Goal: Information Seeking & Learning: Learn about a topic

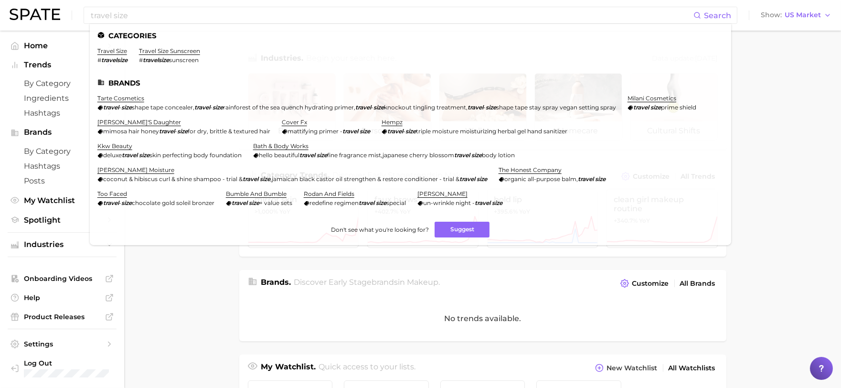
click at [760, 88] on main "Industries. Begin your search here. Data update: July 27th, 2025 beauty persona…" at bounding box center [482, 392] width 717 height 723
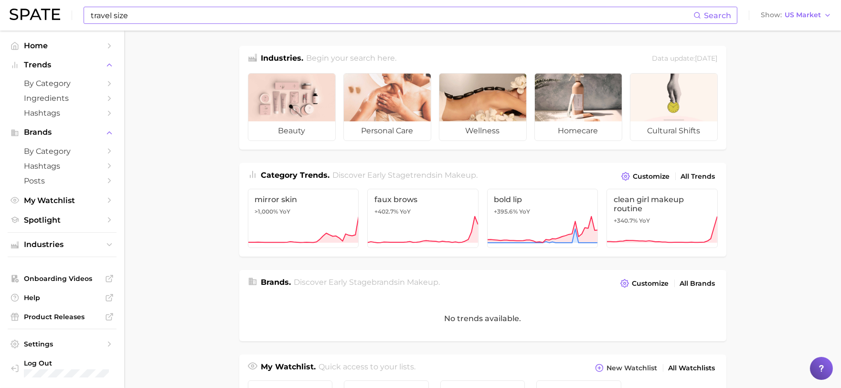
click at [327, 11] on input "travel size" at bounding box center [391, 15] width 603 height 16
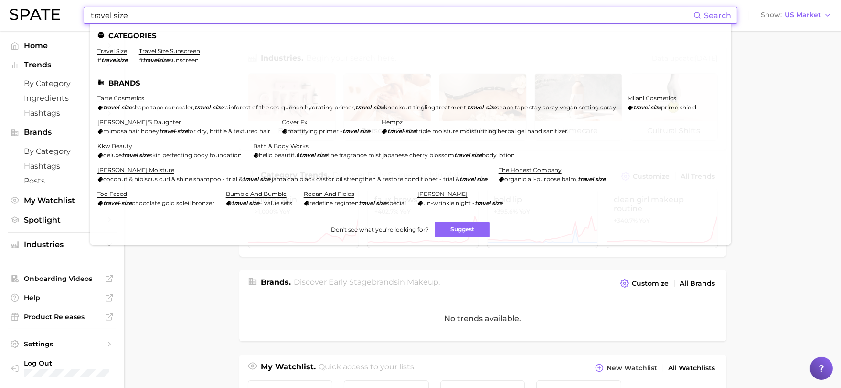
drag, startPoint x: 327, startPoint y: 11, endPoint x: 11, endPoint y: 9, distance: 316.5
click at [10, 7] on div "travel size Search Categories travel size # travelsize travel size sunscreen # …" at bounding box center [421, 15] width 822 height 31
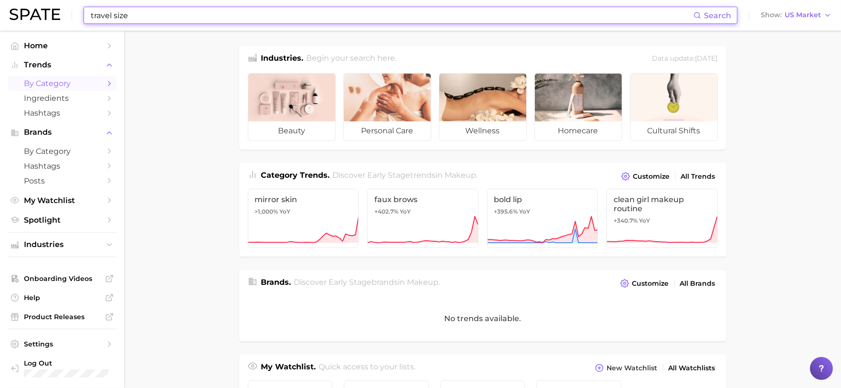
click at [56, 88] on span "by Category" at bounding box center [62, 83] width 76 height 9
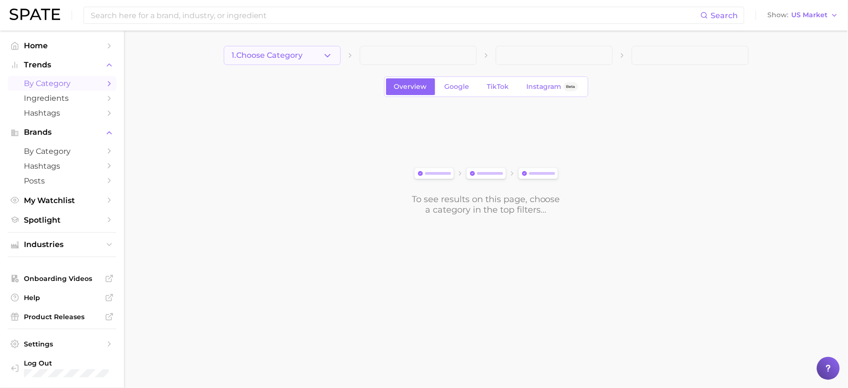
click at [303, 53] on span "1. Choose Category" at bounding box center [267, 55] width 71 height 9
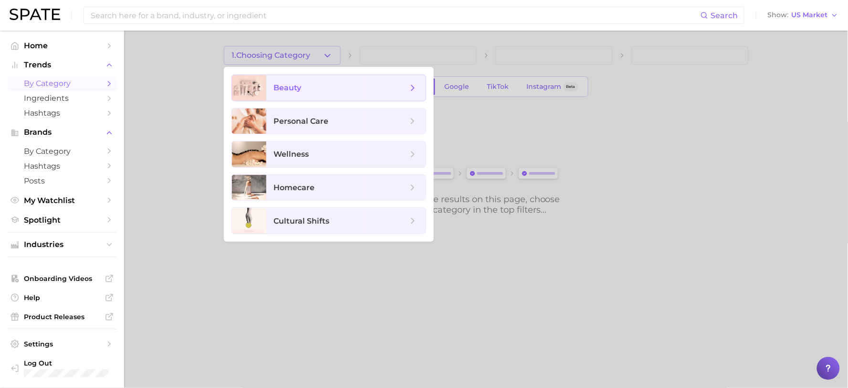
click at [339, 95] on span "beauty" at bounding box center [345, 88] width 159 height 26
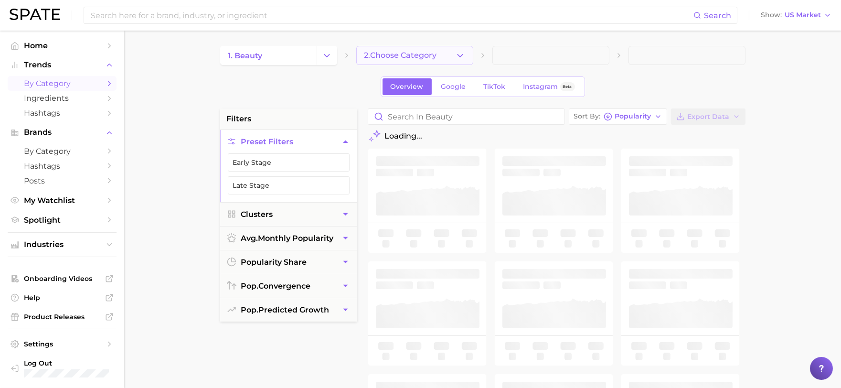
click at [447, 53] on button "2. Choose Category" at bounding box center [414, 55] width 117 height 19
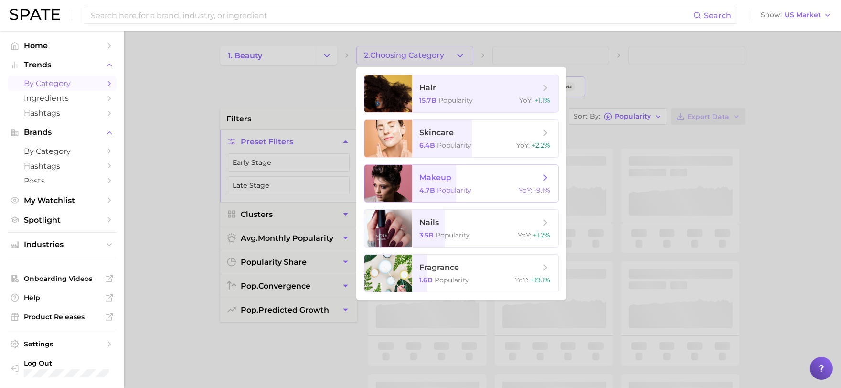
click at [449, 189] on span "Popularity" at bounding box center [454, 190] width 34 height 9
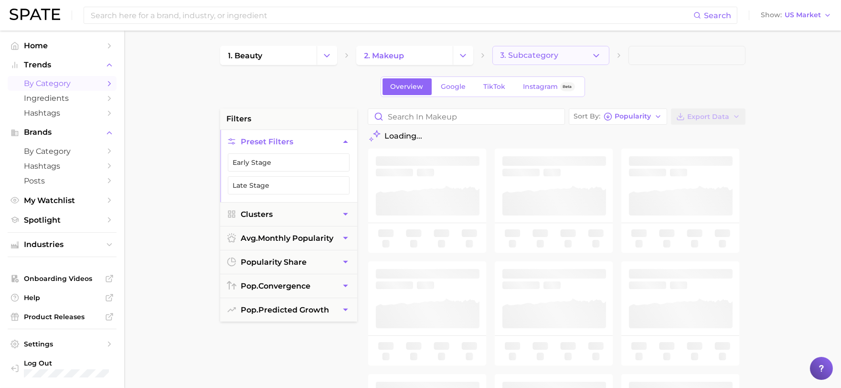
click at [553, 50] on button "3. Subcategory" at bounding box center [550, 55] width 117 height 19
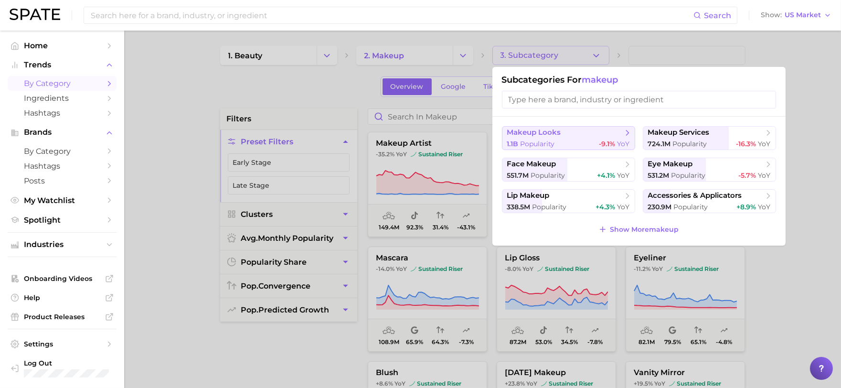
click at [561, 135] on span "makeup looks" at bounding box center [565, 133] width 116 height 10
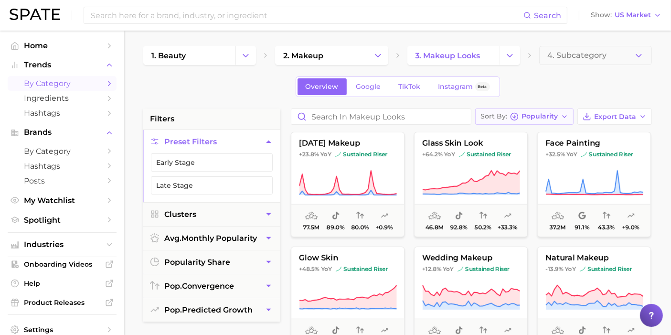
click at [551, 116] on span "Popularity" at bounding box center [539, 116] width 36 height 5
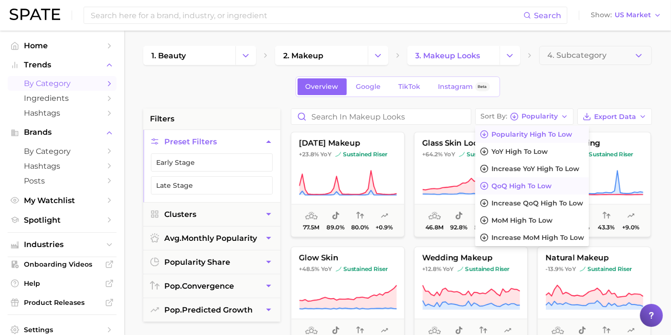
click at [528, 186] on span "QoQ high to low" at bounding box center [521, 186] width 60 height 8
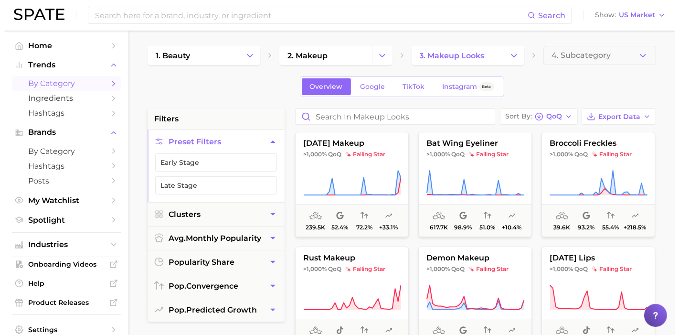
scroll to position [53, 0]
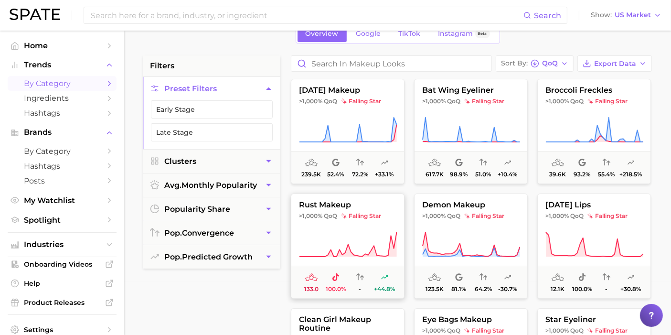
click at [358, 224] on button "rust makeup >1,000% QoQ falling star 133.0 100.0% - +44.8%" at bounding box center [348, 245] width 114 height 105
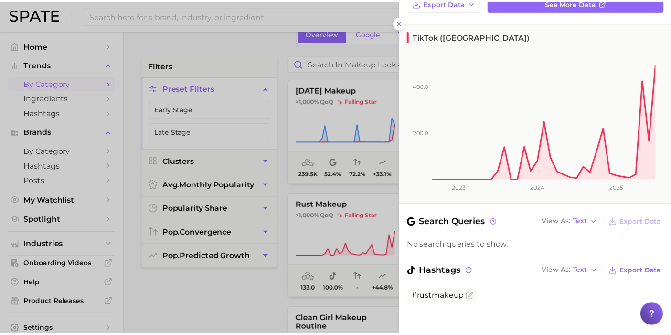
scroll to position [121, 0]
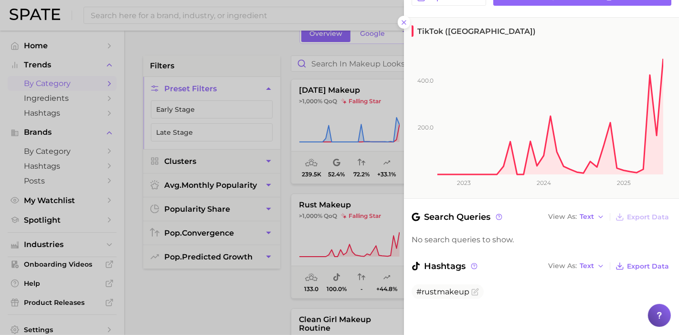
click at [249, 304] on div at bounding box center [339, 167] width 679 height 335
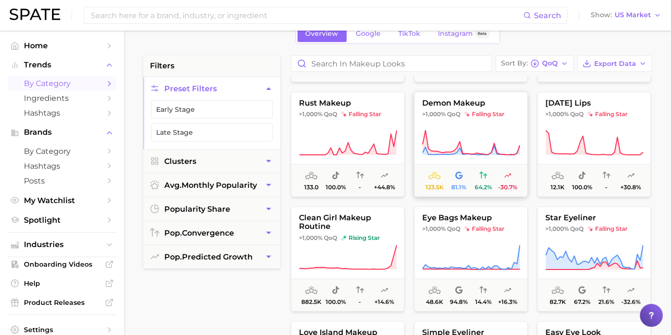
scroll to position [106, 0]
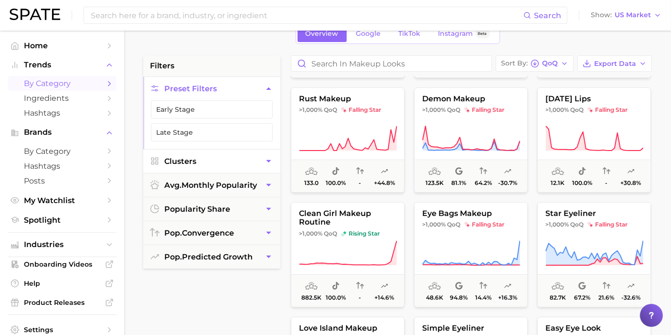
click at [209, 160] on button "Clusters" at bounding box center [211, 160] width 137 height 23
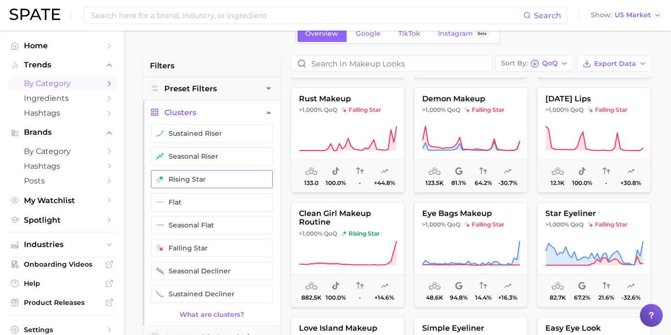
click at [203, 176] on button "rising star" at bounding box center [212, 179] width 122 height 18
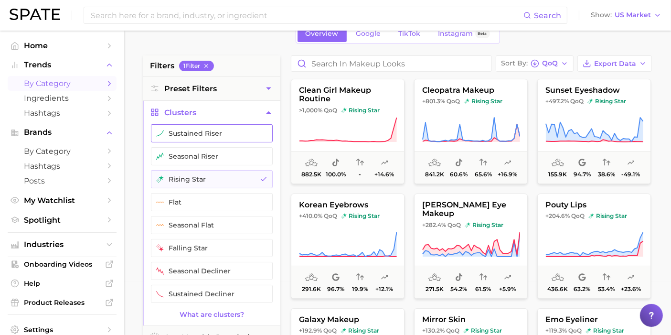
click at [203, 131] on button "sustained riser" at bounding box center [212, 133] width 122 height 18
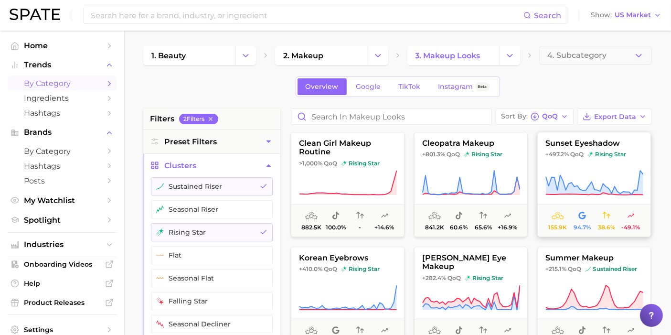
click at [584, 168] on button "sunset eyeshadow +497.2% QoQ rising star 155.9k 94.7% 38.6% -49.1%" at bounding box center [594, 184] width 114 height 105
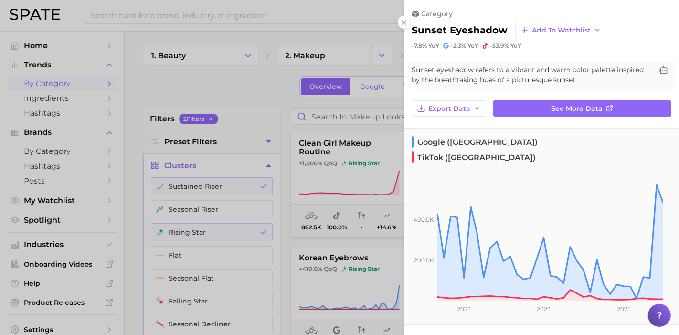
click at [260, 84] on div at bounding box center [339, 167] width 679 height 335
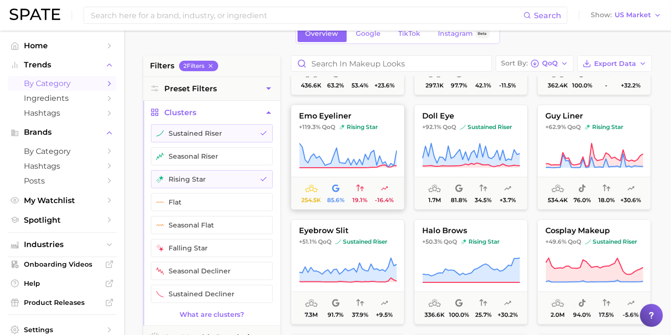
scroll to position [371, 0]
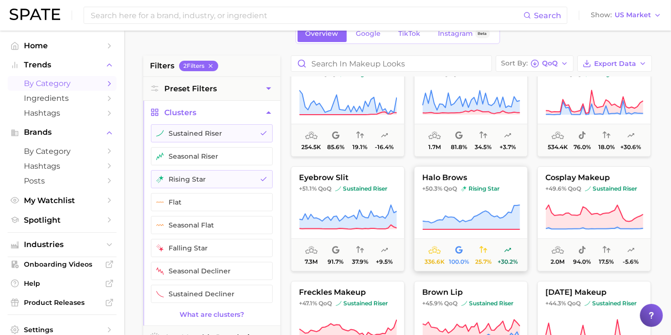
click at [438, 173] on span "halo brows" at bounding box center [470, 177] width 113 height 9
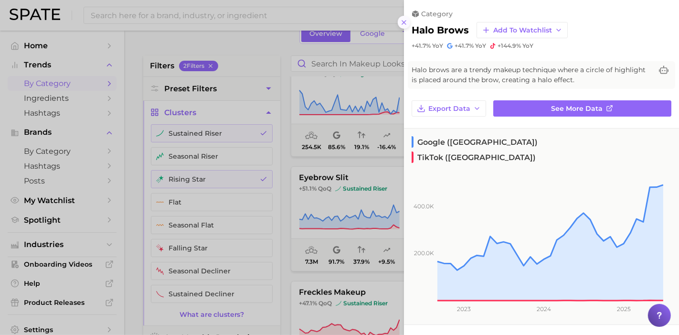
click at [407, 24] on icon at bounding box center [404, 23] width 8 height 8
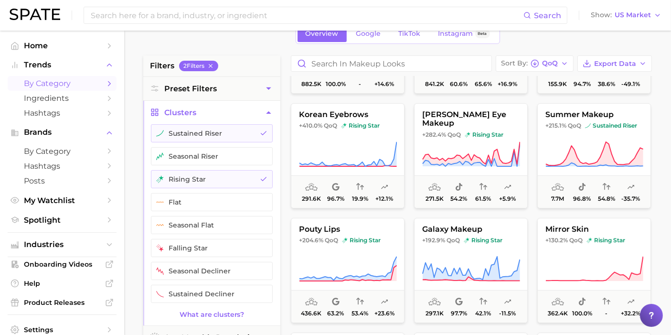
scroll to position [0, 0]
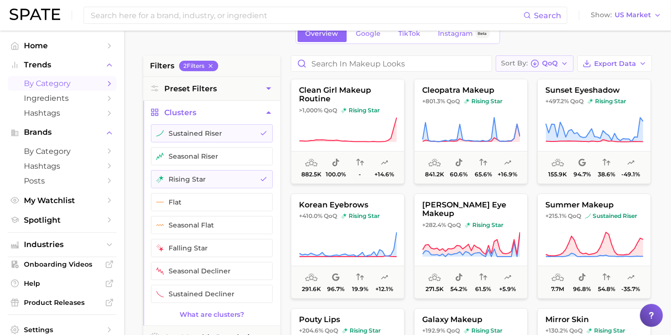
click at [546, 65] on span "QoQ" at bounding box center [550, 63] width 16 height 5
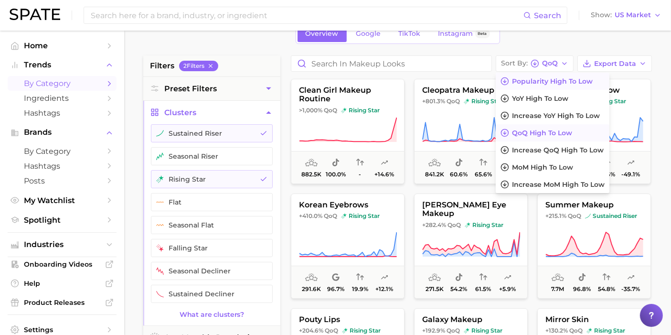
click at [562, 87] on button "Popularity high to low" at bounding box center [553, 81] width 114 height 17
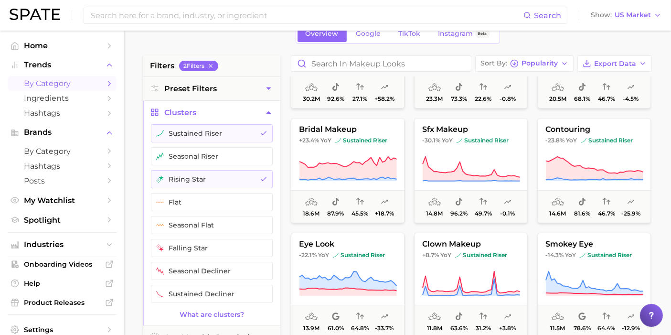
scroll to position [212, 0]
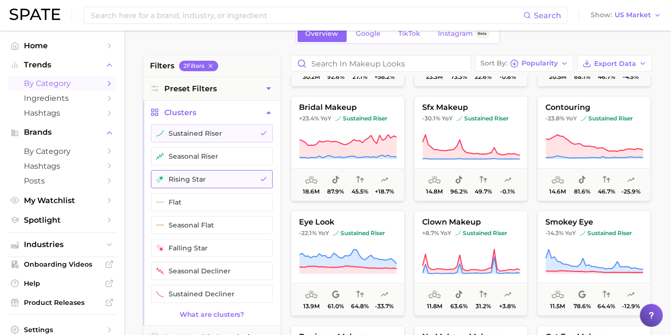
click at [222, 170] on button "rising star" at bounding box center [212, 179] width 122 height 18
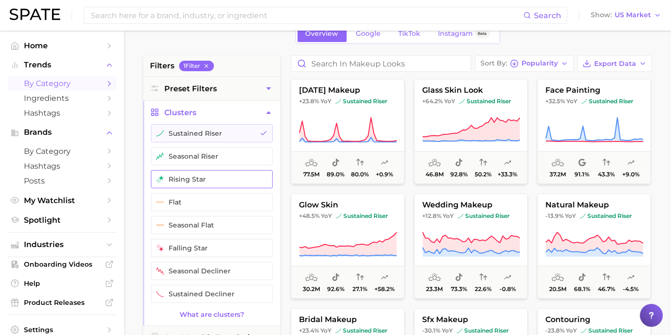
click at [225, 175] on button "rising star" at bounding box center [212, 179] width 122 height 18
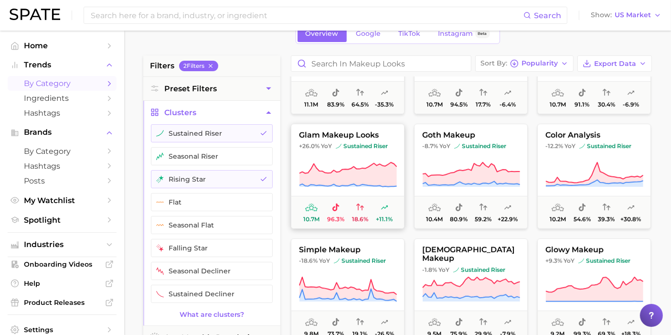
scroll to position [530, 0]
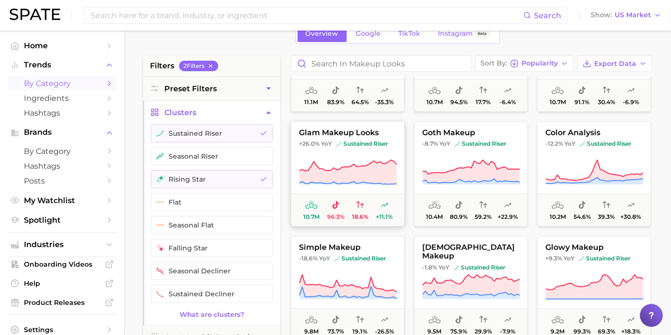
click at [327, 156] on button "glam makeup looks +26.0% YoY sustained riser 10.7m 96.3% 18.6% +11.1%" at bounding box center [348, 173] width 114 height 105
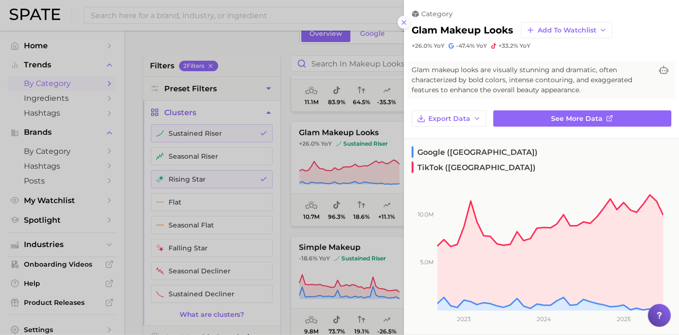
click at [406, 24] on icon at bounding box center [404, 23] width 8 height 8
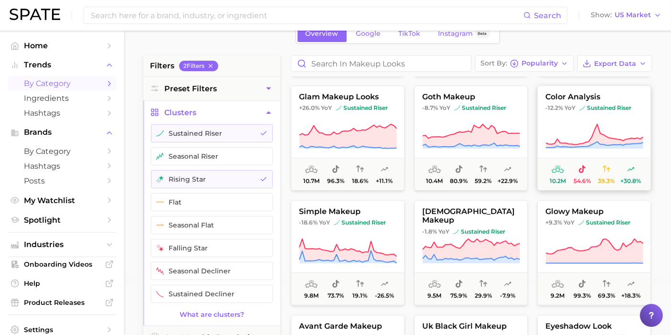
scroll to position [583, 0]
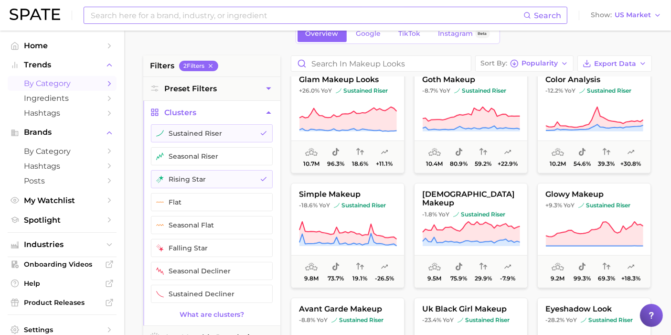
click at [321, 10] on input at bounding box center [306, 15] width 433 height 16
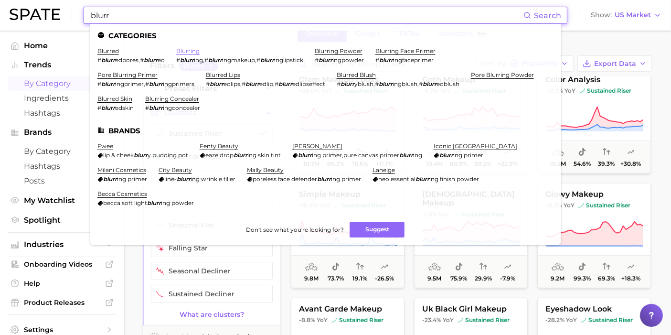
type input "blurr"
click at [190, 52] on link "blurring" at bounding box center [187, 50] width 23 height 7
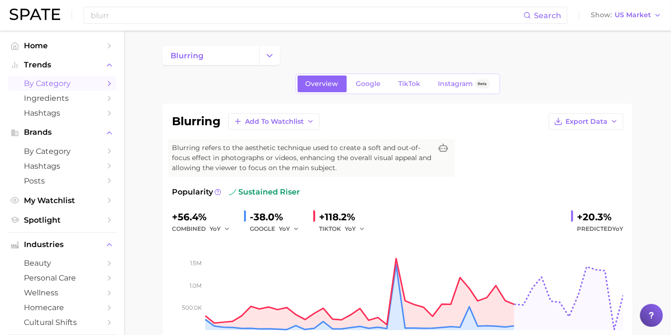
click at [39, 84] on span "by Category" at bounding box center [62, 83] width 76 height 9
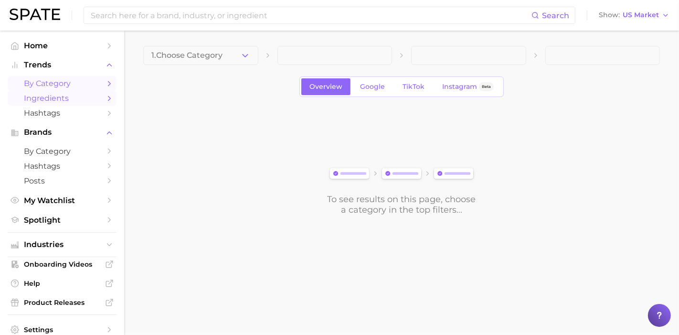
click at [30, 97] on span "Ingredients" at bounding box center [62, 98] width 76 height 9
click at [54, 83] on span "by Category" at bounding box center [62, 83] width 76 height 9
click at [225, 58] on button "1. Choose Category" at bounding box center [200, 55] width 115 height 19
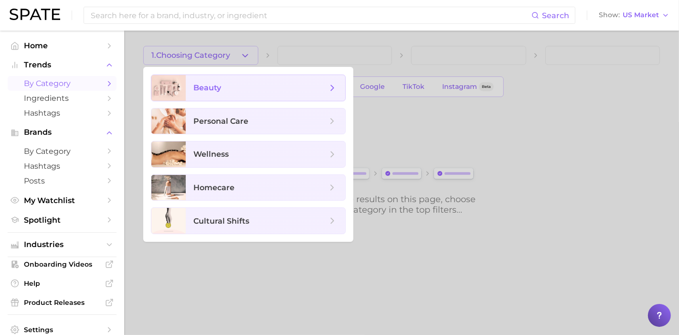
click at [244, 84] on span "beauty" at bounding box center [260, 88] width 134 height 11
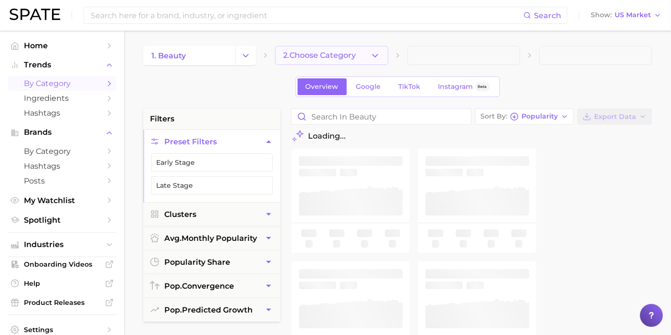
click at [331, 53] on span "2. Choose Category" at bounding box center [319, 55] width 73 height 9
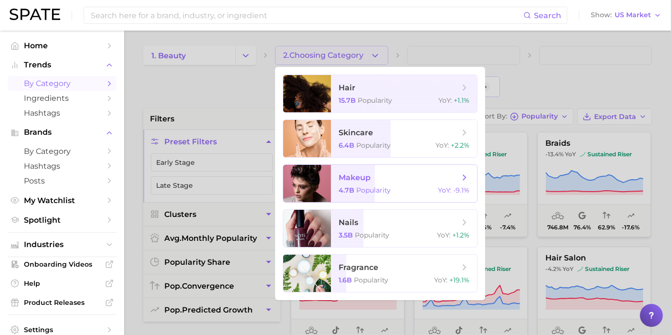
click at [383, 170] on span "makeup 4.7b Popularity YoY : -9.1%" at bounding box center [404, 183] width 146 height 37
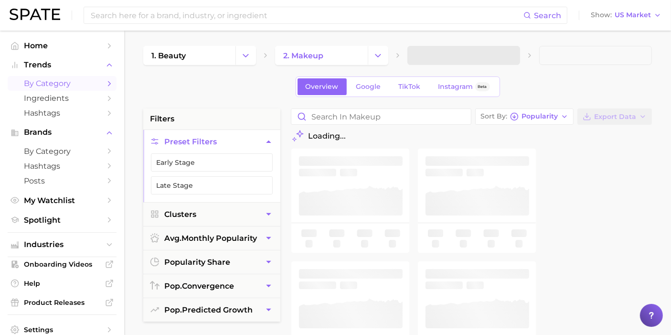
click at [458, 54] on span at bounding box center [463, 55] width 113 height 19
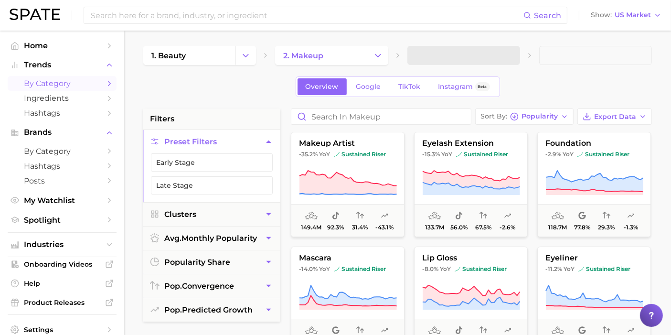
click at [470, 55] on span at bounding box center [463, 55] width 113 height 19
click at [508, 59] on icon "button" at bounding box center [507, 56] width 10 height 10
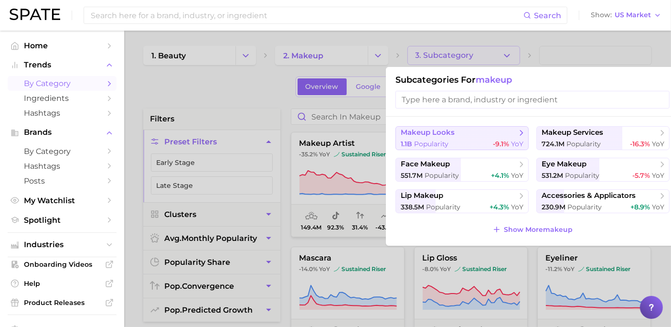
click at [431, 144] on span "Popularity" at bounding box center [431, 143] width 34 height 9
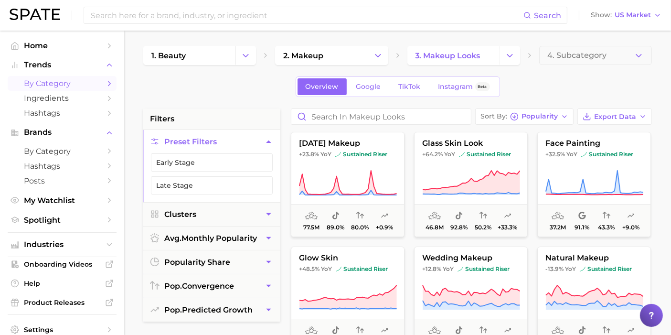
click at [569, 82] on div "Overview Google TikTok Instagram Beta" at bounding box center [397, 86] width 508 height 21
click at [516, 118] on icon "button" at bounding box center [514, 116] width 9 height 9
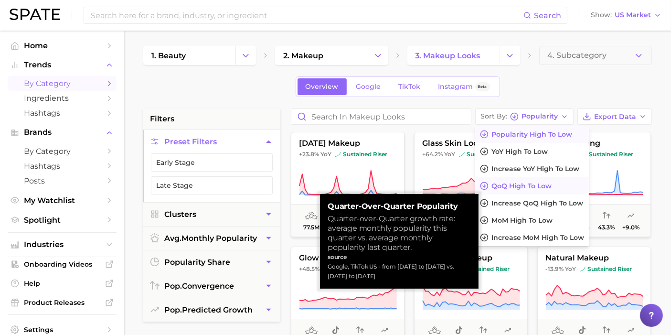
click at [549, 182] on span "QoQ high to low" at bounding box center [521, 186] width 60 height 8
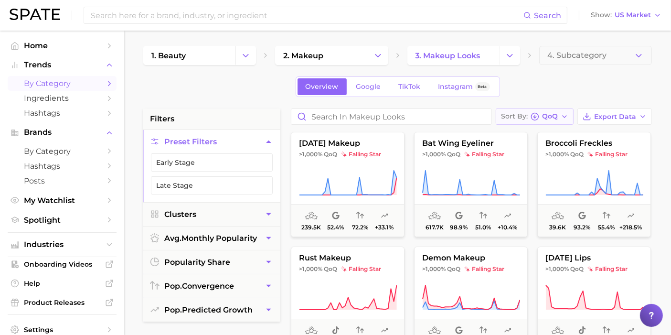
click at [561, 112] on button "Sort By QoQ" at bounding box center [535, 116] width 78 height 16
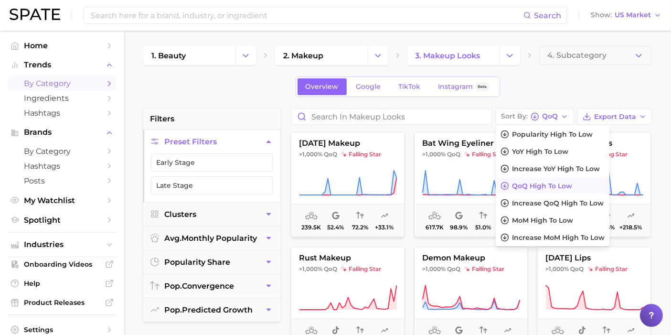
click at [570, 95] on div "Overview Google TikTok Instagram Beta" at bounding box center [397, 86] width 508 height 21
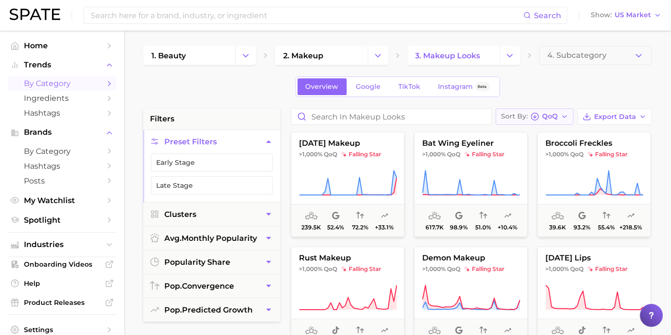
click at [559, 116] on button "Sort By QoQ" at bounding box center [535, 116] width 78 height 16
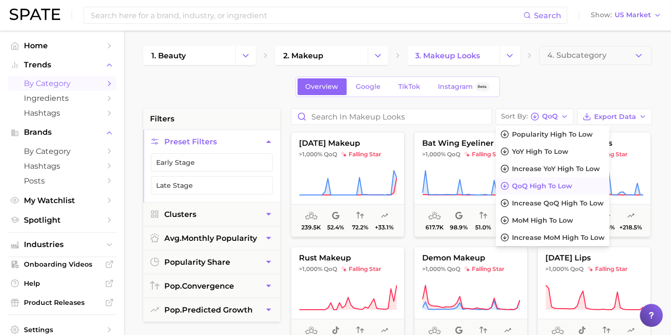
drag, startPoint x: 567, startPoint y: 83, endPoint x: 562, endPoint y: 80, distance: 5.8
click at [563, 82] on div "Overview Google TikTok Instagram Beta" at bounding box center [397, 86] width 508 height 21
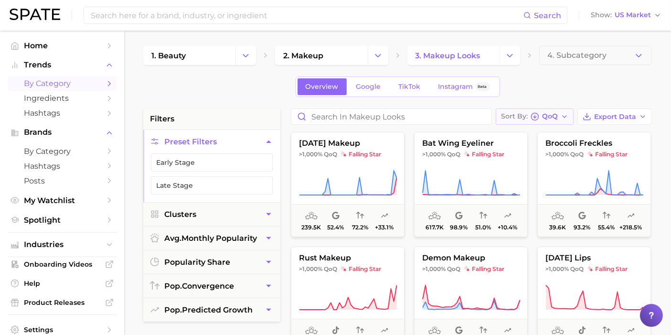
click at [557, 116] on span "QoQ" at bounding box center [550, 116] width 16 height 5
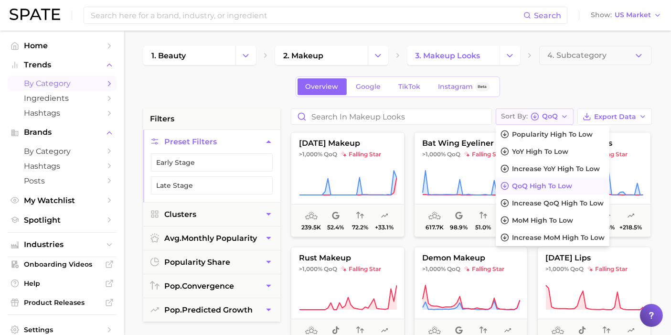
click at [554, 122] on button "Sort By QoQ" at bounding box center [535, 116] width 78 height 16
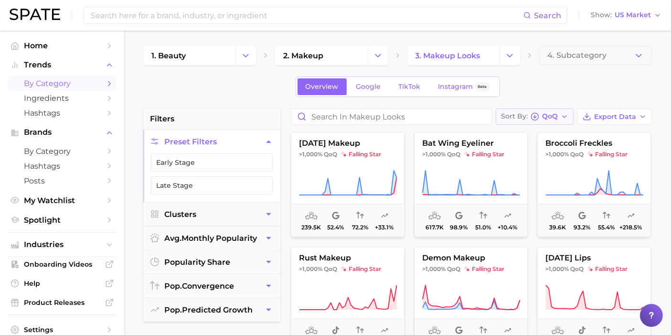
click at [539, 114] on icon "button" at bounding box center [534, 116] width 9 height 9
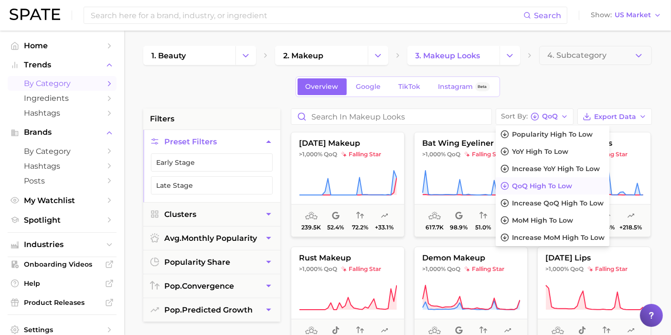
click at [554, 79] on div "Overview Google TikTok Instagram Beta" at bounding box center [397, 86] width 508 height 21
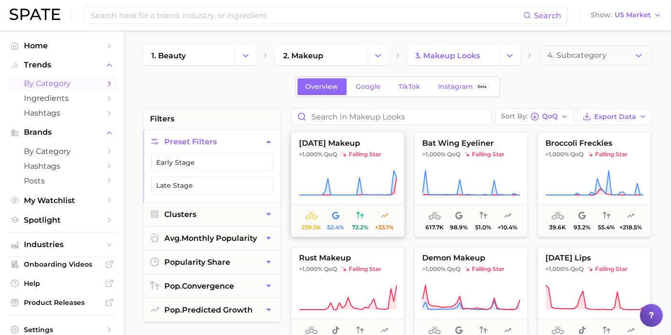
scroll to position [53, 0]
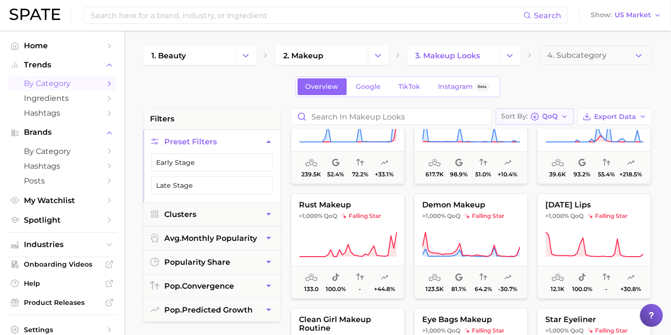
click at [554, 117] on span "QoQ" at bounding box center [550, 116] width 16 height 5
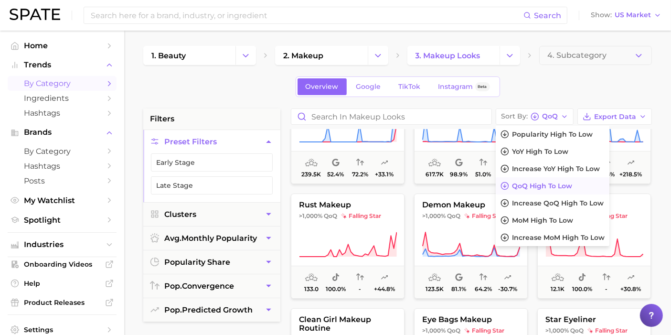
click at [575, 85] on div "Overview Google TikTok Instagram Beta" at bounding box center [397, 86] width 508 height 21
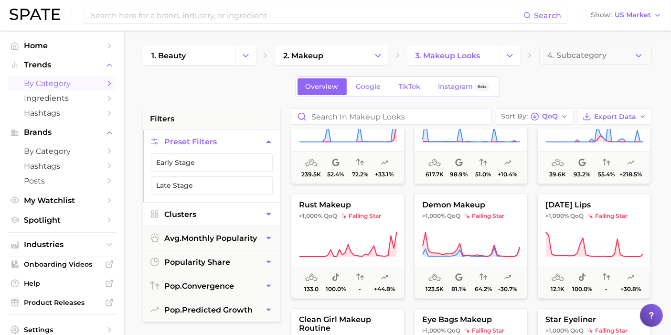
click at [222, 216] on button "Clusters" at bounding box center [211, 213] width 137 height 23
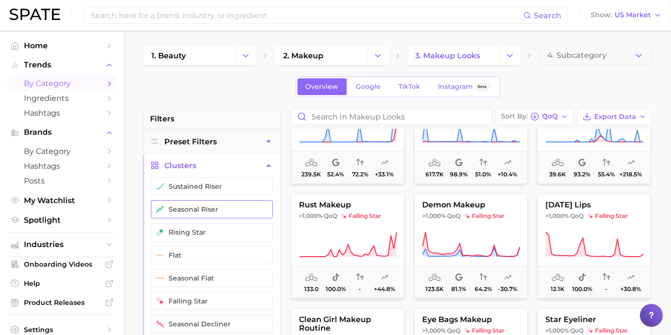
click at [207, 206] on button "seasonal riser" at bounding box center [212, 209] width 122 height 18
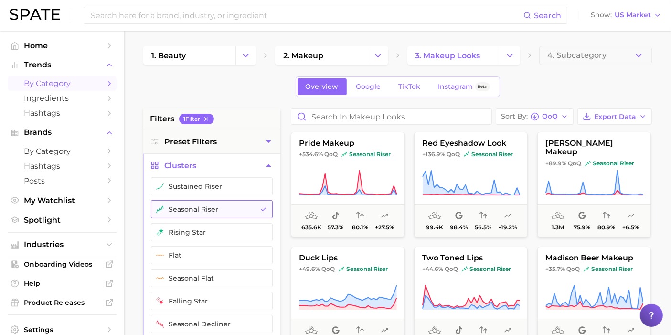
click at [207, 209] on button "seasonal riser" at bounding box center [212, 209] width 122 height 18
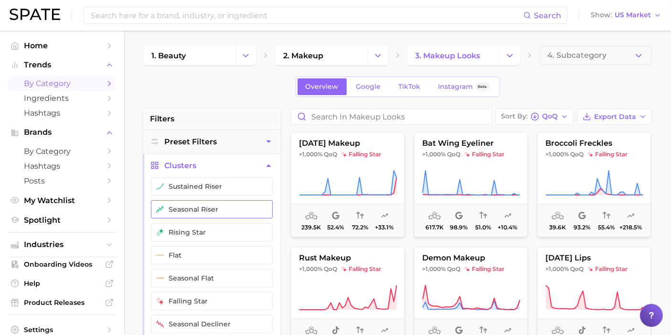
drag, startPoint x: 203, startPoint y: 189, endPoint x: 206, endPoint y: 200, distance: 11.9
click at [203, 190] on button "sustained riser" at bounding box center [212, 186] width 122 height 18
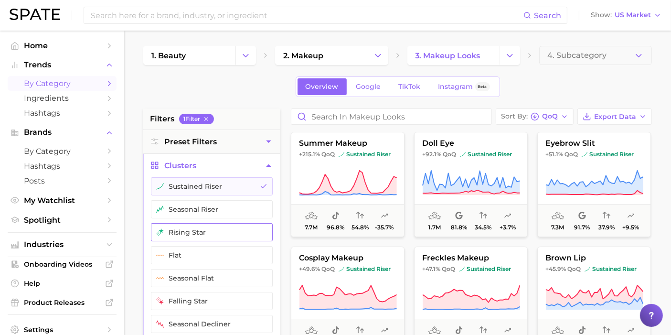
click at [209, 233] on button "rising star" at bounding box center [212, 232] width 122 height 18
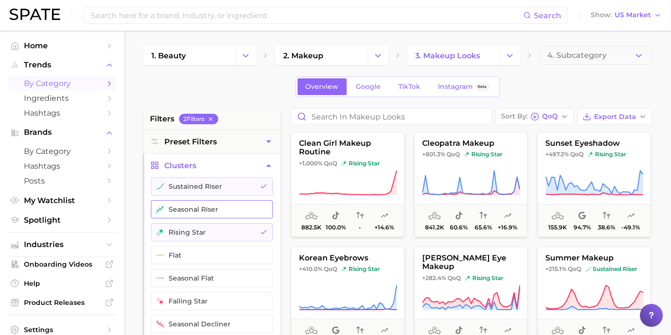
click at [207, 211] on button "seasonal riser" at bounding box center [212, 209] width 122 height 18
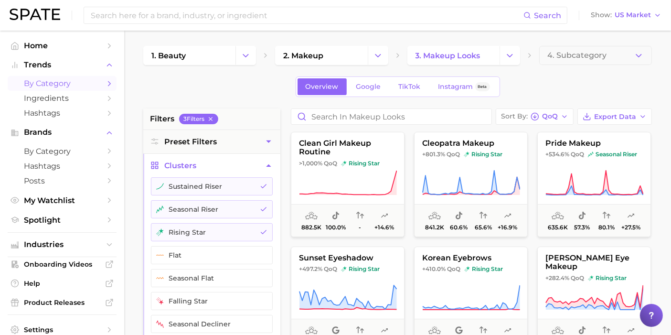
click at [602, 89] on div "Overview Google TikTok Instagram Beta" at bounding box center [397, 86] width 508 height 21
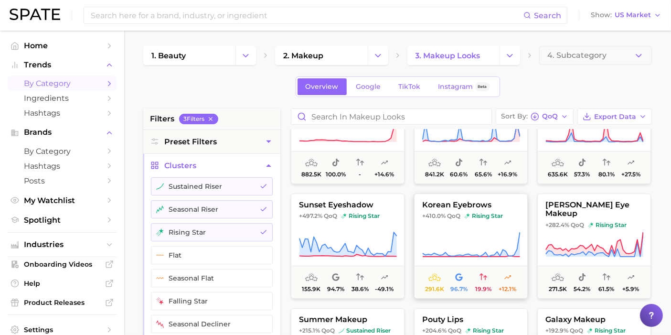
click at [518, 231] on icon at bounding box center [471, 244] width 98 height 27
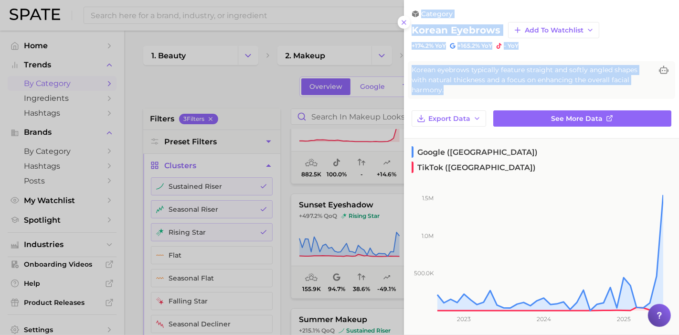
drag, startPoint x: 497, startPoint y: 86, endPoint x: 392, endPoint y: 63, distance: 107.0
click at [418, 80] on span "Korean eyebrows typically feature straight and softly angled shapes with natura…" at bounding box center [532, 80] width 241 height 30
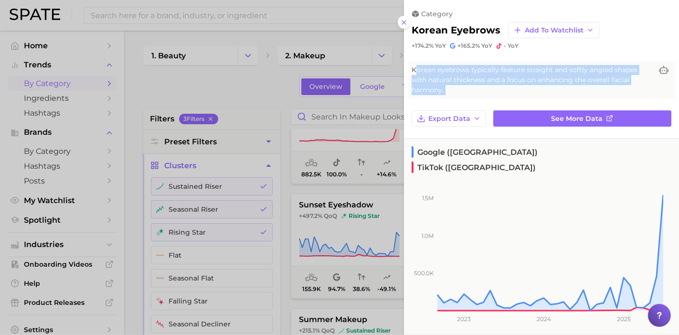
drag, startPoint x: 416, startPoint y: 71, endPoint x: 474, endPoint y: 99, distance: 63.6
click at [474, 99] on div "category korean eyebrows Add to Watchlist +174.2% YoY +165.2% YoY - YoY Korean …" at bounding box center [541, 317] width 275 height 634
click at [469, 95] on div "Korean eyebrows typically feature straight and softly angled shapes with natura…" at bounding box center [541, 80] width 267 height 38
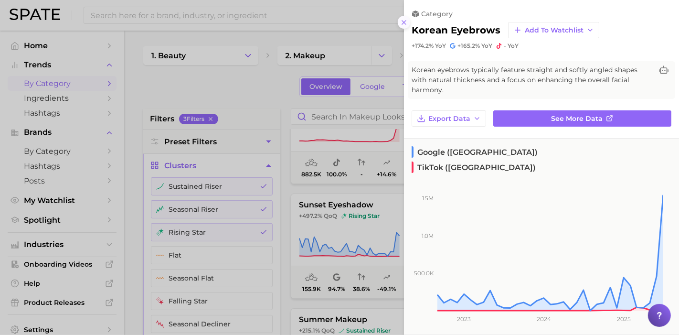
click at [403, 26] on icon at bounding box center [404, 23] width 8 height 8
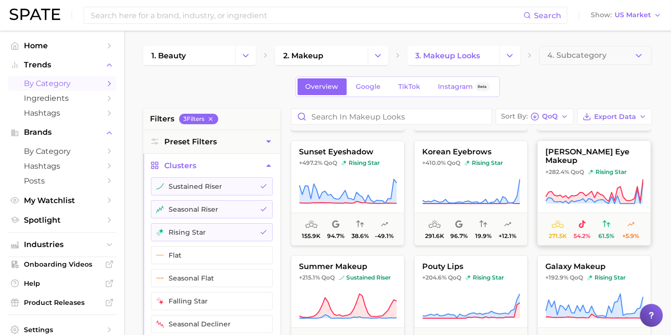
scroll to position [159, 0]
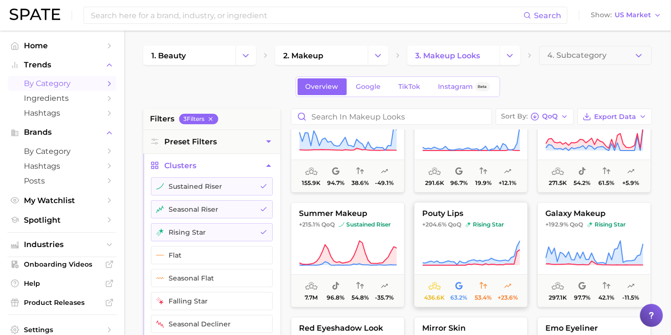
click at [469, 209] on span "pouty lips" at bounding box center [470, 213] width 113 height 9
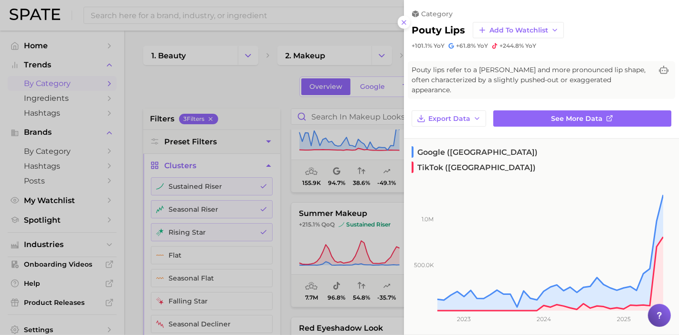
click at [261, 78] on div at bounding box center [339, 167] width 679 height 335
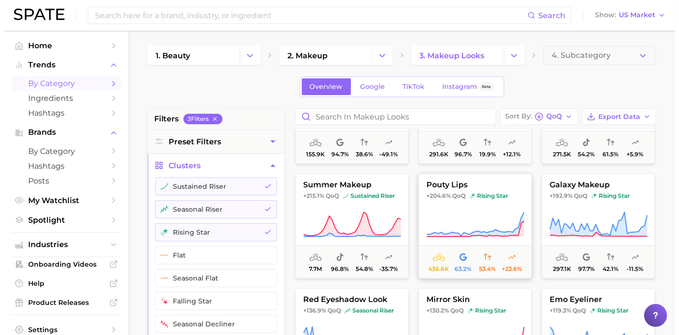
scroll to position [212, 0]
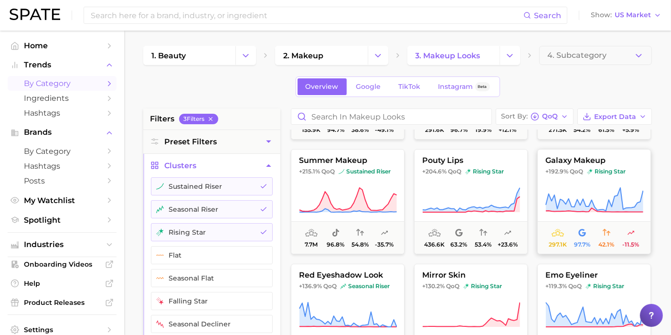
click at [577, 182] on button "galaxy makeup +192.9% QoQ rising star 297.1k 97.7% 42.1% -11.5%" at bounding box center [594, 201] width 114 height 105
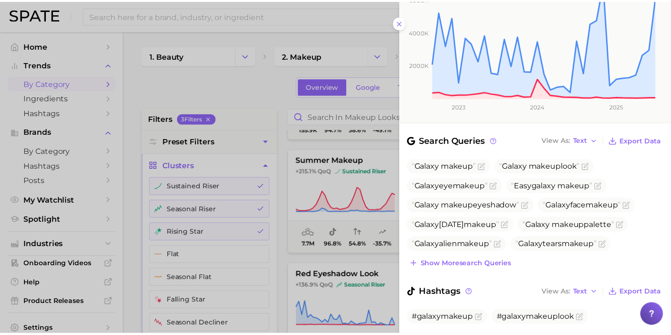
scroll to position [223, 0]
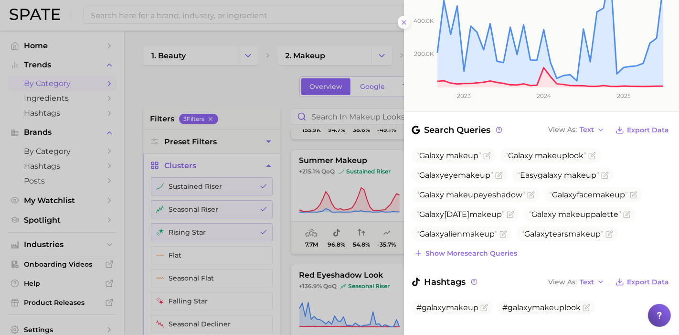
click at [243, 90] on div at bounding box center [339, 167] width 679 height 335
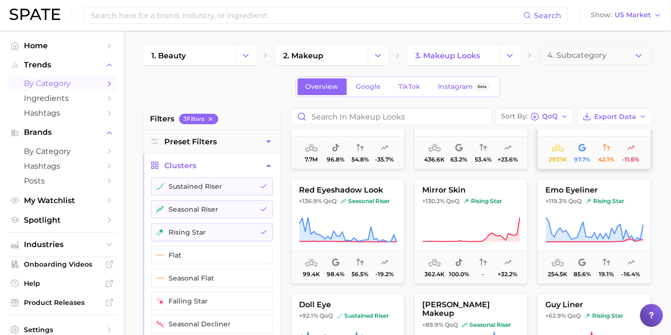
scroll to position [318, 0]
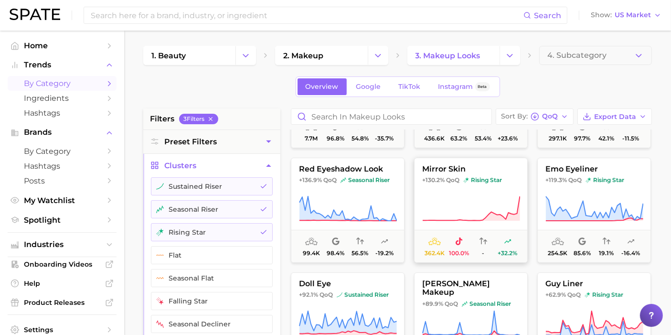
click at [498, 165] on span "mirror skin" at bounding box center [470, 169] width 113 height 9
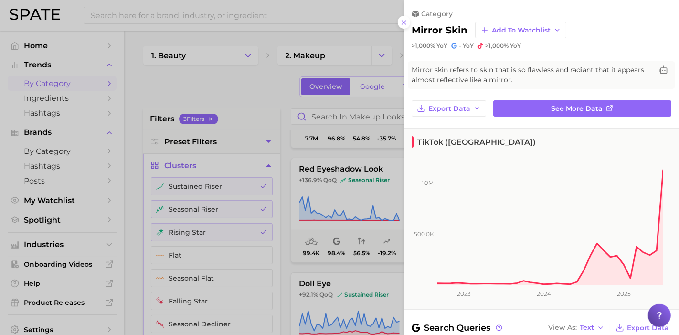
click at [300, 8] on div at bounding box center [339, 167] width 679 height 335
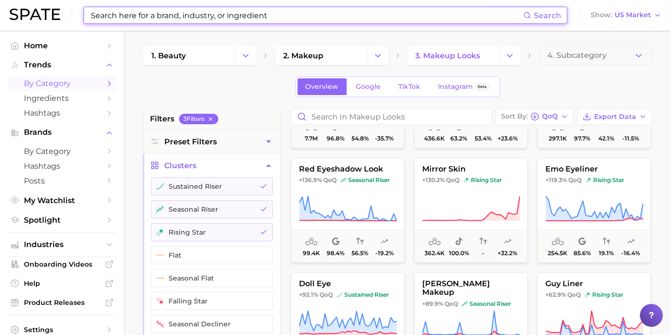
click at [296, 14] on input at bounding box center [306, 15] width 433 height 16
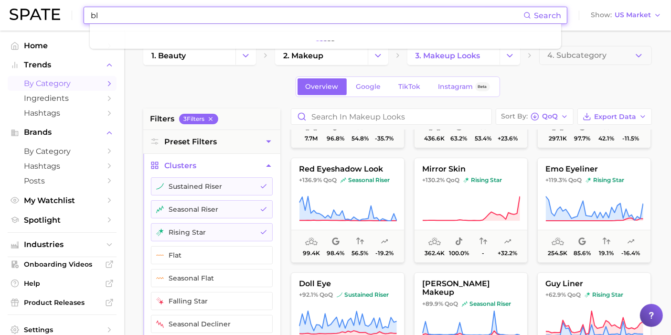
type input "b"
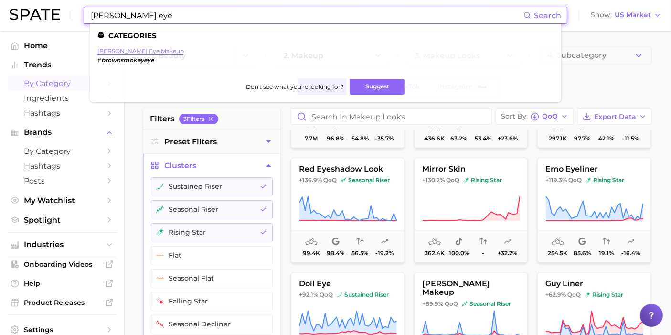
type input "brown smokey eye"
click at [169, 48] on link "[PERSON_NAME] eye makeup" at bounding box center [140, 50] width 86 height 7
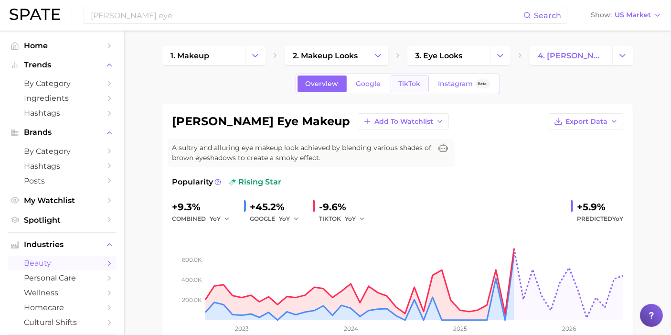
click at [412, 82] on span "TikTok" at bounding box center [410, 84] width 22 height 8
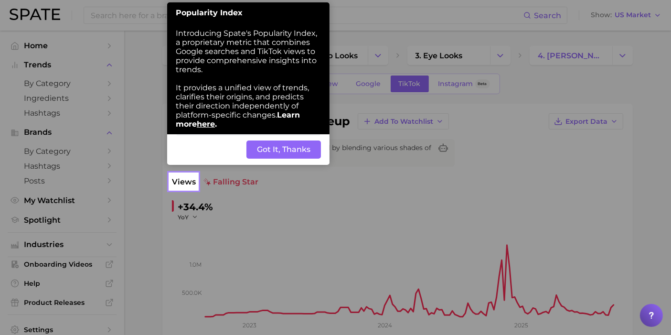
click at [285, 150] on button "Got It, Thanks" at bounding box center [283, 149] width 74 height 18
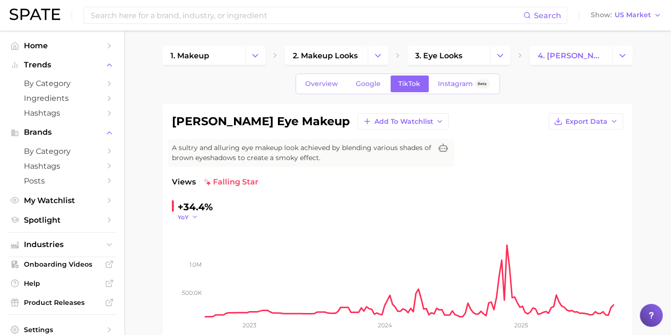
click at [197, 217] on icon "button" at bounding box center [194, 216] width 7 height 7
click at [195, 246] on span "QoQ" at bounding box center [190, 247] width 16 height 8
click at [184, 208] on div "-32.0%" at bounding box center [194, 206] width 33 height 15
click at [185, 213] on span "QoQ" at bounding box center [184, 217] width 13 height 8
click at [222, 91] on div "Overview Google TikTok Instagram Beta" at bounding box center [397, 84] width 470 height 21
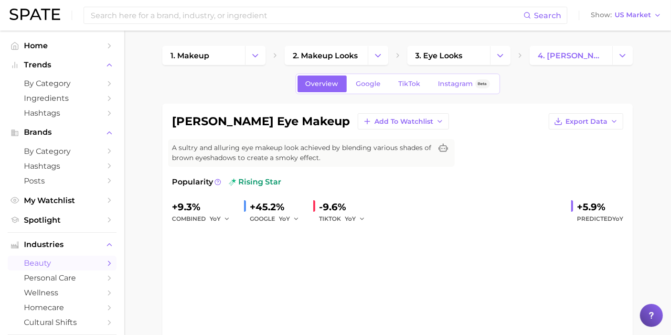
type input "brown smokey eye"
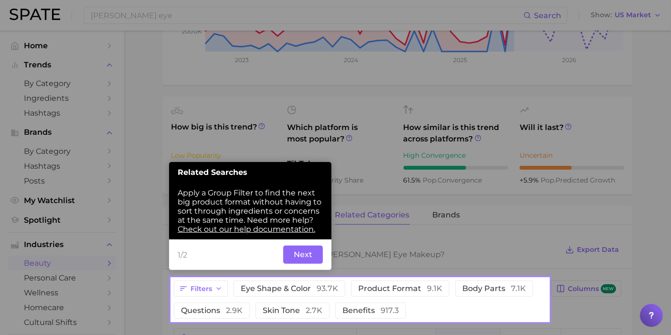
scroll to position [275, 0]
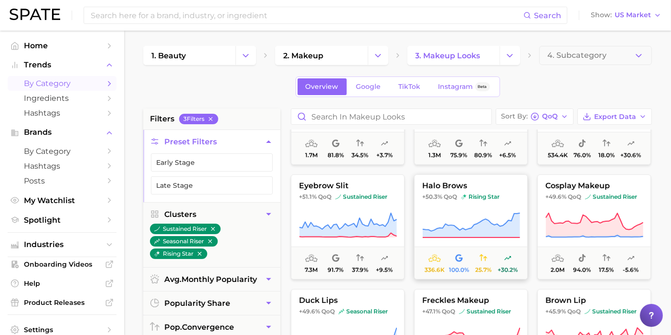
scroll to position [583, 0]
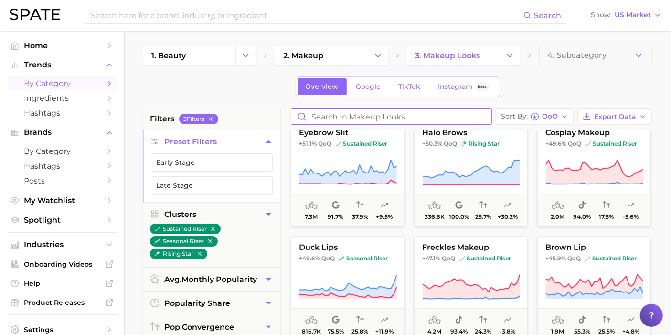
click at [437, 118] on input "Search in makeup looks" at bounding box center [391, 116] width 200 height 15
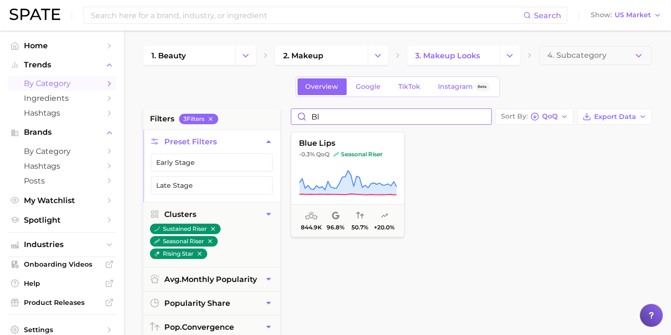
type input "b"
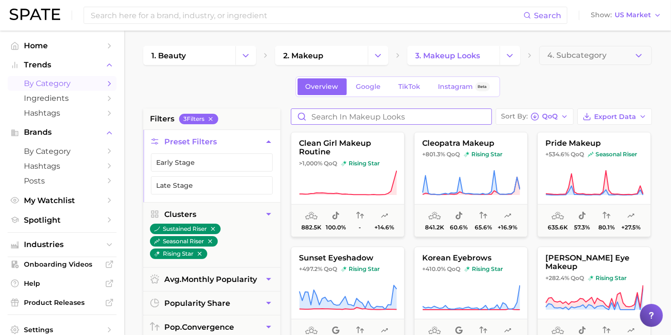
click at [402, 116] on input "Search in makeup looks" at bounding box center [391, 116] width 200 height 15
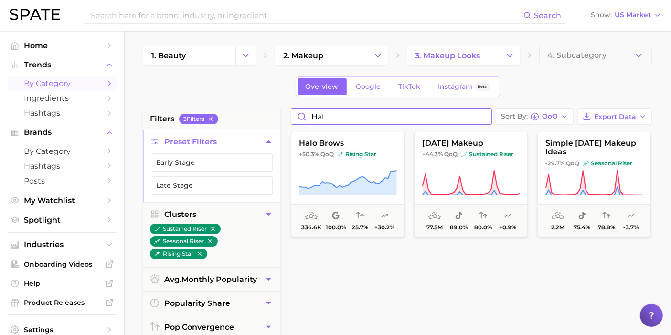
type input "hal"
click at [400, 29] on div "Search Show US Market" at bounding box center [336, 15] width 652 height 31
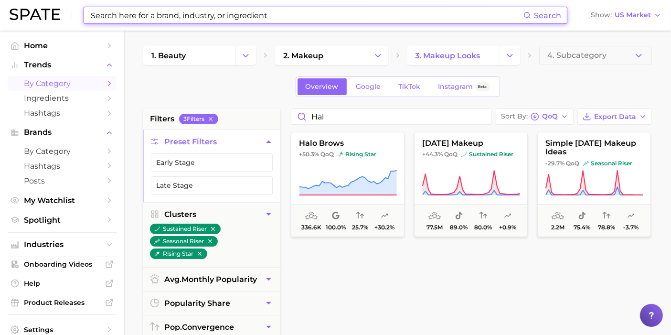
click at [402, 11] on input at bounding box center [306, 15] width 433 height 16
click at [411, 16] on input at bounding box center [306, 15] width 433 height 16
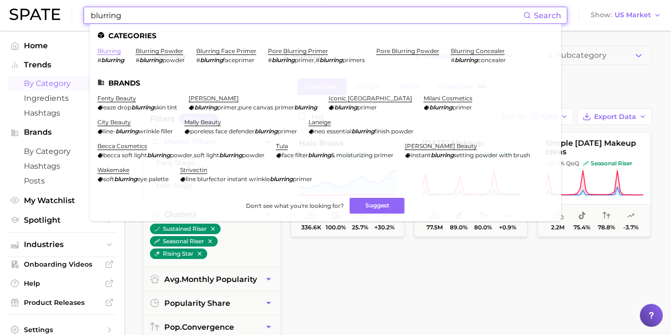
type input "blurring"
click at [106, 52] on link "blurring" at bounding box center [108, 50] width 23 height 7
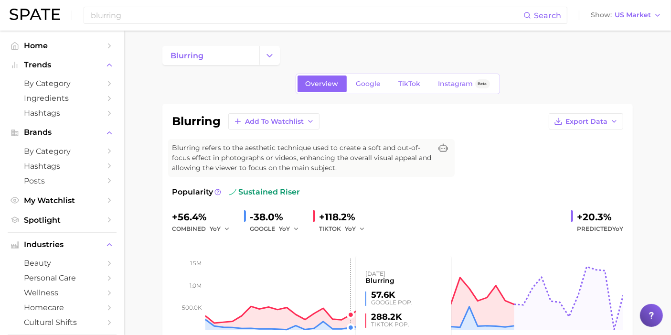
drag, startPoint x: 342, startPoint y: 234, endPoint x: 339, endPoint y: 227, distance: 7.7
click at [340, 231] on div "+56.4% combined YoY -38.0% GOOGLE YoY +118.2% TIKTOK YoY +20.3% Predicted YoY 5…" at bounding box center [397, 281] width 451 height 145
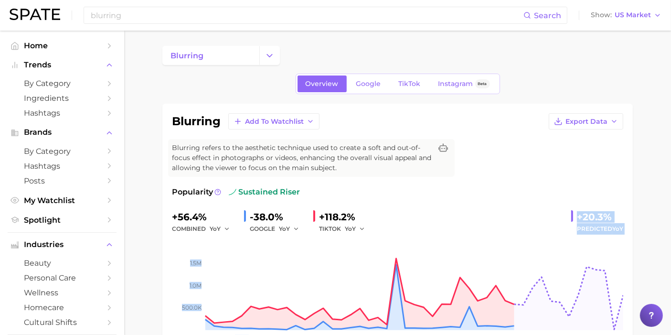
click at [339, 226] on div "TIKTOK YoY" at bounding box center [345, 228] width 53 height 11
click at [354, 232] on span "YoY" at bounding box center [350, 228] width 11 height 8
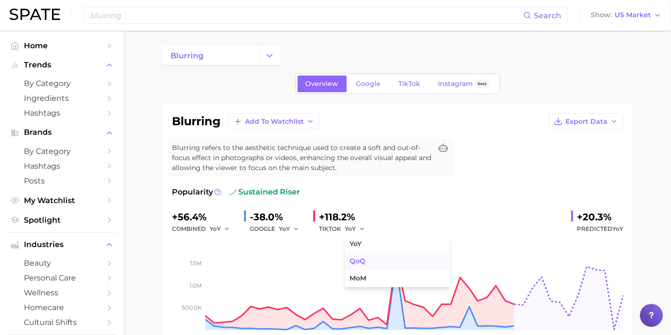
click at [365, 262] on button "QoQ" at bounding box center [397, 261] width 105 height 17
click at [357, 228] on span "QoQ" at bounding box center [351, 228] width 13 height 8
click at [360, 241] on span "YoY" at bounding box center [355, 244] width 12 height 8
click at [342, 220] on div "+118.2%" at bounding box center [345, 216] width 53 height 15
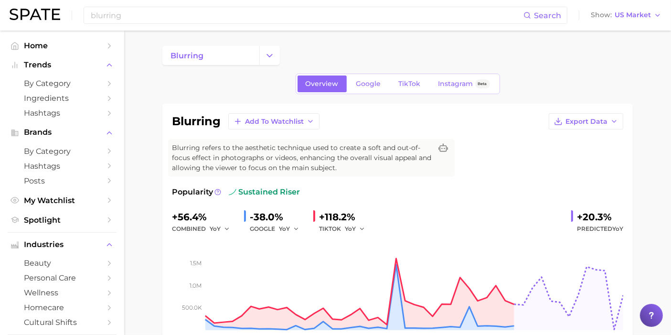
click at [344, 227] on div "TIKTOK YoY" at bounding box center [345, 228] width 53 height 11
click at [344, 228] on div "TIKTOK YoY" at bounding box center [345, 228] width 53 height 11
click at [348, 227] on span "YoY" at bounding box center [350, 228] width 11 height 8
click at [372, 263] on button "QoQ" at bounding box center [397, 261] width 105 height 17
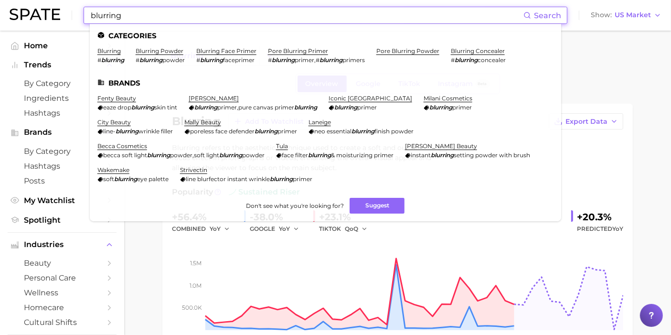
drag, startPoint x: 225, startPoint y: 21, endPoint x: 229, endPoint y: 18, distance: 5.4
click at [225, 21] on input "blurring" at bounding box center [306, 15] width 433 height 16
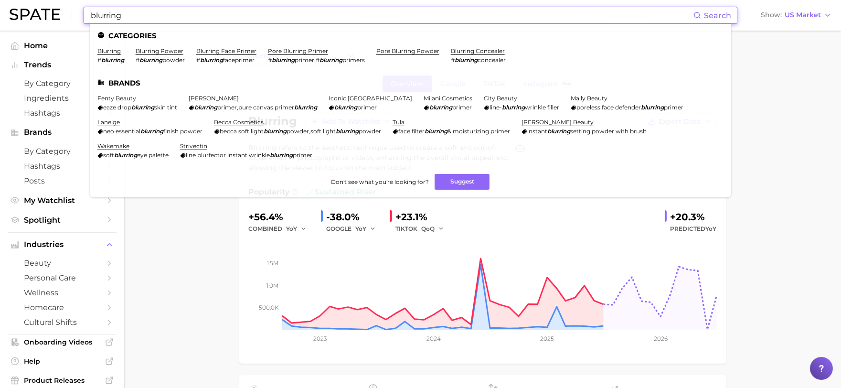
drag, startPoint x: 289, startPoint y: 12, endPoint x: 18, endPoint y: 15, distance: 270.7
click at [17, 16] on div "blurring Search Categories blurring # blurring blurring powder # blurring powde…" at bounding box center [421, 15] width 822 height 31
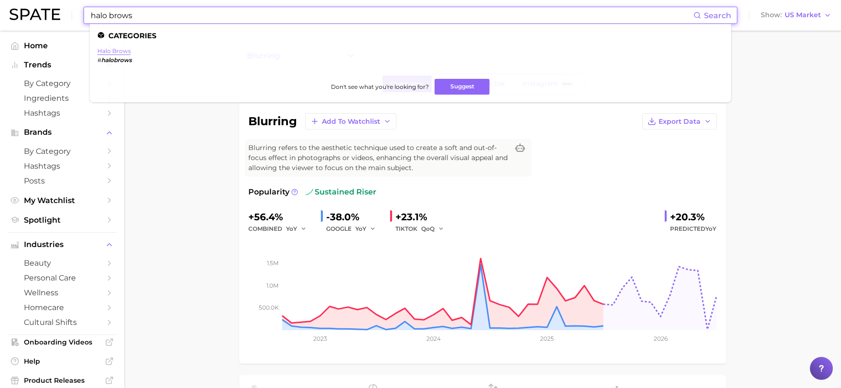
type input "halo brows"
click at [106, 48] on link "halo brows" at bounding box center [113, 50] width 33 height 7
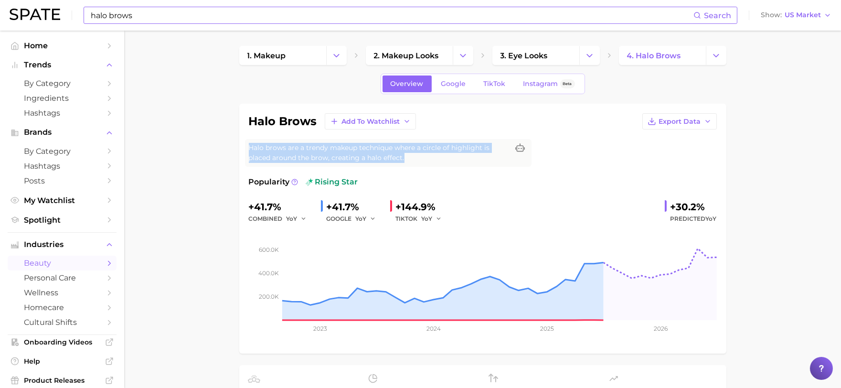
drag, startPoint x: 406, startPoint y: 157, endPoint x: 247, endPoint y: 132, distance: 160.8
click at [247, 132] on div "halo brows Add to Watchlist Export Data Halo brows are a trendy makeup techniqu…" at bounding box center [482, 229] width 487 height 250
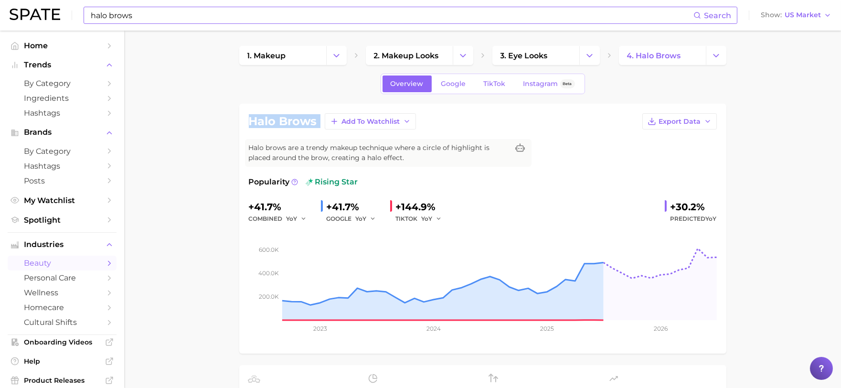
drag, startPoint x: 321, startPoint y: 118, endPoint x: 241, endPoint y: 107, distance: 80.9
click at [241, 107] on div "halo brows Add to Watchlist Export Data Halo brows are a trendy makeup techniqu…" at bounding box center [482, 229] width 487 height 250
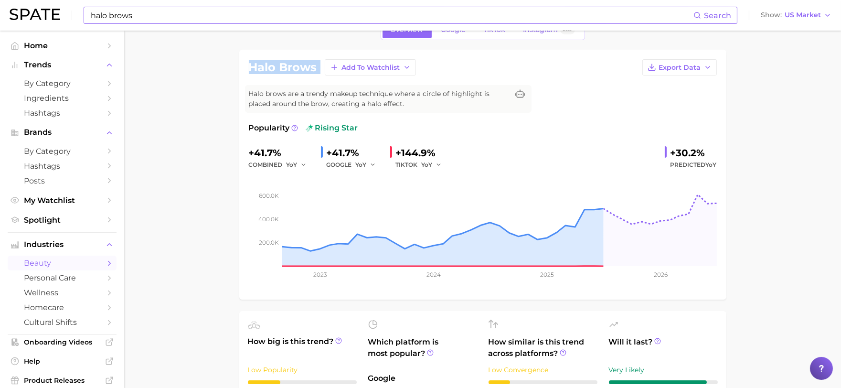
scroll to position [53, 0]
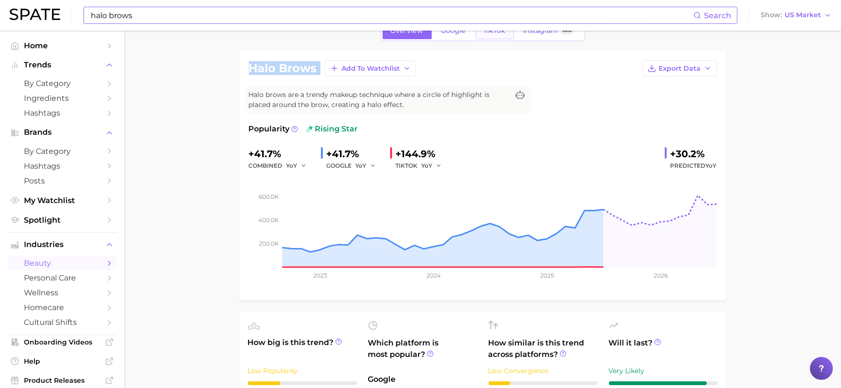
click at [489, 37] on link "TikTok" at bounding box center [494, 30] width 38 height 17
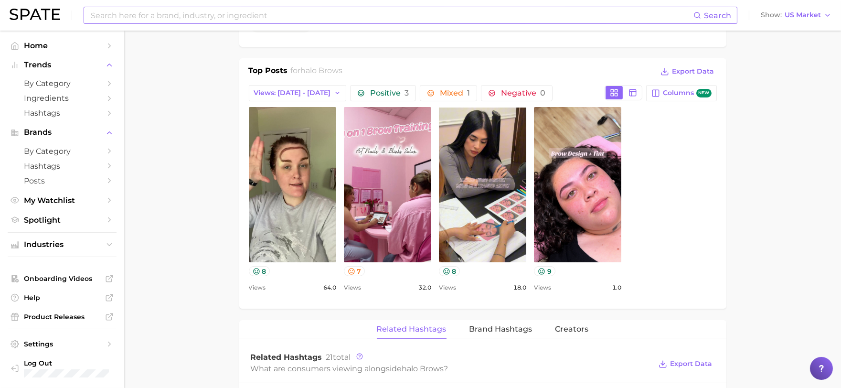
scroll to position [424, 0]
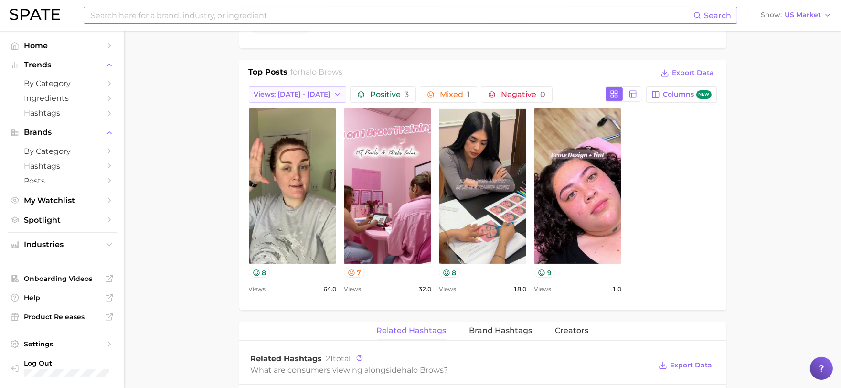
click at [305, 94] on span "Views: [DATE] - [DATE]" at bounding box center [292, 94] width 77 height 8
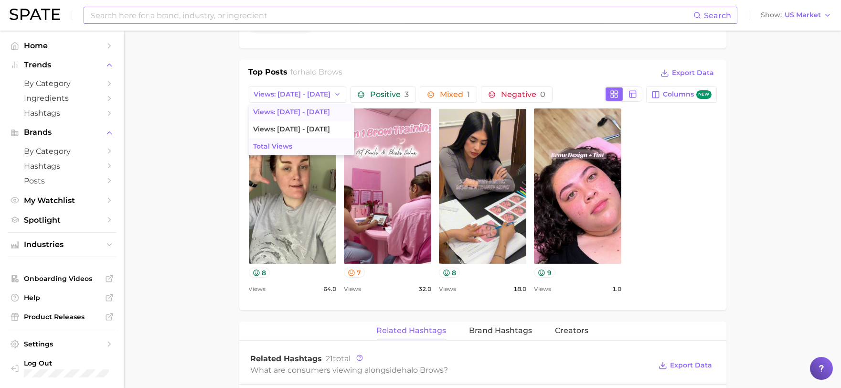
click at [277, 139] on button "Total Views" at bounding box center [301, 146] width 105 height 17
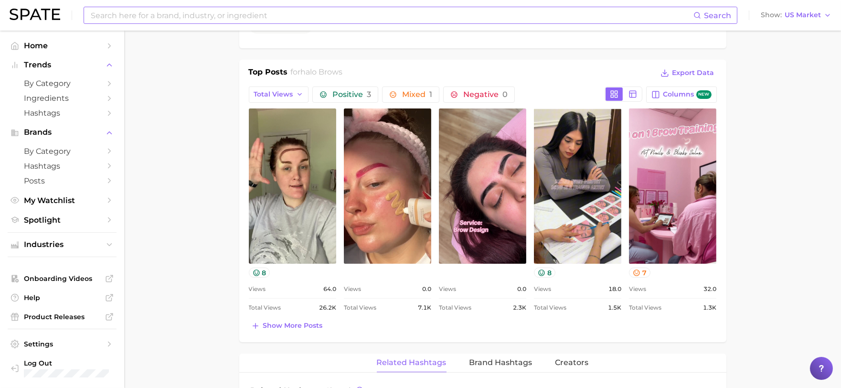
scroll to position [0, 0]
click at [282, 328] on span "Show more posts" at bounding box center [293, 325] width 60 height 8
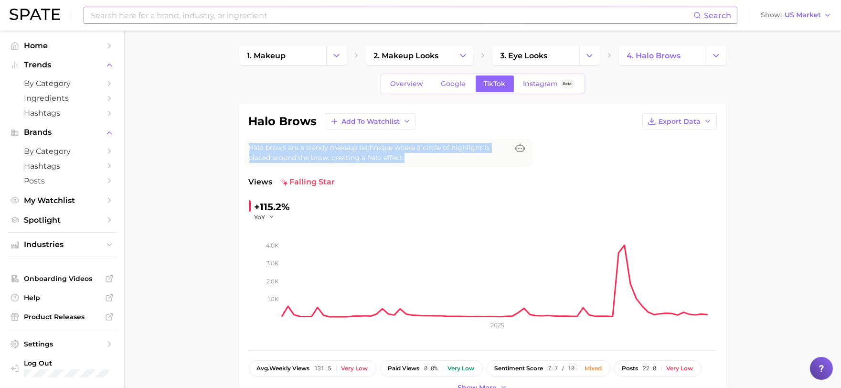
drag, startPoint x: 433, startPoint y: 157, endPoint x: 222, endPoint y: 159, distance: 211.0
click at [244, 149] on div "halo brows Add to Watchlist Export Data Halo brows are a trendy makeup techniqu…" at bounding box center [482, 254] width 487 height 300
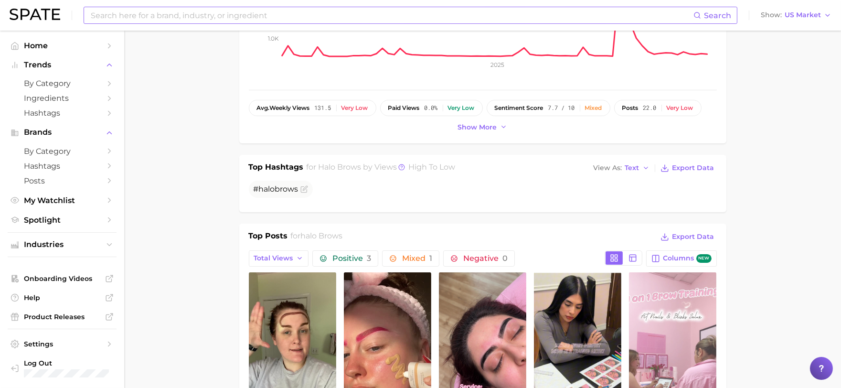
scroll to position [424, 0]
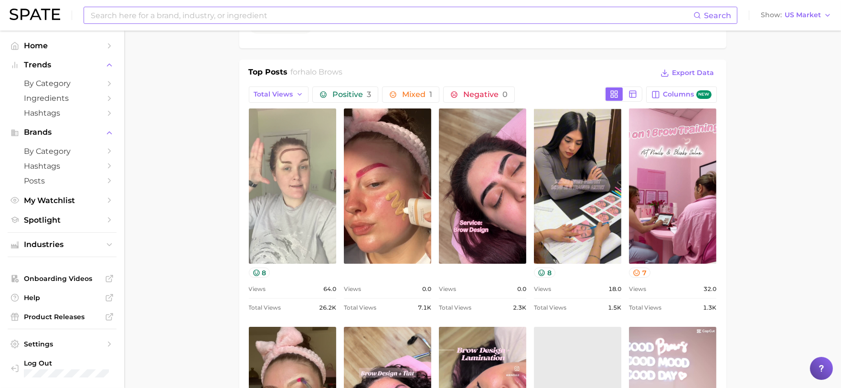
click at [275, 202] on link "view post on TikTok" at bounding box center [292, 185] width 87 height 155
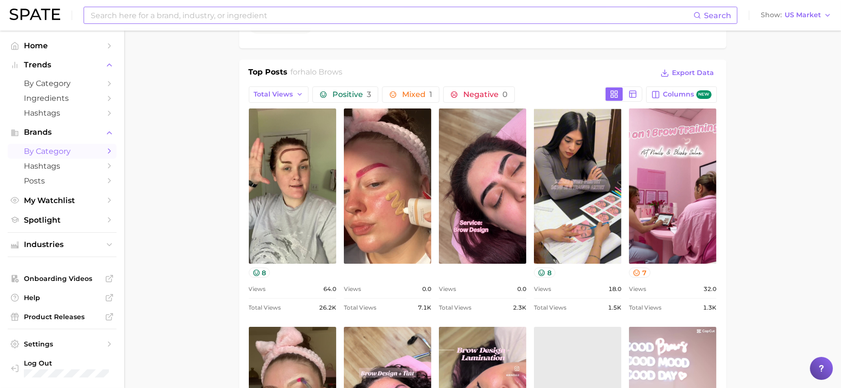
click at [87, 150] on span "by Category" at bounding box center [62, 151] width 76 height 9
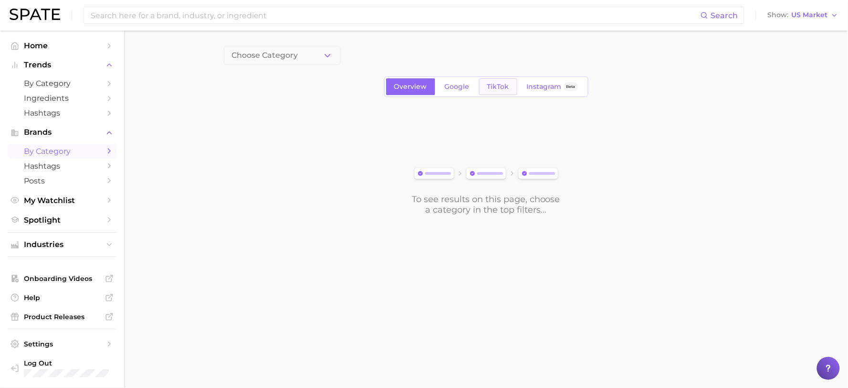
click at [492, 92] on link "TikTok" at bounding box center [498, 86] width 38 height 17
click at [60, 94] on span "Ingredients" at bounding box center [62, 98] width 76 height 9
click at [68, 82] on span "by Category" at bounding box center [62, 83] width 76 height 9
click at [488, 88] on span "TikTok" at bounding box center [498, 87] width 22 height 8
click at [306, 61] on button "1. Choose Category" at bounding box center [282, 55] width 117 height 19
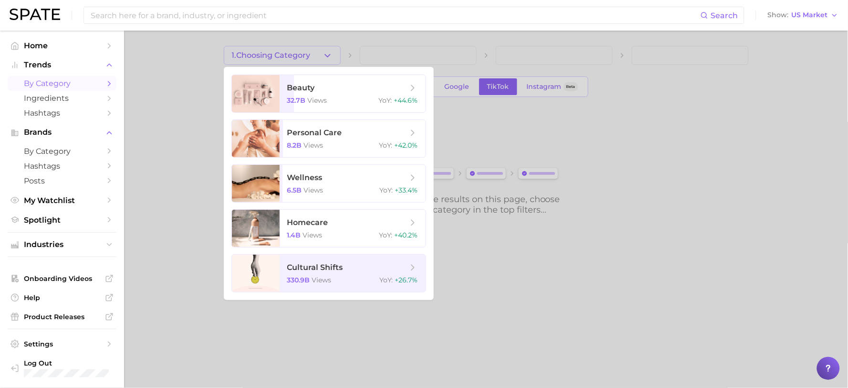
click at [507, 45] on div at bounding box center [424, 194] width 848 height 388
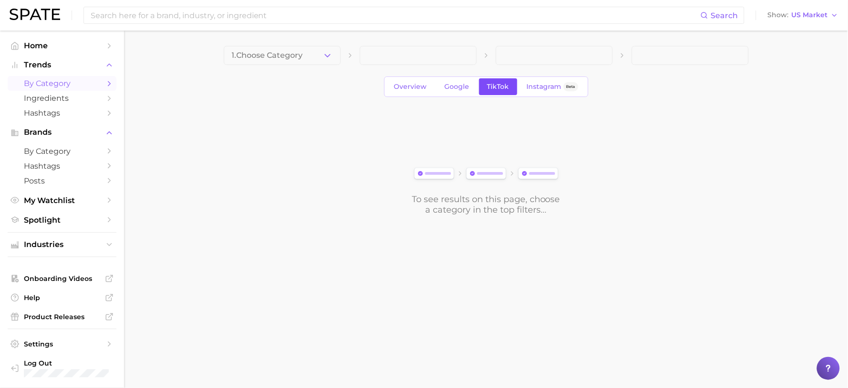
click at [499, 87] on span "TikTok" at bounding box center [498, 87] width 22 height 8
click at [416, 95] on div "Overview Google TikTok Instagram Beta" at bounding box center [486, 86] width 204 height 21
click at [412, 91] on span "Overview" at bounding box center [410, 87] width 33 height 8
click at [302, 62] on button "1. Choose Category" at bounding box center [282, 55] width 117 height 19
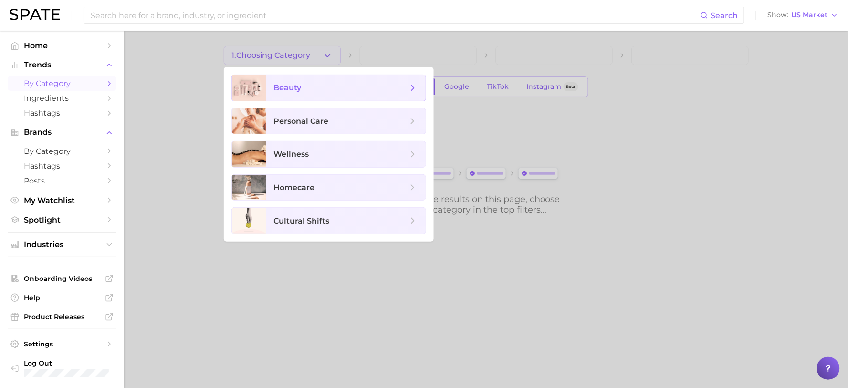
click at [311, 84] on span "beauty" at bounding box center [341, 88] width 134 height 11
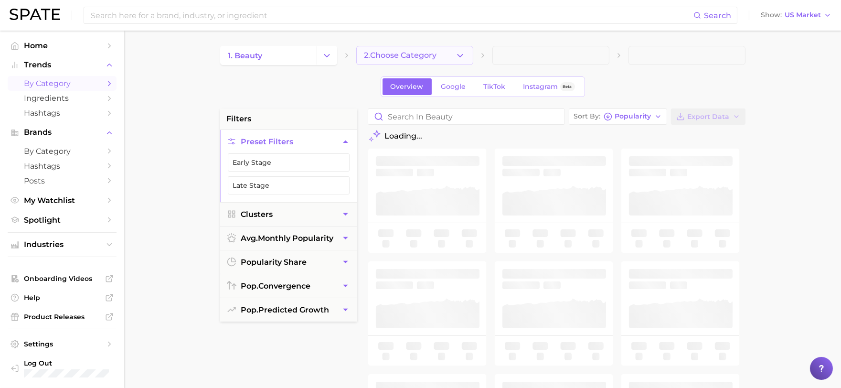
click at [422, 48] on button "2. Choose Category" at bounding box center [414, 55] width 117 height 19
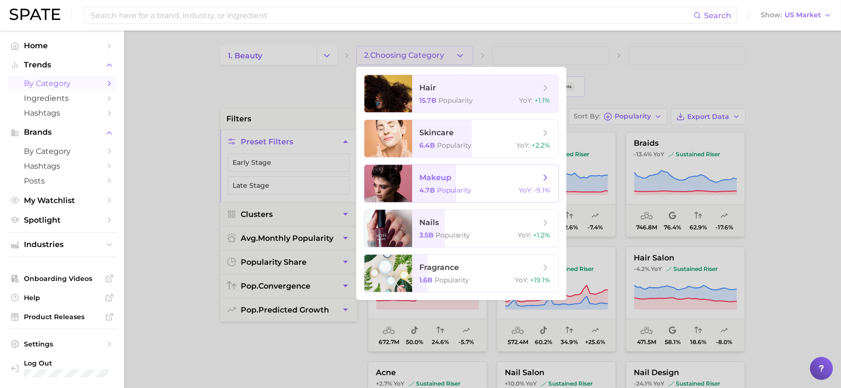
click at [451, 173] on span "makeup" at bounding box center [436, 177] width 32 height 9
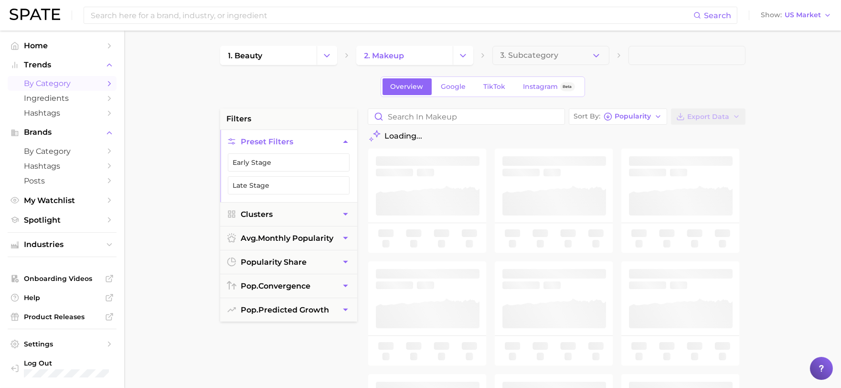
click at [564, 66] on div "1. beauty 2. makeup 3. Subcategory Overview Google TikTok Instagram Beta filter…" at bounding box center [482, 376] width 525 height 661
click at [564, 59] on button "3. Subcategory" at bounding box center [550, 55] width 117 height 19
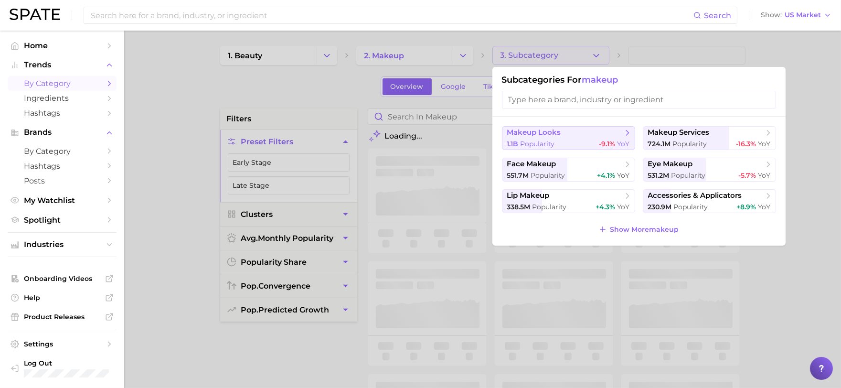
click at [548, 132] on span "makeup looks" at bounding box center [534, 132] width 54 height 9
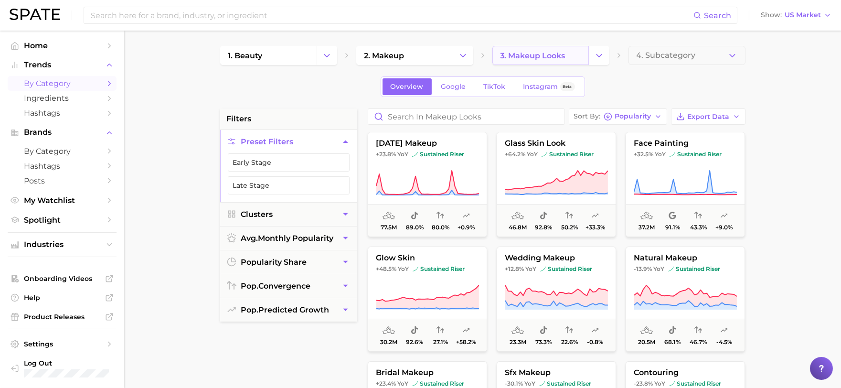
click at [588, 56] on link "3. makeup looks" at bounding box center [540, 55] width 96 height 19
click at [598, 54] on icon "Change Category" at bounding box center [599, 56] width 10 height 10
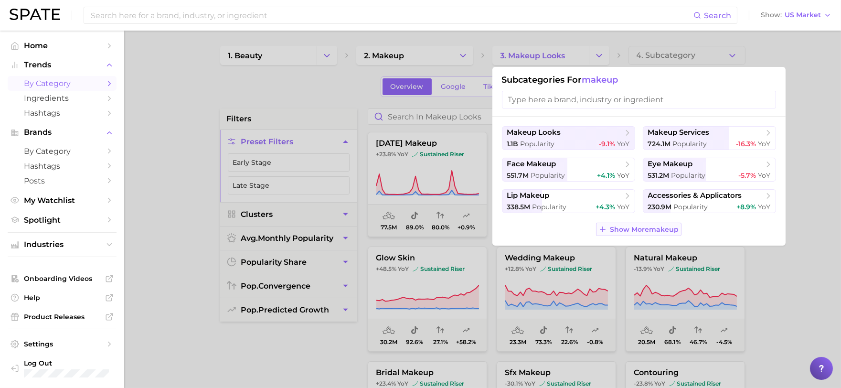
click at [639, 233] on span "Show More makeup" at bounding box center [644, 229] width 69 height 8
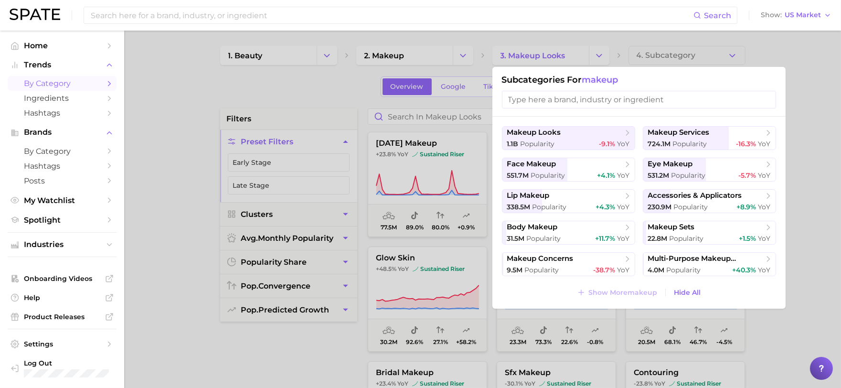
click at [786, 225] on div at bounding box center [420, 194] width 841 height 388
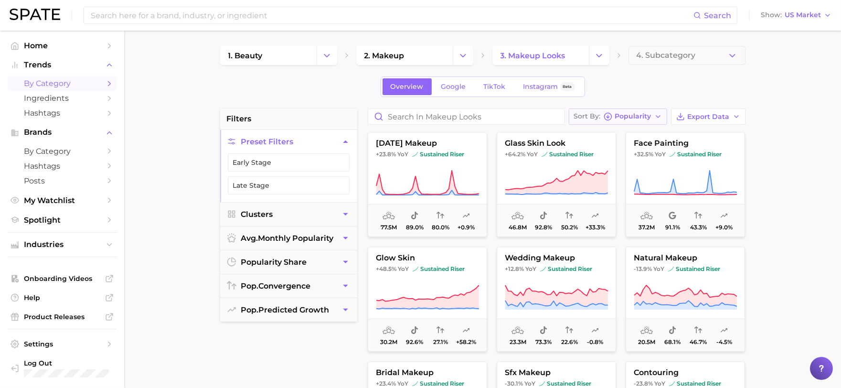
click at [609, 124] on button "Sort By Popularity" at bounding box center [618, 116] width 98 height 16
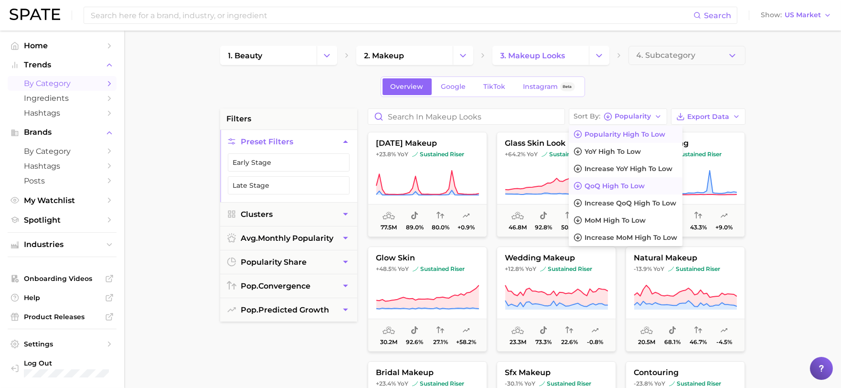
click at [632, 188] on span "QoQ high to low" at bounding box center [615, 186] width 60 height 8
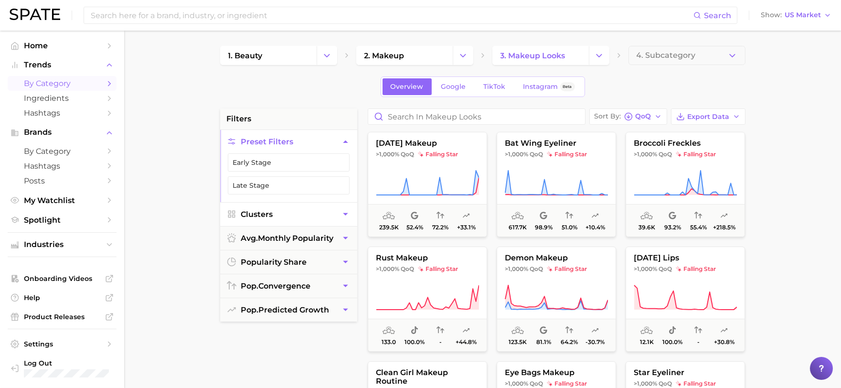
click at [307, 215] on button "Clusters" at bounding box center [288, 213] width 137 height 23
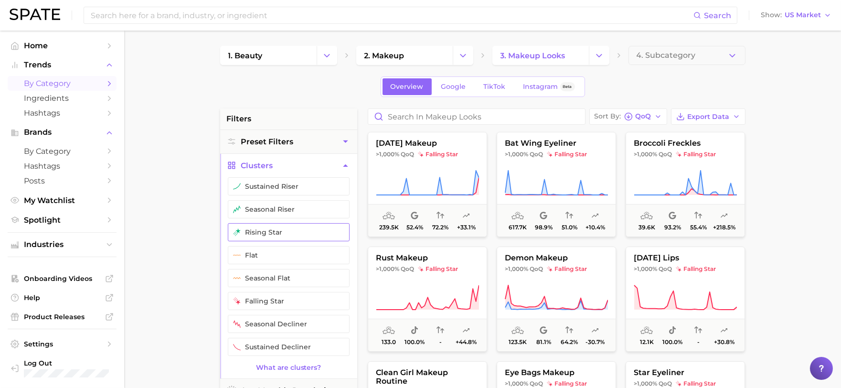
click at [285, 234] on button "rising star" at bounding box center [289, 232] width 122 height 18
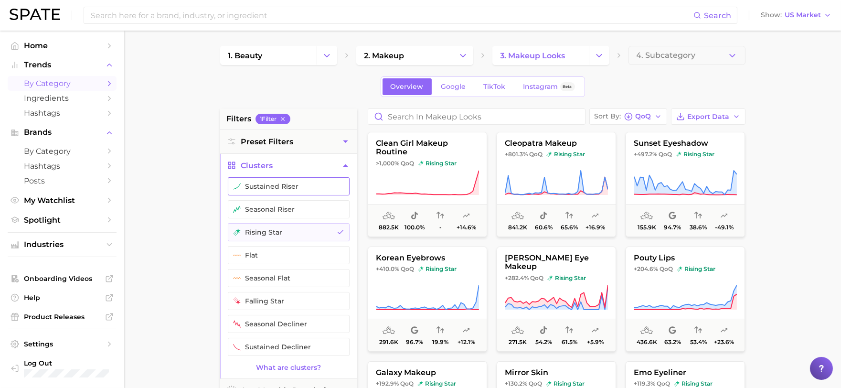
click at [269, 187] on button "sustained riser" at bounding box center [289, 186] width 122 height 18
click at [820, 170] on main "1. beauty 2. makeup 3. makeup looks 4. Subcategory Overview Google TikTok Insta…" at bounding box center [482, 393] width 717 height 724
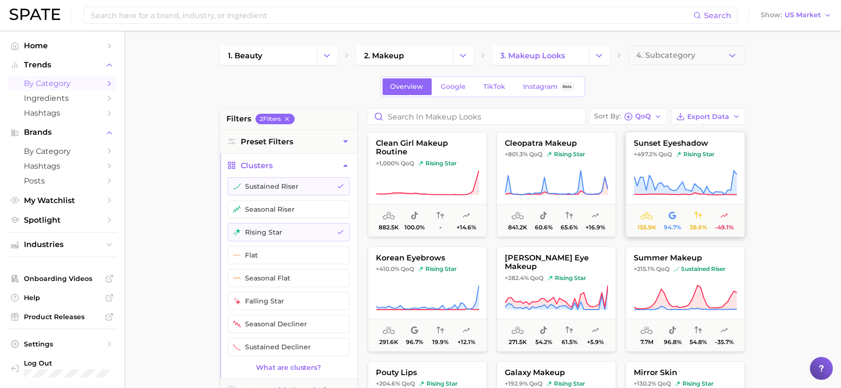
click at [698, 149] on button "sunset eyeshadow +497.2% QoQ rising star 155.9k 94.7% 38.6% -49.1%" at bounding box center [684, 184] width 119 height 105
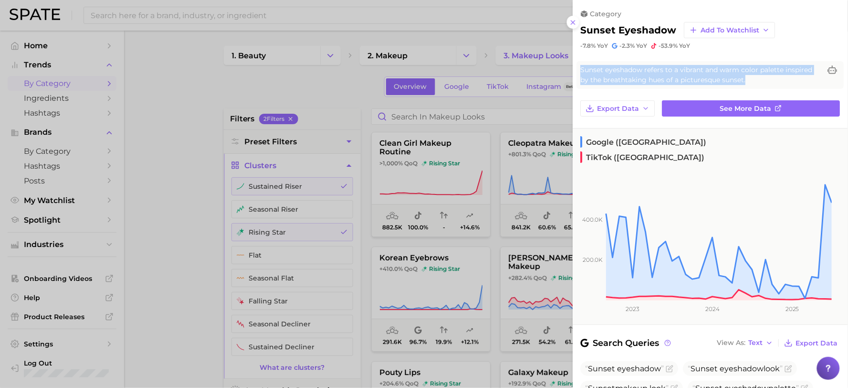
drag, startPoint x: 760, startPoint y: 82, endPoint x: 580, endPoint y: 64, distance: 180.4
click at [580, 64] on div "Sunset eyeshadow refers to a vibrant and warm color palette inspired by the bre…" at bounding box center [710, 75] width 267 height 28
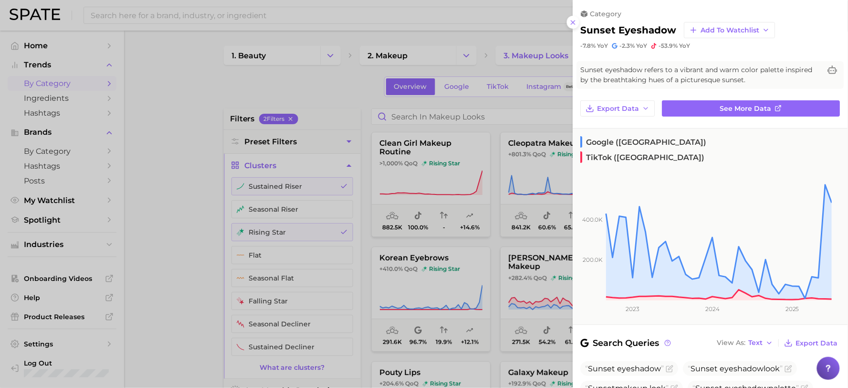
click at [240, 93] on div at bounding box center [424, 194] width 848 height 388
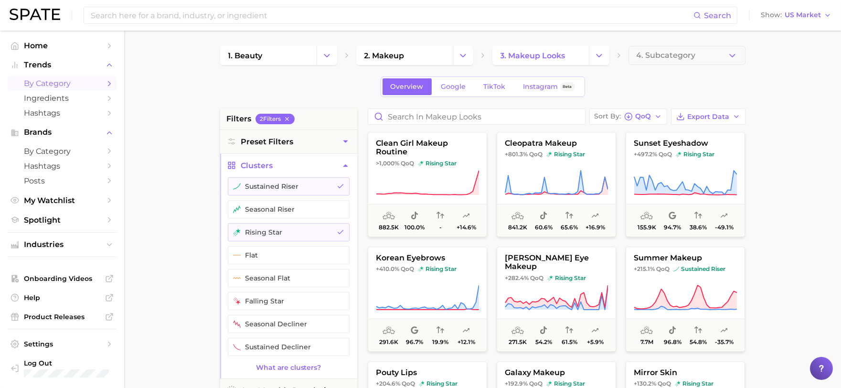
click at [804, 153] on main "1. beauty 2. makeup 3. makeup looks 4. Subcategory Overview Google TikTok Insta…" at bounding box center [482, 393] width 717 height 724
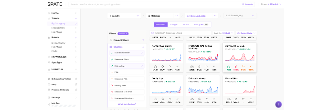
scroll to position [106, 0]
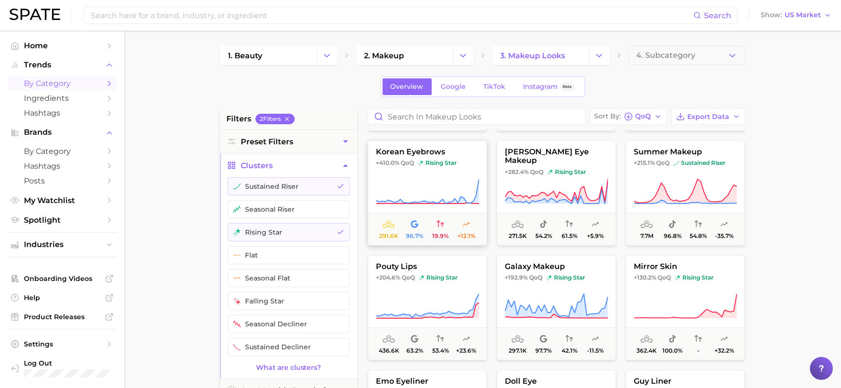
click at [395, 173] on button "korean eyebrows +410.0% QoQ rising star 291.6k 96.7% 19.9% +12.1%" at bounding box center [427, 192] width 119 height 105
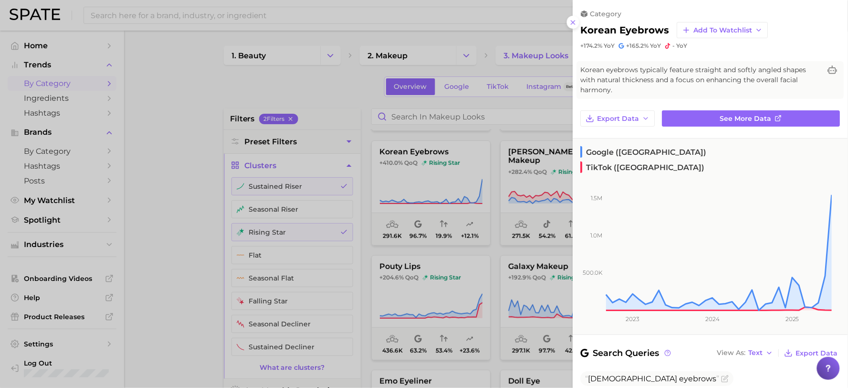
click at [168, 169] on div at bounding box center [424, 194] width 848 height 388
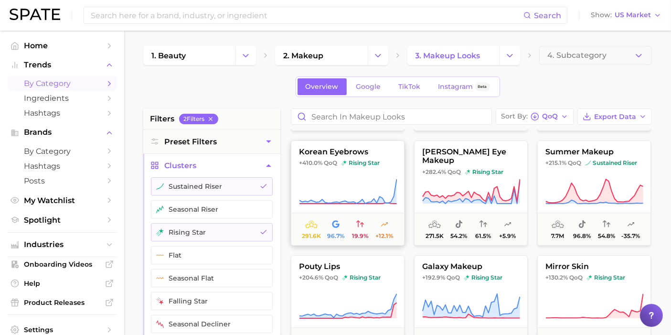
click at [352, 145] on button "korean eyebrows +410.0% QoQ rising star 291.6k 96.7% 19.9% +12.1%" at bounding box center [348, 192] width 114 height 105
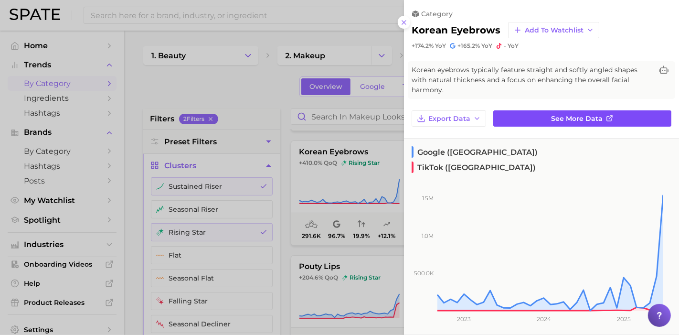
click at [538, 120] on link "See more data" at bounding box center [582, 118] width 178 height 16
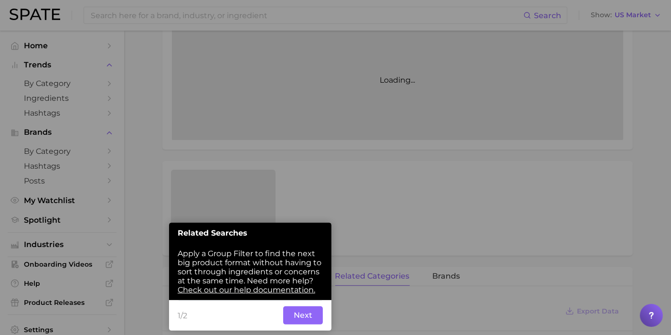
scroll to position [251, 0]
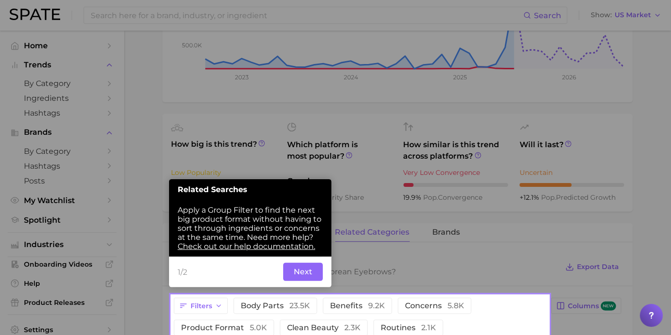
click at [304, 273] on button "Next" at bounding box center [303, 272] width 40 height 18
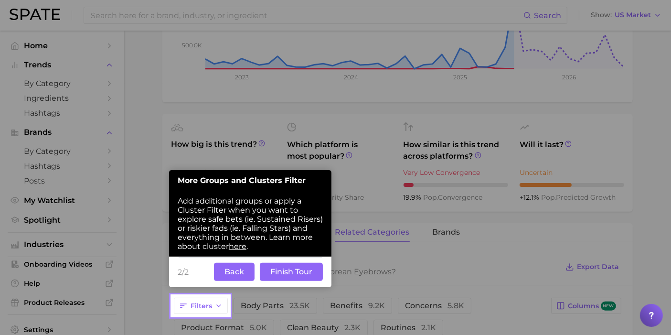
click at [297, 273] on button "Finish Tour" at bounding box center [291, 272] width 63 height 18
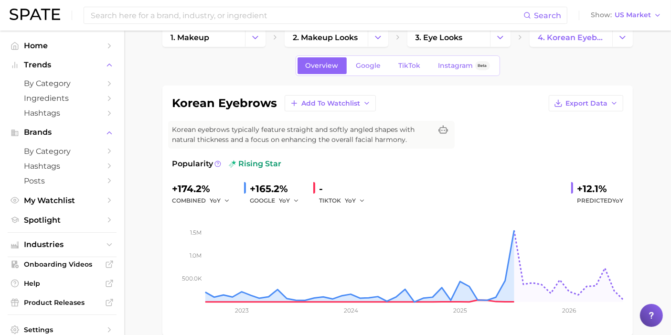
scroll to position [0, 0]
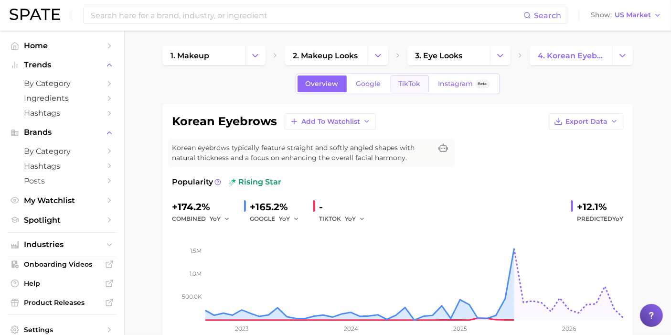
click at [413, 88] on link "TikTok" at bounding box center [410, 83] width 38 height 17
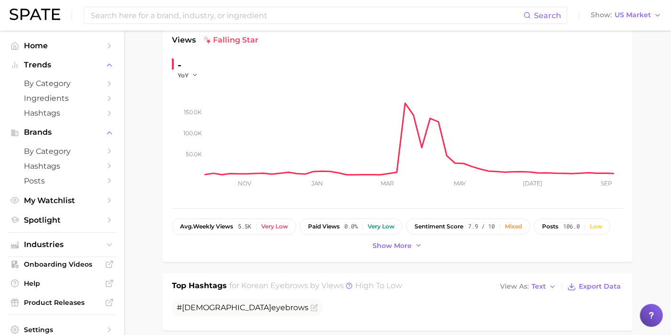
scroll to position [53, 0]
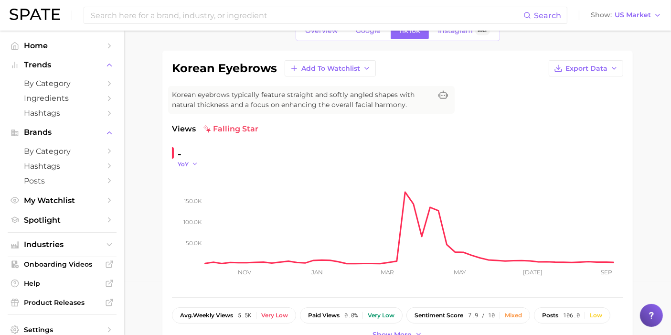
click at [183, 160] on span "YoY" at bounding box center [183, 164] width 11 height 8
click at [189, 192] on span "QoQ" at bounding box center [190, 194] width 16 height 8
click at [187, 162] on span "QoQ" at bounding box center [184, 164] width 13 height 8
drag, startPoint x: 146, startPoint y: 175, endPoint x: 111, endPoint y: 37, distance: 141.7
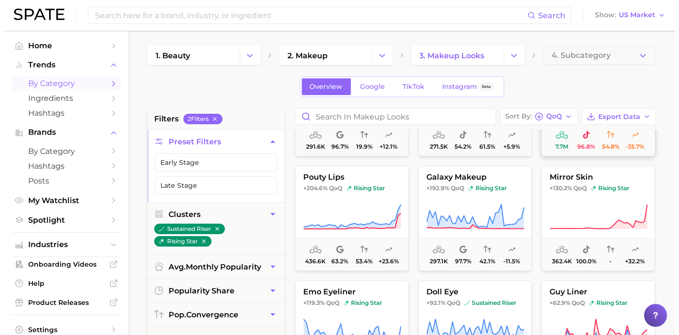
scroll to position [212, 0]
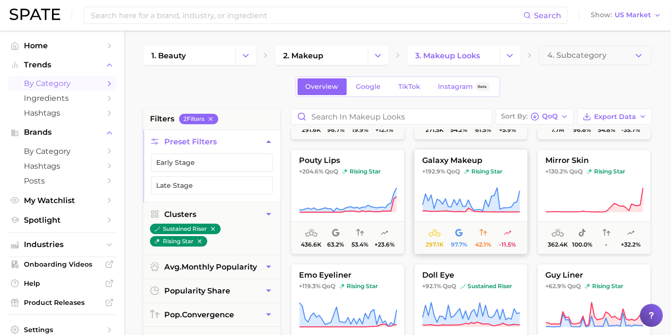
click at [451, 187] on icon at bounding box center [471, 200] width 98 height 27
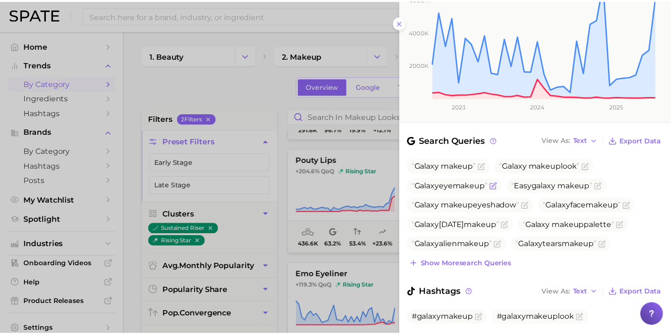
scroll to position [0, 0]
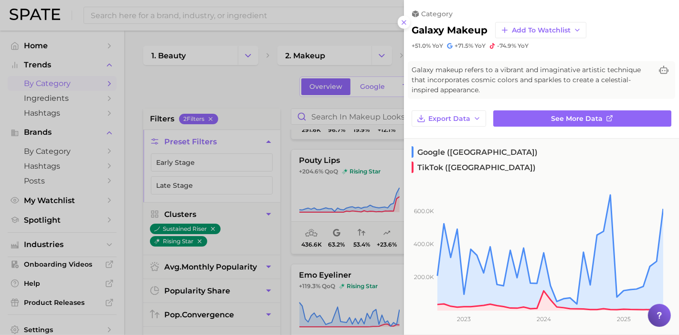
click at [279, 84] on div at bounding box center [339, 167] width 679 height 335
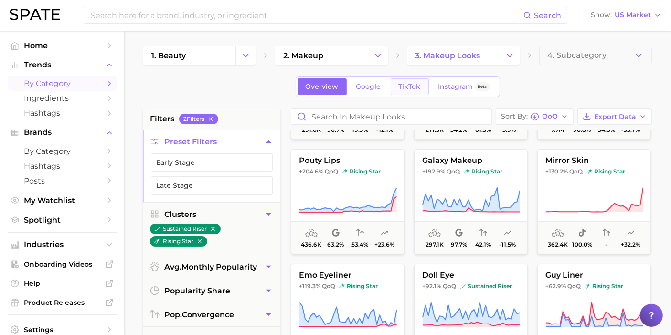
click at [399, 84] on span "TikTok" at bounding box center [410, 87] width 22 height 8
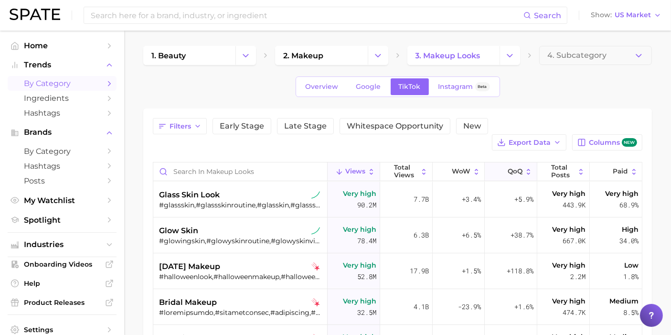
click at [497, 168] on icon at bounding box center [501, 172] width 8 height 8
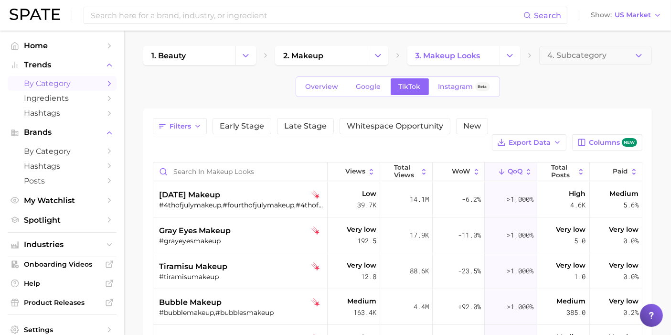
click at [137, 174] on main "1. beauty 2. makeup 3. makeup looks 4. Subcategory Overview Google TikTok Insta…" at bounding box center [397, 292] width 547 height 523
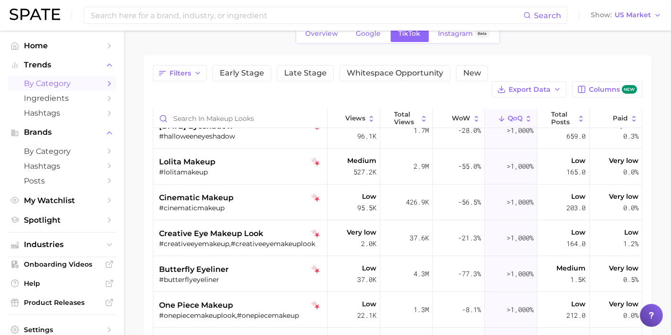
scroll to position [106, 0]
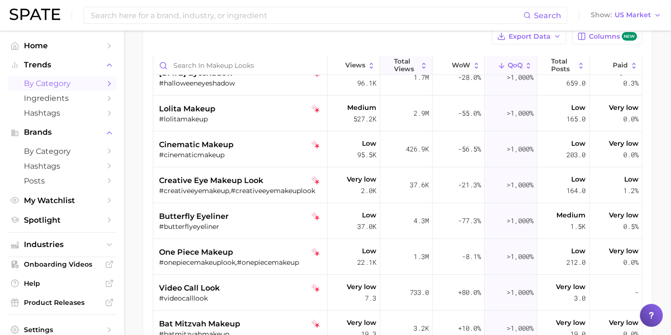
click at [400, 58] on span "Total Views" at bounding box center [406, 65] width 24 height 15
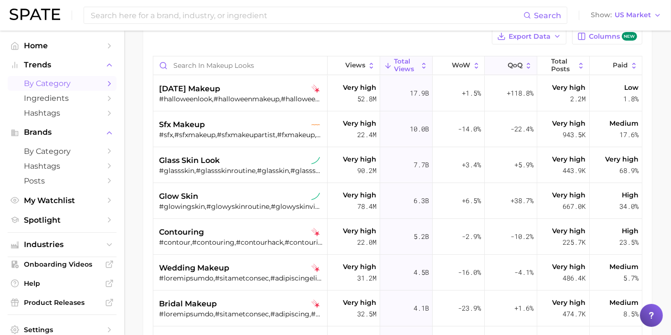
click at [515, 62] on span "QoQ" at bounding box center [514, 66] width 15 height 8
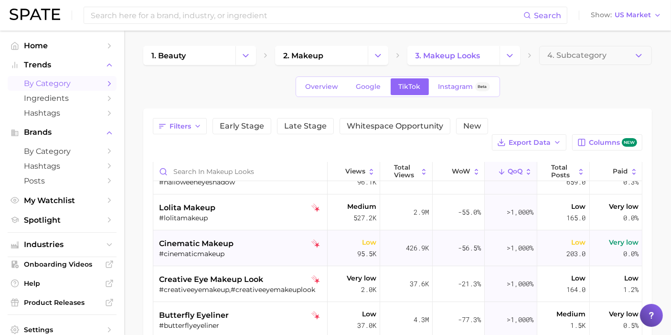
scroll to position [106, 0]
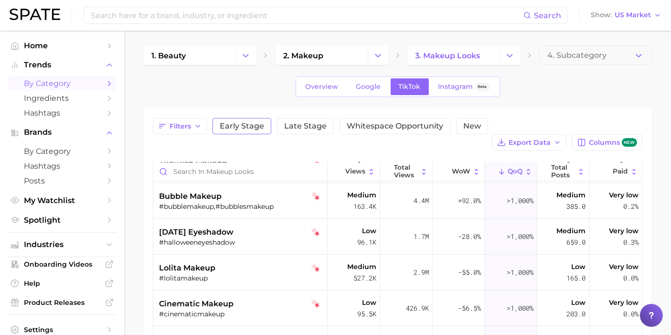
click at [242, 129] on span "Early Stage" at bounding box center [242, 126] width 44 height 8
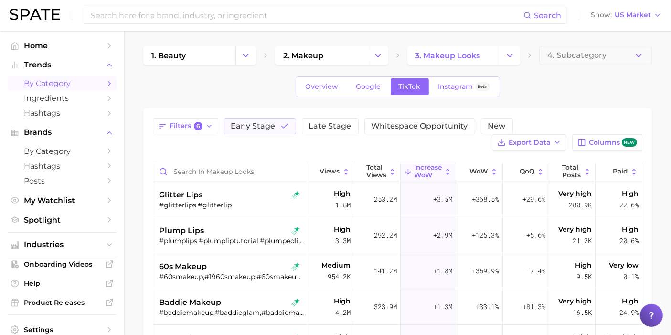
click at [146, 194] on div "Filters 6 Early Stage Late Stage Whitespace Opportunity New Export Data Columns…" at bounding box center [397, 307] width 508 height 398
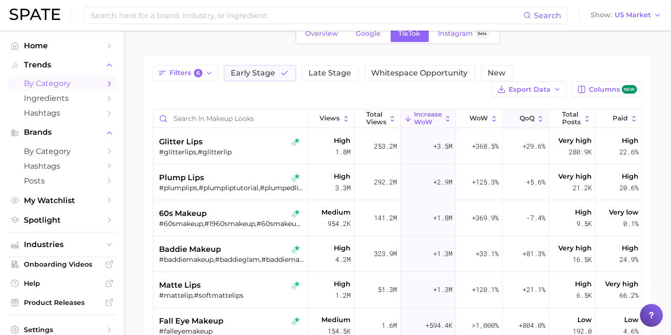
click at [536, 116] on icon at bounding box center [540, 119] width 8 height 8
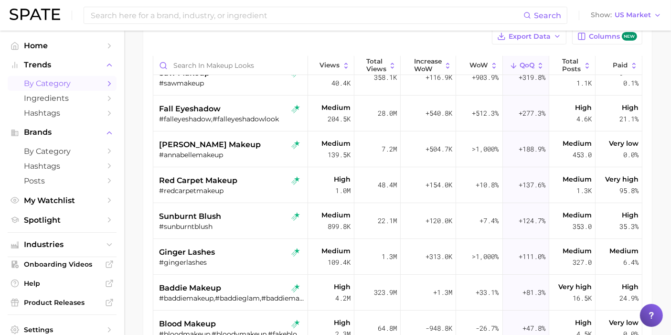
click at [87, 83] on span "by Category" at bounding box center [62, 83] width 76 height 9
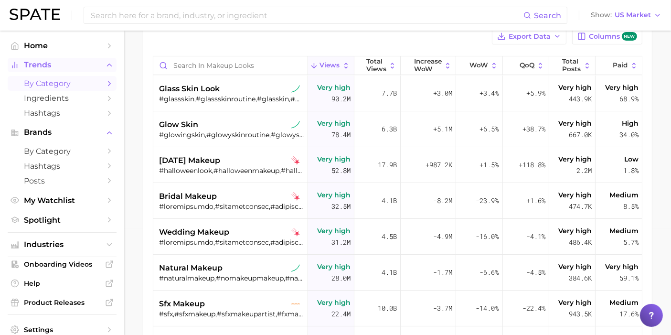
click at [48, 67] on span "Trends" at bounding box center [62, 65] width 76 height 9
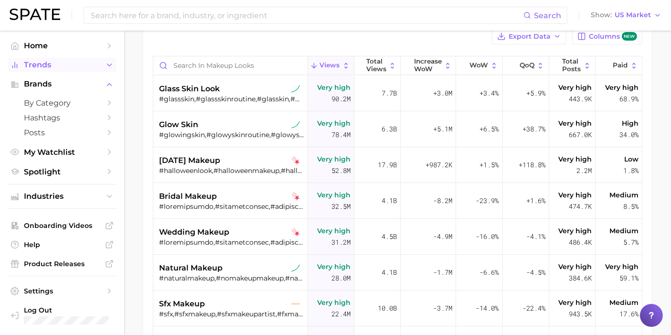
click at [50, 69] on span "Trends" at bounding box center [62, 65] width 76 height 9
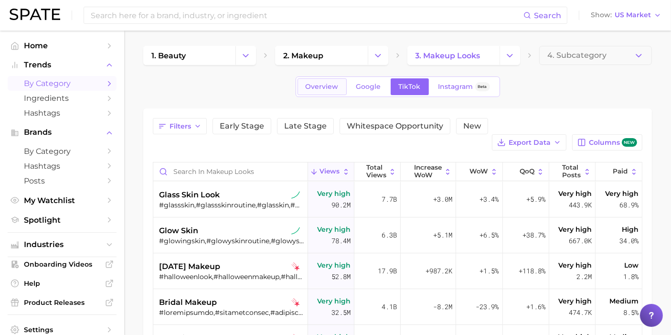
click at [330, 79] on link "Overview" at bounding box center [321, 86] width 49 height 17
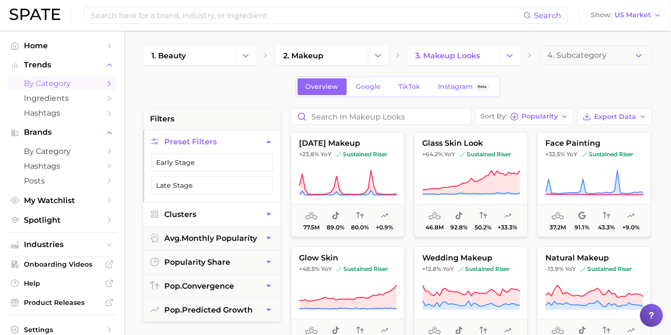
click at [241, 203] on button "Clusters" at bounding box center [211, 213] width 137 height 23
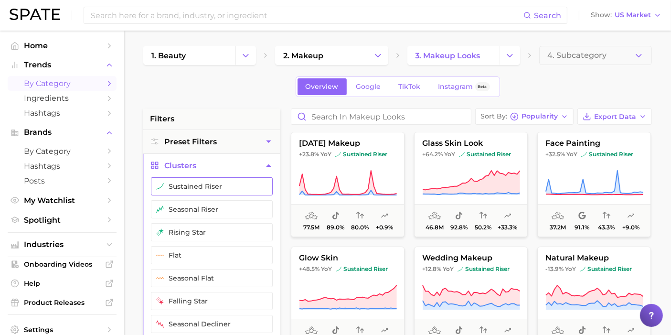
click at [182, 187] on button "sustained riser" at bounding box center [212, 186] width 122 height 18
click at [186, 207] on button "seasonal riser" at bounding box center [212, 209] width 122 height 18
click at [181, 228] on button "rising star" at bounding box center [212, 232] width 122 height 18
click at [591, 82] on div "Overview Google TikTok Instagram Beta" at bounding box center [397, 86] width 508 height 21
click at [536, 119] on span "Popularity" at bounding box center [539, 116] width 36 height 5
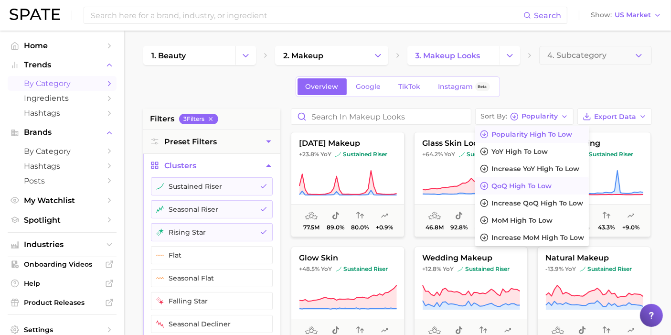
click at [534, 189] on span "QoQ high to low" at bounding box center [521, 186] width 60 height 8
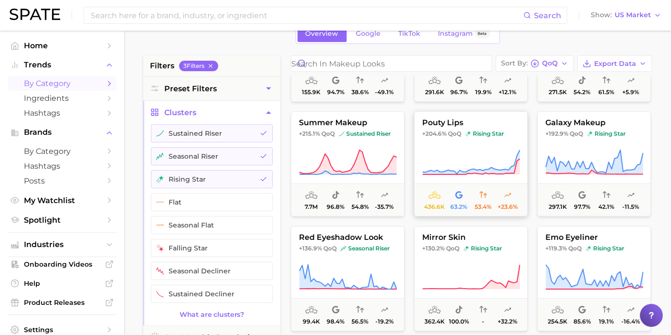
scroll to position [212, 0]
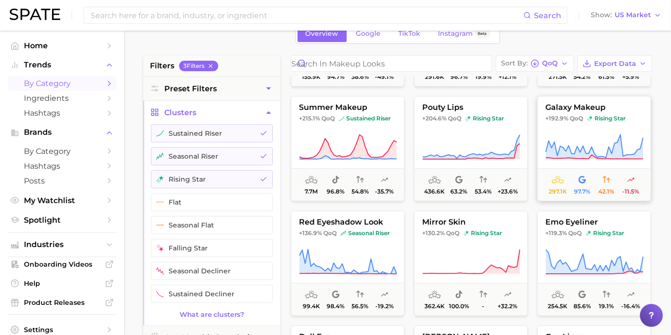
click at [573, 112] on button "galaxy makeup +192.9% QoQ rising star 297.1k 97.7% 42.1% -11.5%" at bounding box center [594, 148] width 114 height 105
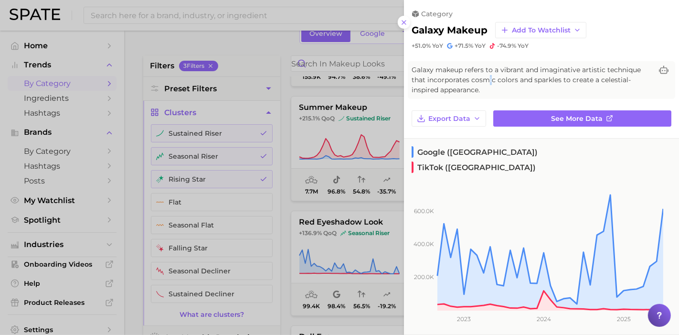
click at [489, 84] on span "Galaxy makeup refers to a vibrant and imaginative artistic technique that incor…" at bounding box center [532, 80] width 241 height 30
click at [403, 23] on icon at bounding box center [404, 23] width 8 height 8
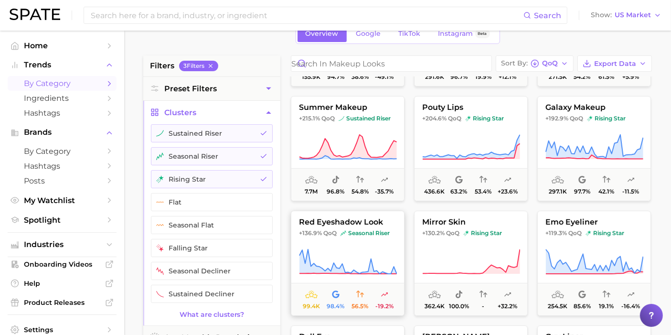
click at [372, 223] on span "red eyeshadow look" at bounding box center [347, 222] width 113 height 9
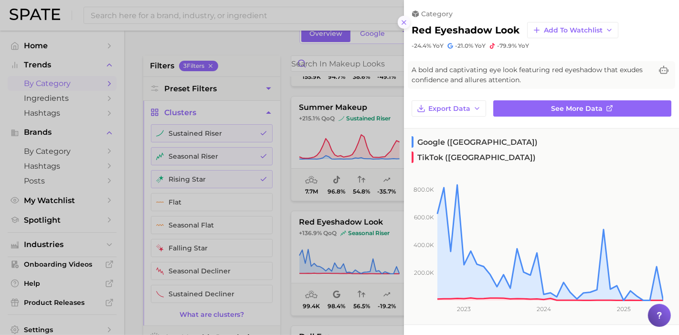
click at [402, 21] on icon at bounding box center [404, 23] width 8 height 8
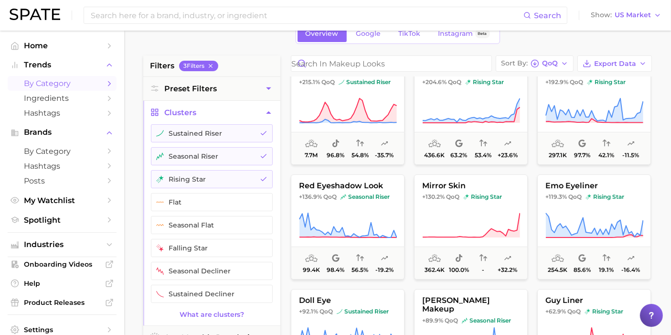
scroll to position [265, 0]
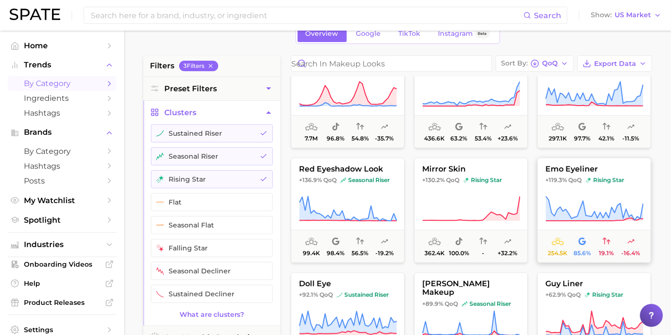
click at [626, 170] on span "emo eyeliner" at bounding box center [594, 169] width 113 height 9
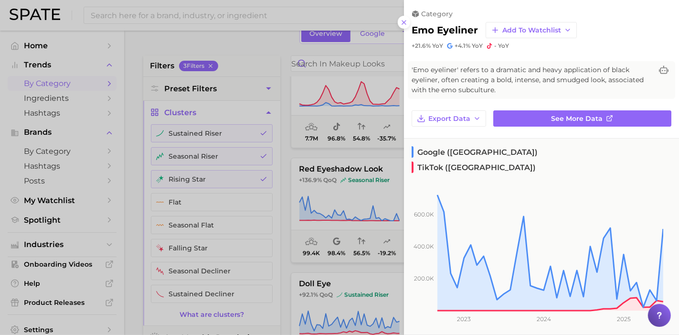
click at [131, 203] on div at bounding box center [339, 167] width 679 height 335
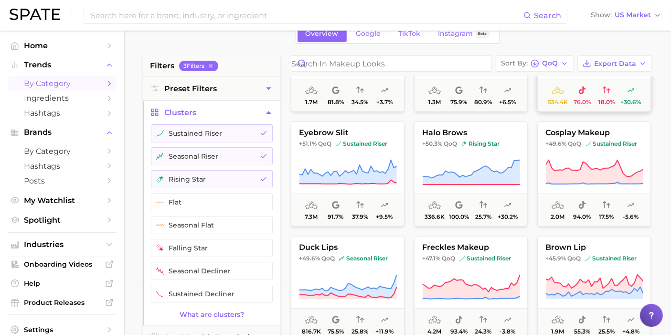
scroll to position [583, 0]
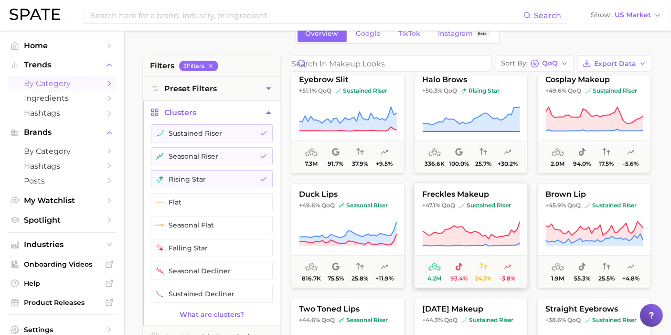
click at [492, 233] on icon at bounding box center [471, 234] width 98 height 27
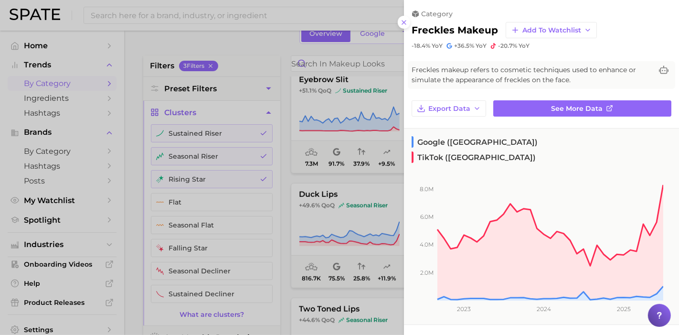
click at [124, 182] on div at bounding box center [339, 167] width 679 height 335
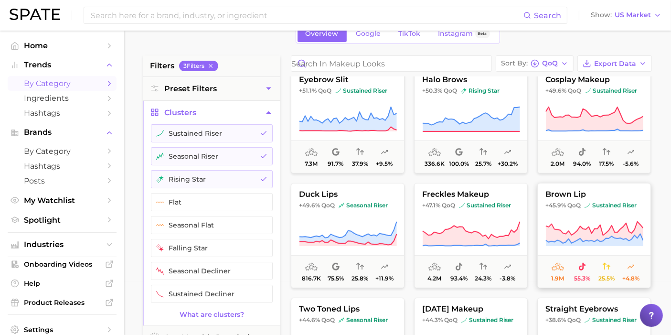
click at [597, 210] on button "brown lip +45.9% QoQ sustained riser 1.9m 55.3% 25.5% +4.8%" at bounding box center [594, 235] width 114 height 105
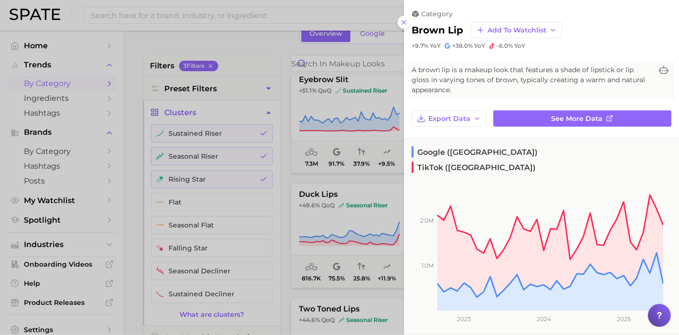
click at [138, 196] on div at bounding box center [339, 167] width 679 height 335
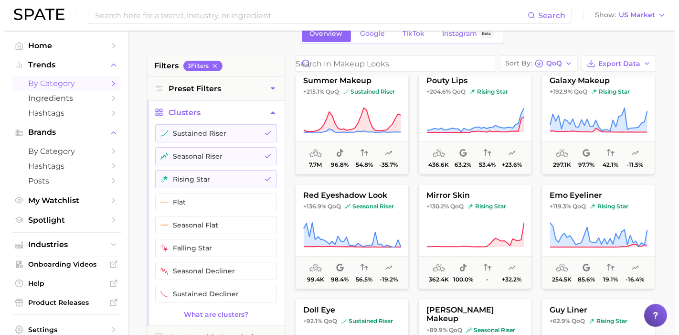
scroll to position [0, 0]
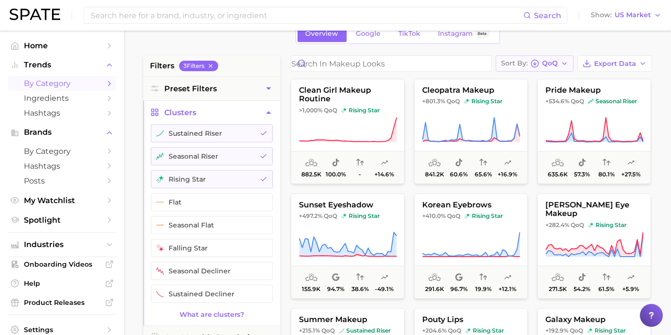
click at [537, 61] on icon "button" at bounding box center [534, 63] width 9 height 9
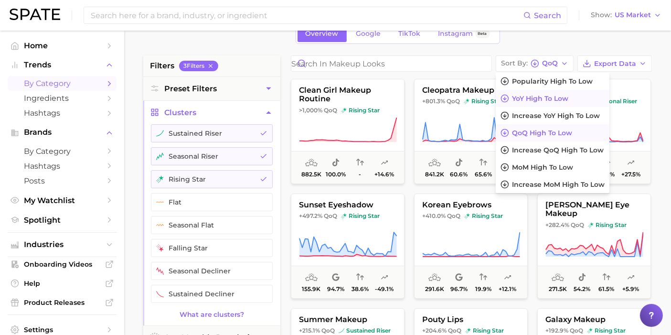
click at [551, 96] on span "YoY high to low" at bounding box center [540, 99] width 56 height 8
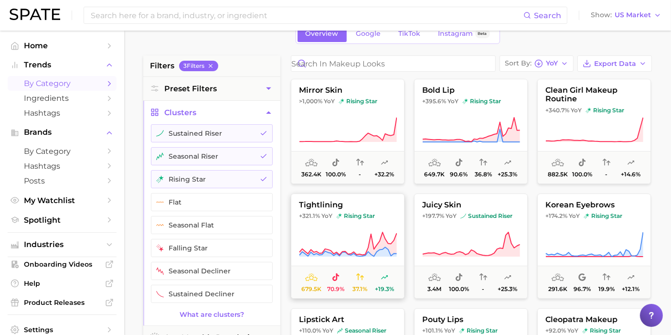
click at [367, 233] on icon at bounding box center [348, 244] width 98 height 27
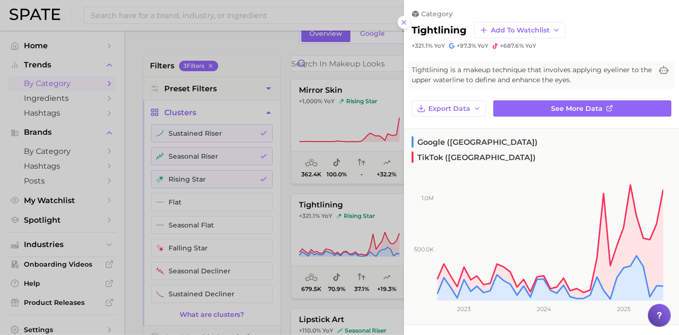
click at [141, 158] on div at bounding box center [339, 167] width 679 height 335
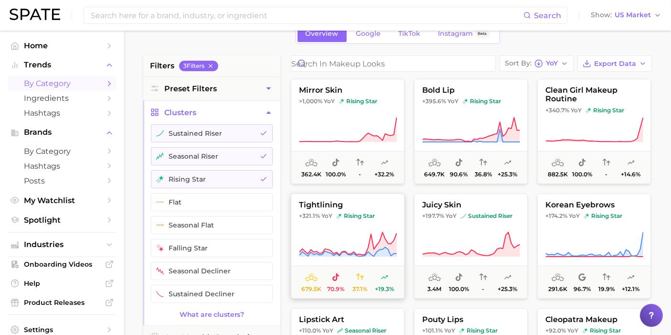
click at [334, 206] on span "tightlining" at bounding box center [347, 205] width 113 height 9
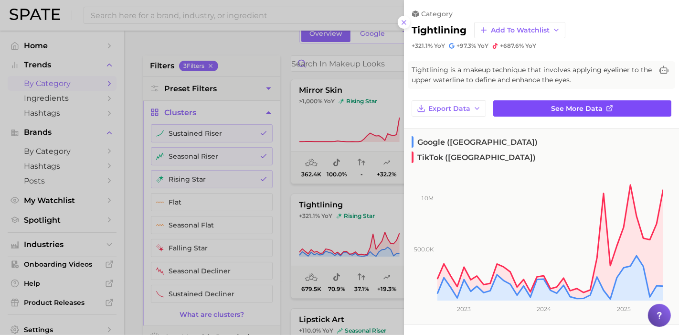
click at [522, 107] on link "See more data" at bounding box center [582, 108] width 178 height 16
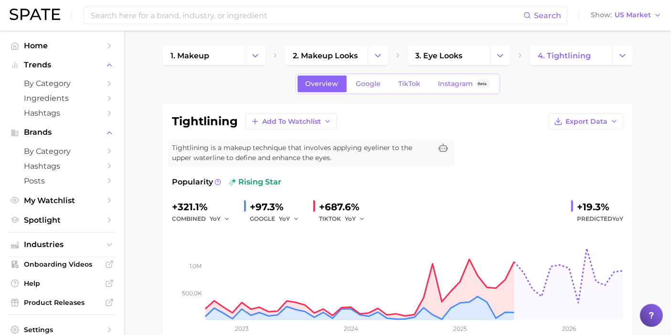
click at [341, 220] on div "TIKTOK YoY" at bounding box center [345, 218] width 53 height 11
click at [346, 217] on span "YoY" at bounding box center [350, 218] width 11 height 8
click at [363, 253] on span "QoQ" at bounding box center [357, 251] width 16 height 8
click at [364, 215] on icon "button" at bounding box center [364, 218] width 7 height 7
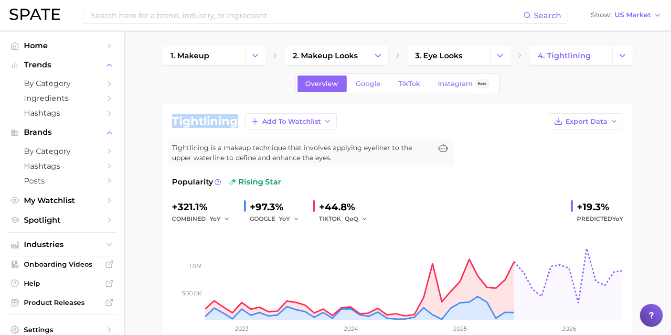
drag, startPoint x: 173, startPoint y: 119, endPoint x: 235, endPoint y: 115, distance: 62.7
click at [235, 116] on h1 "tightlining" at bounding box center [205, 121] width 66 height 11
click at [212, 220] on span "YoY" at bounding box center [215, 218] width 11 height 8
click at [224, 247] on span "QoQ" at bounding box center [222, 251] width 16 height 8
click at [268, 213] on div "GOOGLE YoY" at bounding box center [278, 218] width 56 height 11
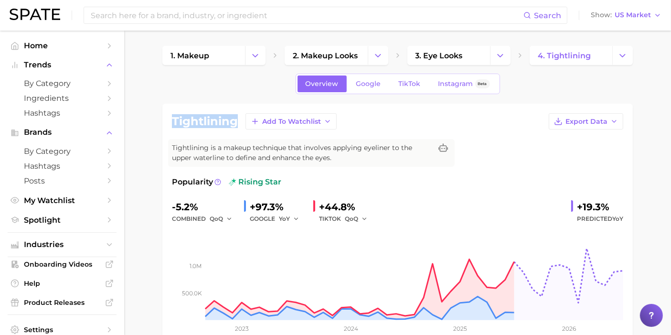
drag, startPoint x: 239, startPoint y: 119, endPoint x: 158, endPoint y: 116, distance: 81.2
copy h1 "tightlining"
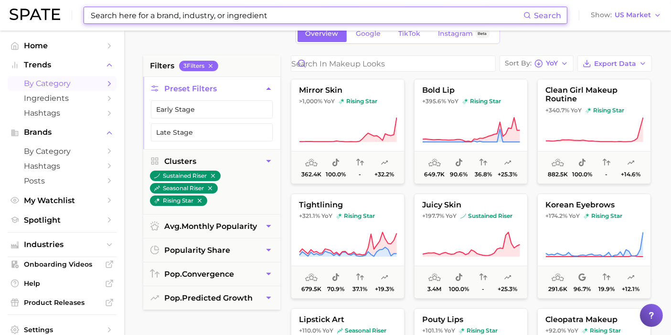
click at [227, 19] on input at bounding box center [306, 15] width 433 height 16
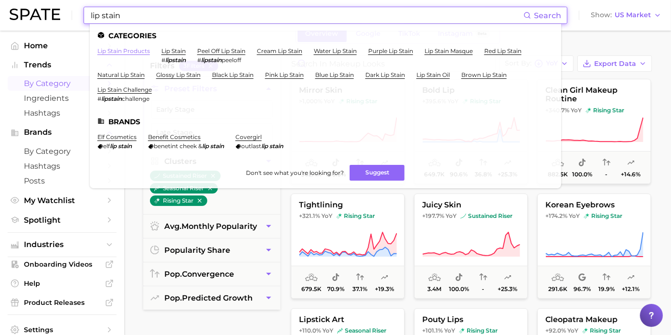
type input "lip stain"
click at [126, 53] on link "lip stain products" at bounding box center [123, 50] width 53 height 7
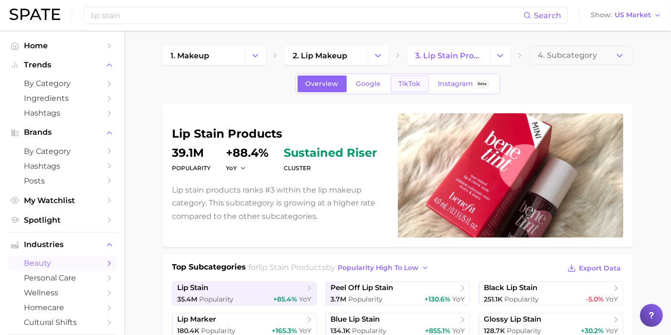
click at [407, 75] on div "Overview Google TikTok Instagram Beta" at bounding box center [398, 84] width 204 height 21
click at [408, 80] on span "TikTok" at bounding box center [410, 84] width 22 height 8
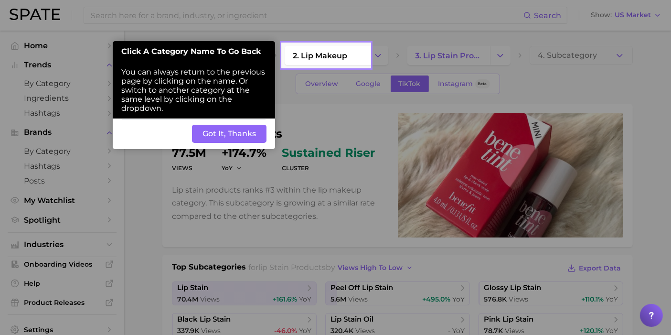
click at [240, 137] on button "Got It, Thanks" at bounding box center [229, 134] width 74 height 18
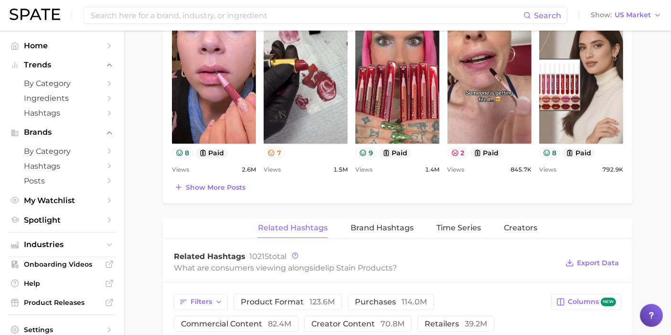
scroll to position [689, 0]
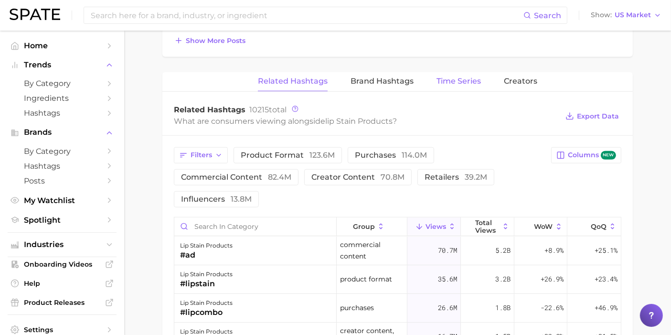
click at [465, 81] on span "Time Series" at bounding box center [458, 81] width 44 height 9
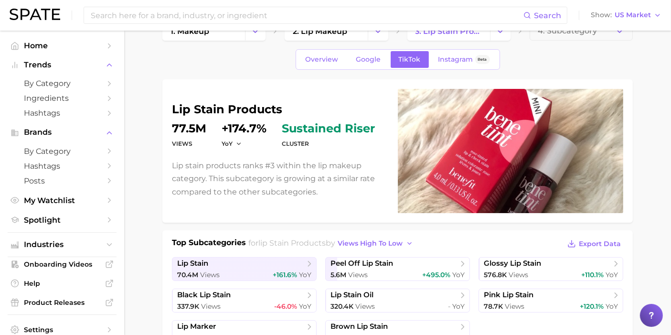
scroll to position [0, 0]
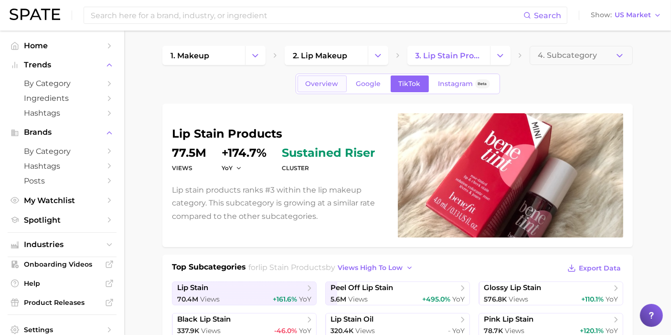
click at [328, 86] on span "Overview" at bounding box center [322, 84] width 33 height 8
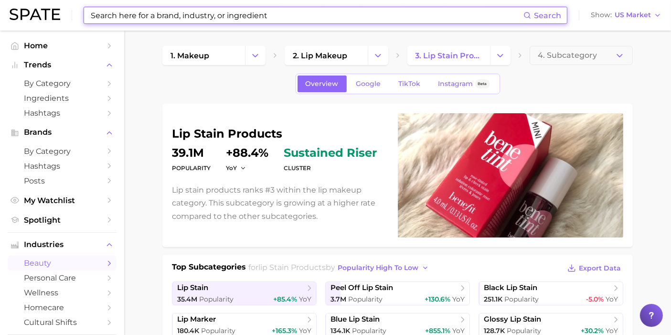
click at [306, 14] on input at bounding box center [306, 15] width 433 height 16
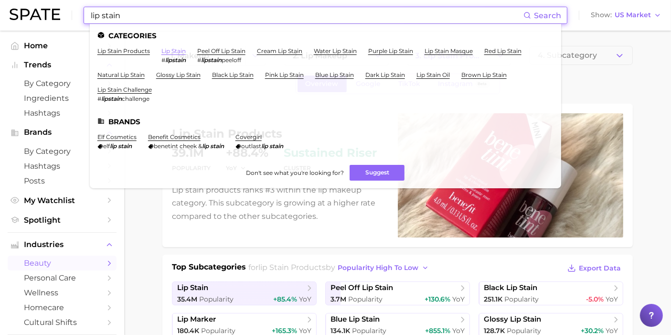
type input "lip stain"
click at [180, 49] on link "lip stain" at bounding box center [173, 50] width 24 height 7
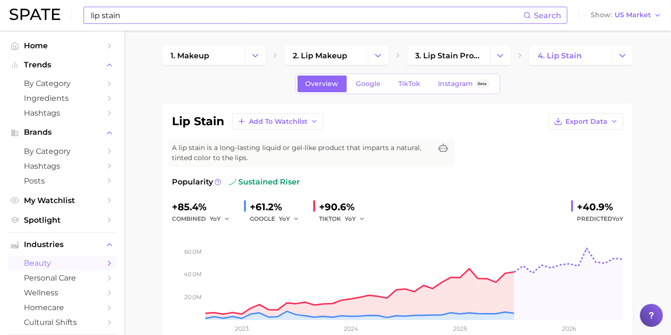
click at [184, 21] on input "lip stain" at bounding box center [306, 15] width 433 height 16
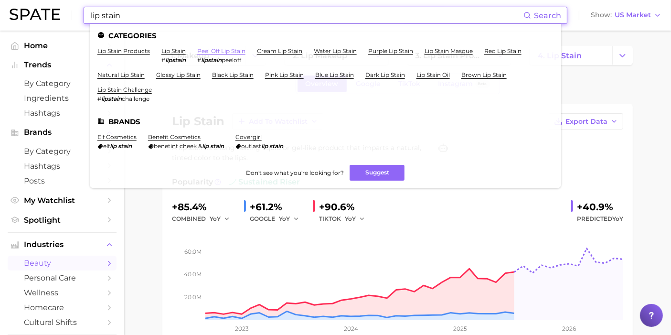
click at [213, 47] on ul "Categories lip stain products lip stain # lipstain peel off lip stain # lipstai…" at bounding box center [325, 106] width 471 height 164
click at [213, 48] on link "peel off lip stain" at bounding box center [221, 50] width 48 height 7
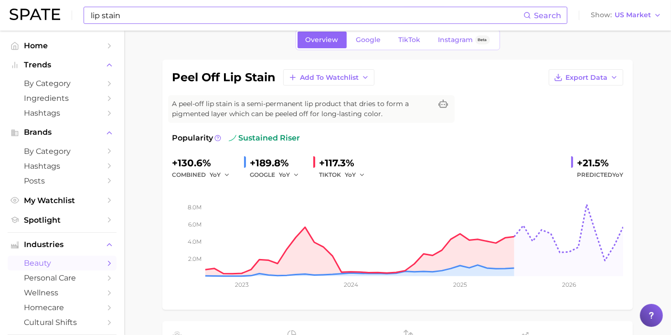
scroll to position [106, 0]
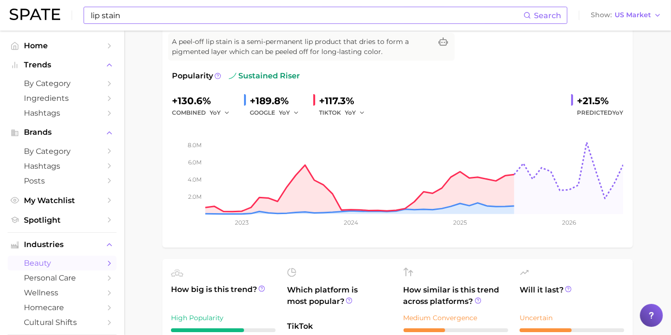
click at [232, 10] on input "lip stain" at bounding box center [306, 15] width 433 height 16
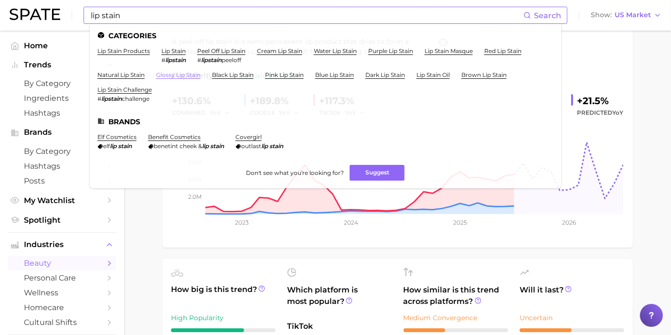
click at [182, 73] on link "glossy lip stain" at bounding box center [178, 74] width 44 height 7
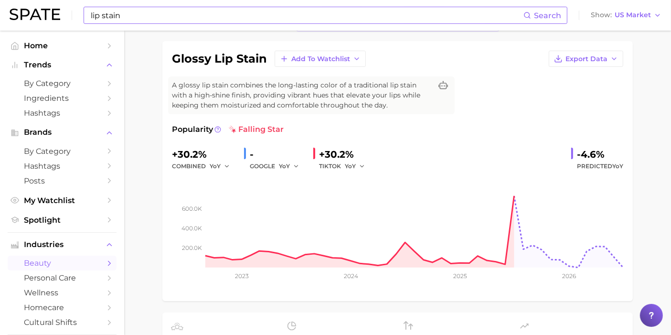
scroll to position [106, 0]
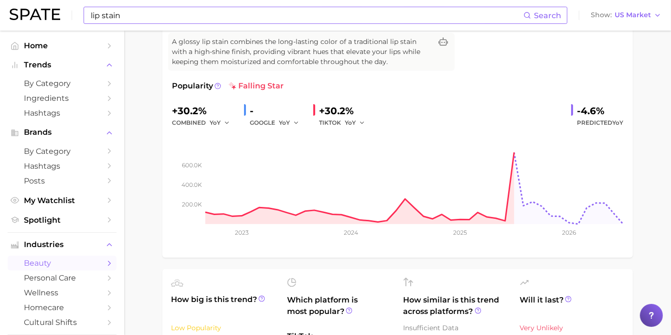
click at [161, 21] on input "lip stain" at bounding box center [306, 15] width 433 height 16
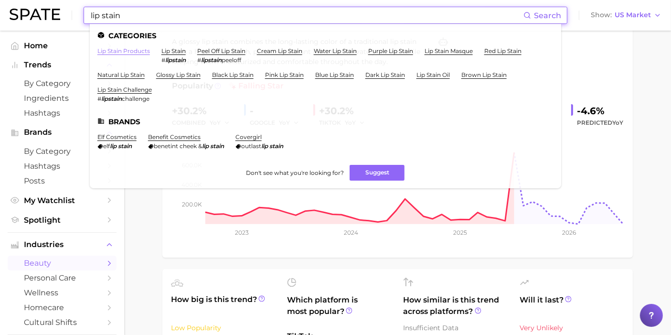
click at [136, 53] on link "lip stain products" at bounding box center [123, 50] width 53 height 7
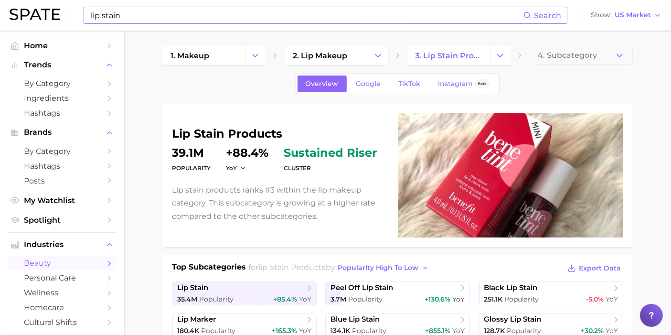
click at [150, 11] on input "lip stain" at bounding box center [306, 15] width 433 height 16
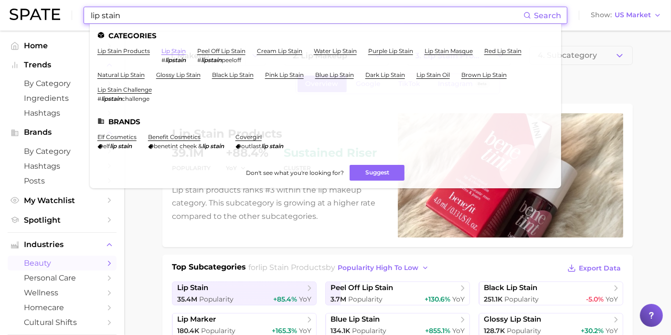
click at [171, 53] on link "lip stain" at bounding box center [173, 50] width 24 height 7
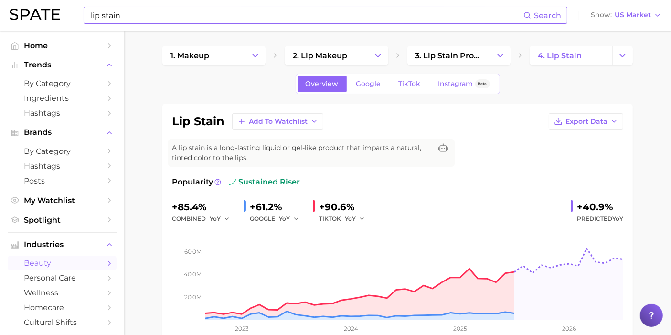
click at [156, 19] on input "lip stain" at bounding box center [306, 15] width 433 height 16
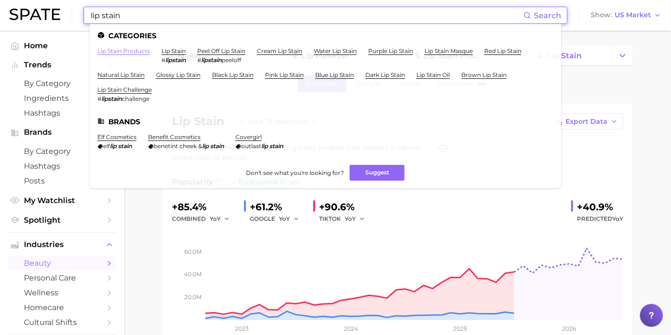
click at [130, 50] on link "lip stain products" at bounding box center [123, 50] width 53 height 7
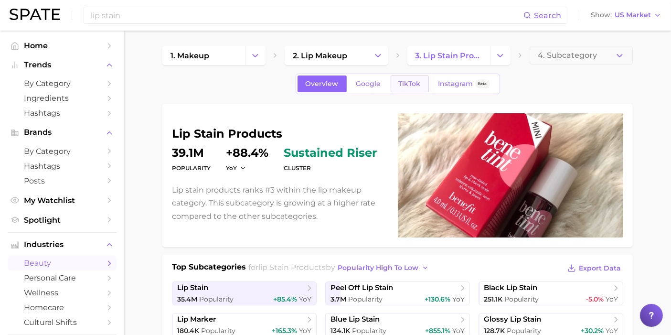
click at [421, 82] on link "TikTok" at bounding box center [410, 83] width 38 height 17
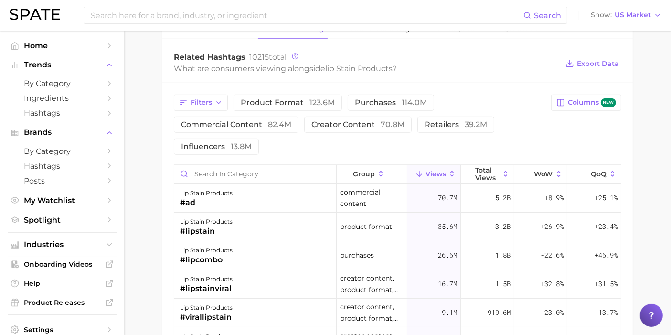
scroll to position [636, 0]
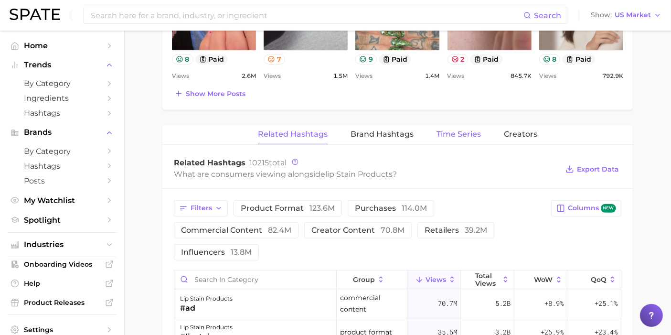
click at [472, 131] on span "Time Series" at bounding box center [458, 134] width 44 height 9
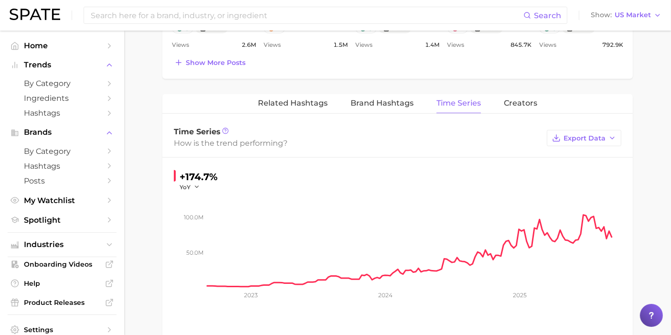
scroll to position [689, 0]
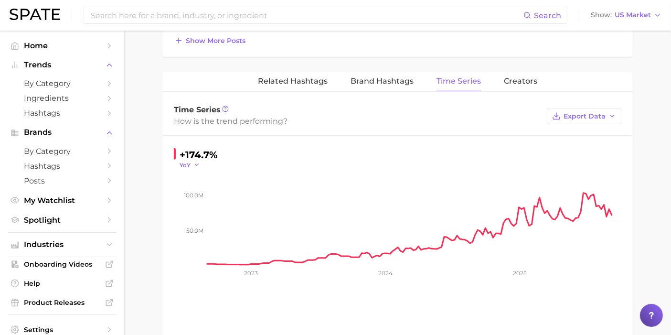
click at [187, 162] on span "YoY" at bounding box center [185, 165] width 11 height 8
click at [195, 191] on span "QoQ" at bounding box center [192, 195] width 16 height 8
click at [186, 162] on span "QoQ" at bounding box center [186, 165] width 13 height 8
click at [164, 182] on div "+26.6% QoQ YoY QoQ MoM WoW 50.0m 100.0m 2023 2024 2025" at bounding box center [397, 221] width 470 height 170
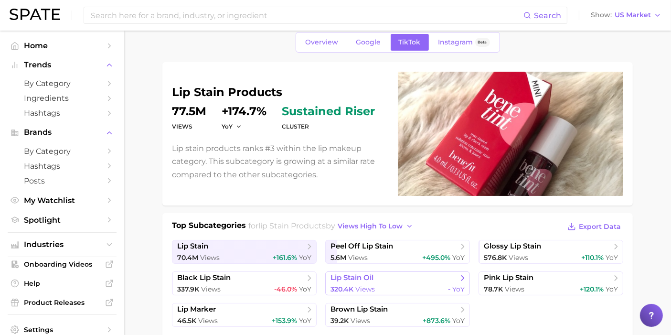
scroll to position [0, 0]
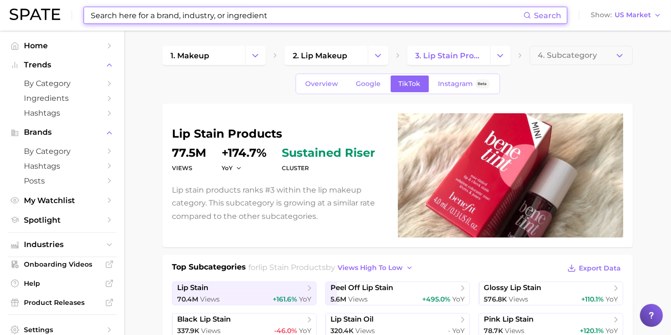
click at [214, 15] on input at bounding box center [306, 15] width 433 height 16
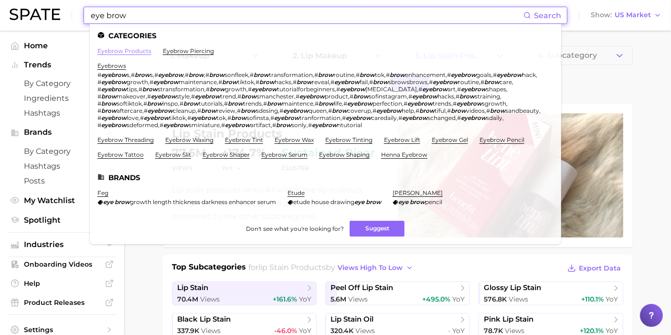
type input "eye brow"
click at [141, 49] on link "eyebrow products" at bounding box center [124, 50] width 54 height 7
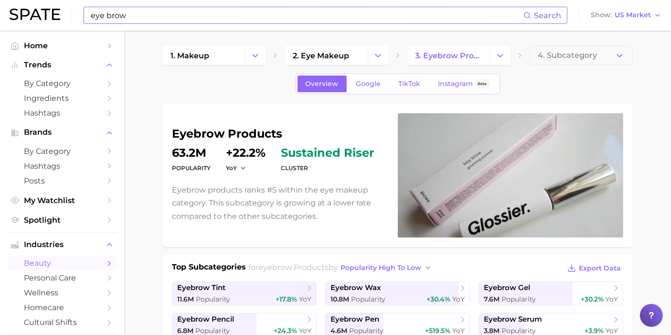
click at [274, 22] on input "eye brow" at bounding box center [306, 15] width 433 height 16
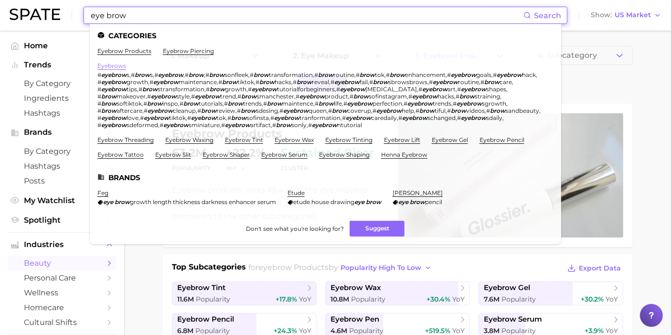
click at [117, 67] on link "eyebrows" at bounding box center [111, 65] width 29 height 7
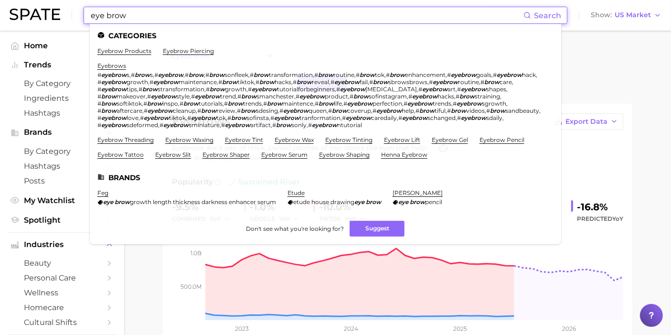
click at [183, 17] on input "eye brow" at bounding box center [306, 15] width 433 height 16
click at [142, 53] on link "eyebrow products" at bounding box center [124, 50] width 54 height 7
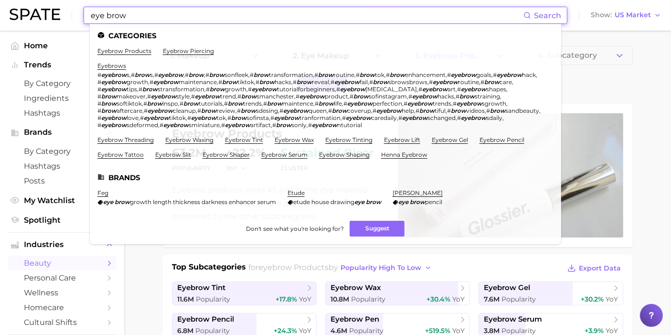
click at [307, 16] on input "eye brow" at bounding box center [306, 15] width 433 height 16
drag, startPoint x: 305, startPoint y: 16, endPoint x: 11, endPoint y: 19, distance: 294.1
click at [11, 19] on div "eye brow Search Categories eyebrow products eyebrow piercing eyebrows # eyebrow…" at bounding box center [336, 15] width 652 height 31
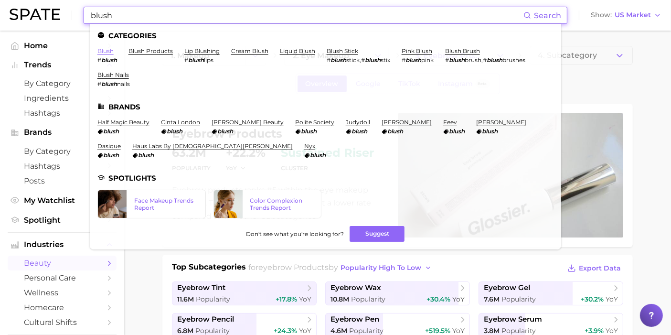
type input "blush"
click at [113, 50] on link "blush" at bounding box center [105, 50] width 16 height 7
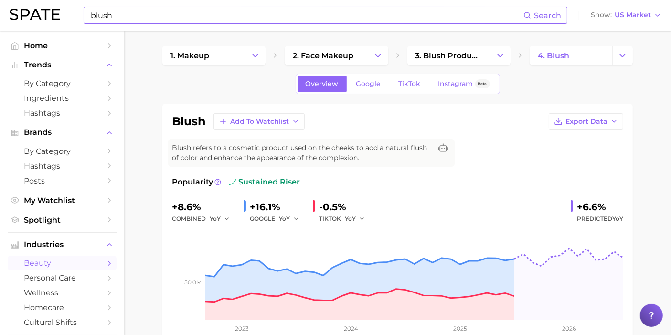
click at [148, 13] on input "blush" at bounding box center [306, 15] width 433 height 16
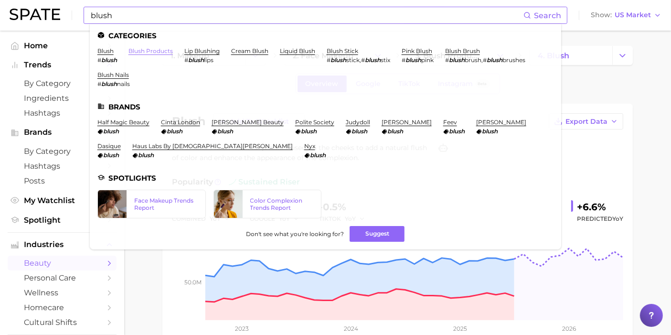
click at [156, 53] on link "blush products" at bounding box center [150, 50] width 44 height 7
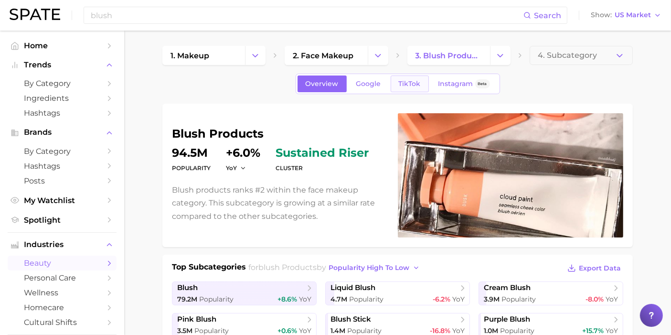
click at [416, 89] on link "TikTok" at bounding box center [410, 83] width 38 height 17
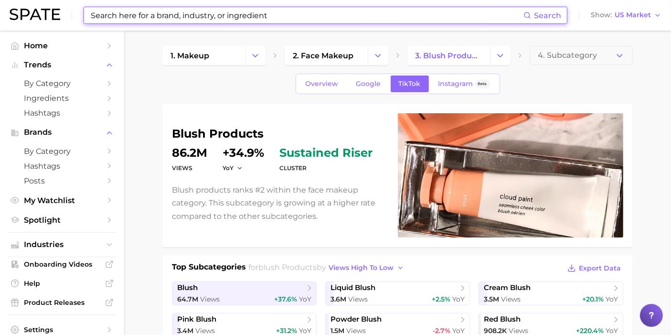
click at [319, 21] on input at bounding box center [306, 15] width 433 height 16
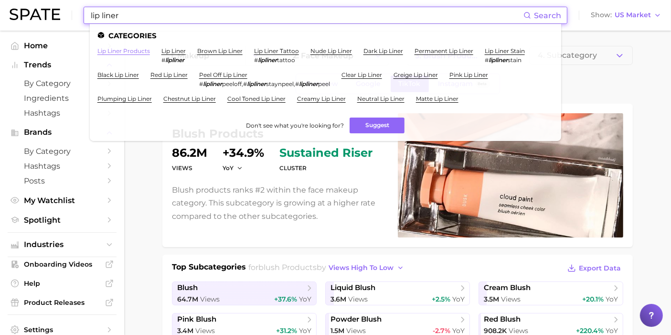
type input "lip liner"
click at [139, 53] on link "lip liner products" at bounding box center [123, 50] width 53 height 7
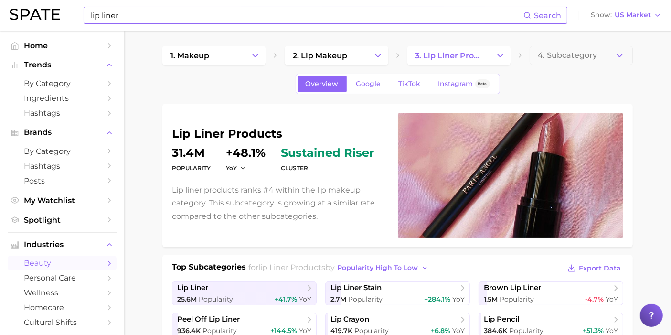
click at [268, 19] on input "lip liner" at bounding box center [306, 15] width 433 height 16
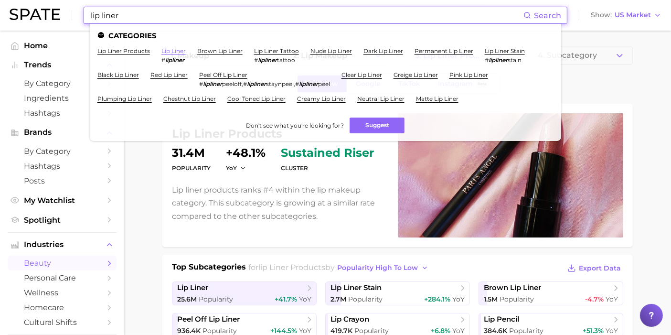
click at [180, 53] on link "lip liner" at bounding box center [173, 50] width 24 height 7
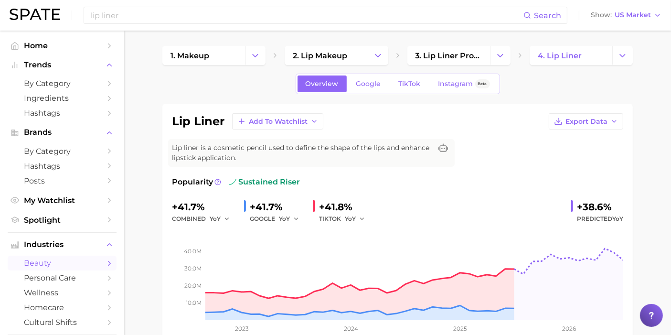
click at [186, 5] on div "lip liner Search Show US Market" at bounding box center [336, 15] width 652 height 31
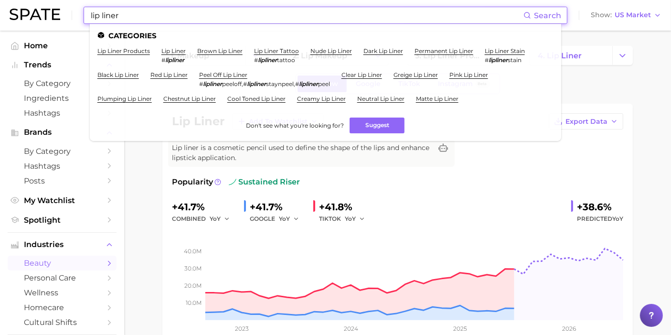
click at [184, 13] on input "lip liner" at bounding box center [306, 15] width 433 height 16
drag, startPoint x: 187, startPoint y: 15, endPoint x: 60, endPoint y: 17, distance: 127.0
click at [60, 17] on div "lip liner Search Categories lip liner products lip liner # lipliner brown lip l…" at bounding box center [336, 15] width 652 height 31
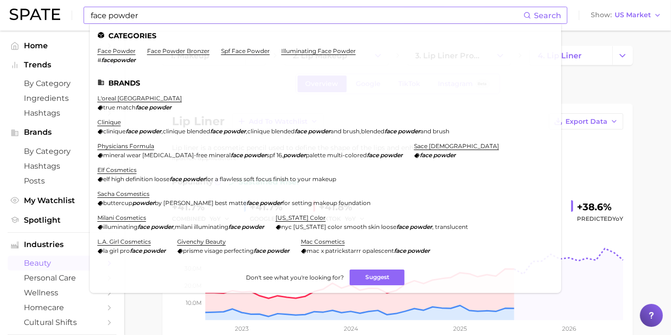
click at [103, 46] on ul "Categories face powder # facepowder face powder bronzer spf face powder illumin…" at bounding box center [325, 158] width 471 height 269
click at [103, 47] on ul "Categories face powder # facepowder face powder bronzer spf face powder illumin…" at bounding box center [325, 158] width 471 height 269
click at [103, 50] on link "face powder" at bounding box center [116, 50] width 38 height 7
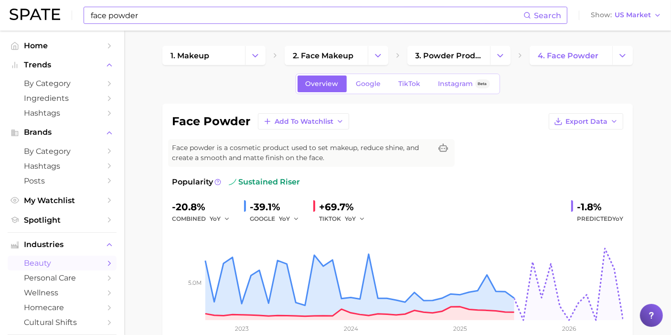
click at [187, 8] on input "face powder" at bounding box center [306, 15] width 433 height 16
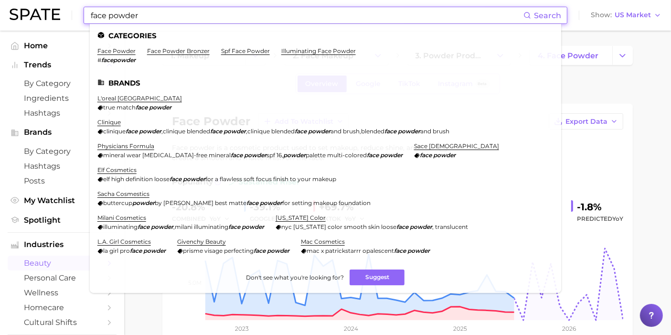
drag, startPoint x: 192, startPoint y: 11, endPoint x: 30, endPoint y: 21, distance: 162.7
click at [30, 21] on div "face powder Search Categories face powder # facepowder face powder bronzer spf …" at bounding box center [336, 15] width 652 height 31
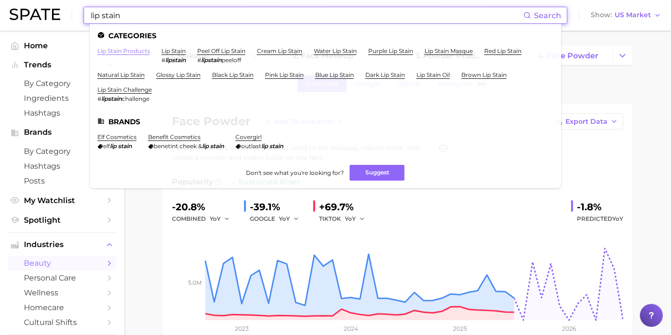
type input "lip stain"
click at [130, 53] on link "lip stain products" at bounding box center [123, 50] width 53 height 7
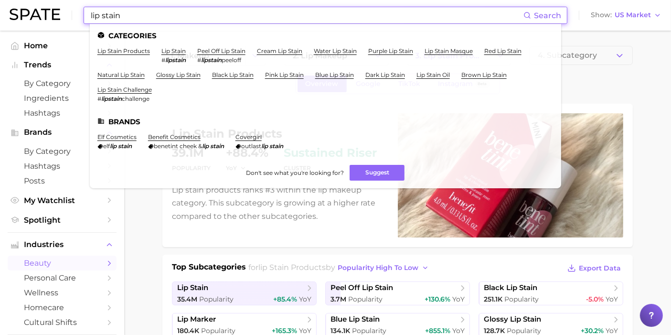
click at [161, 7] on input "lip stain" at bounding box center [306, 15] width 433 height 16
click at [179, 54] on link "lip stain" at bounding box center [173, 50] width 24 height 7
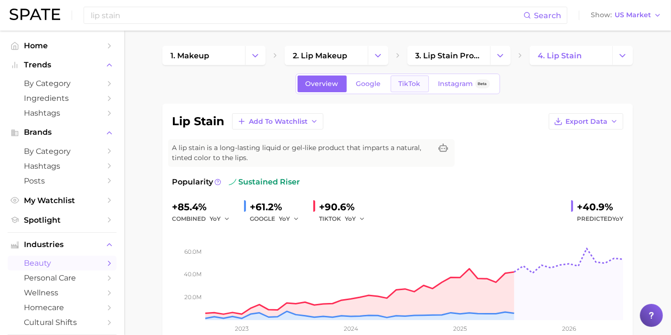
click at [409, 89] on link "TikTok" at bounding box center [410, 83] width 38 height 17
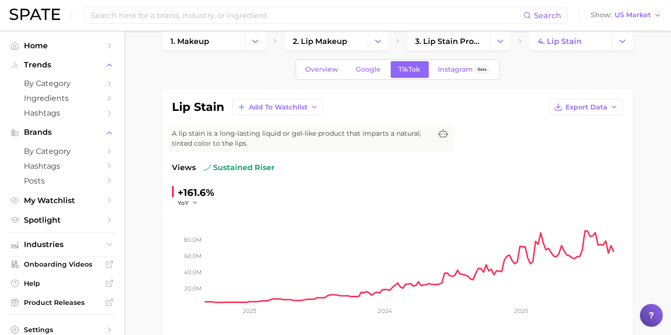
scroll to position [53, 0]
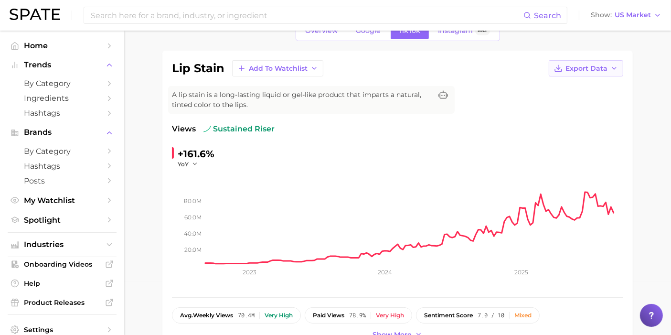
click at [582, 69] on span "Export Data" at bounding box center [586, 68] width 42 height 8
click at [591, 86] on button "Time Series CSV" at bounding box center [570, 85] width 105 height 17
click at [590, 62] on button "Export Data" at bounding box center [586, 68] width 74 height 16
click at [560, 87] on span "Time Series CSV" at bounding box center [562, 86] width 56 height 8
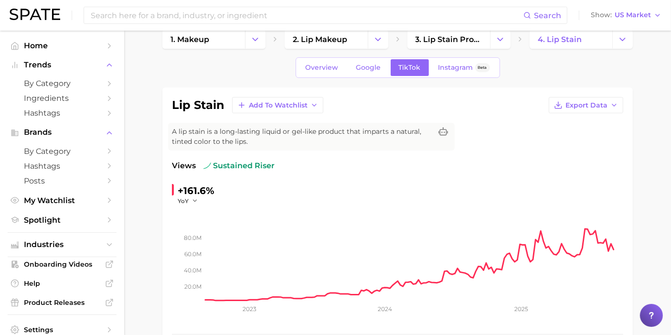
scroll to position [0, 0]
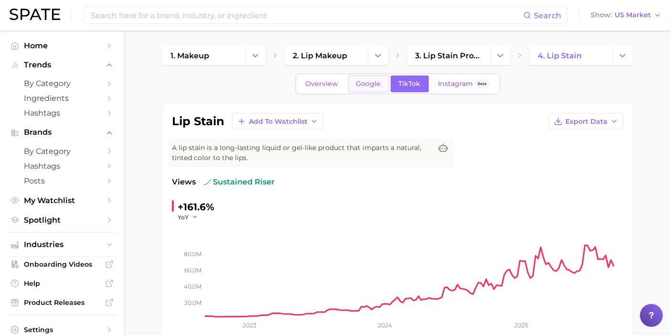
click at [374, 88] on link "Google" at bounding box center [368, 83] width 41 height 17
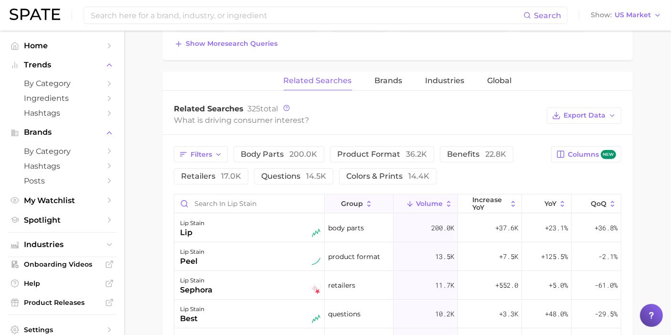
scroll to position [424, 0]
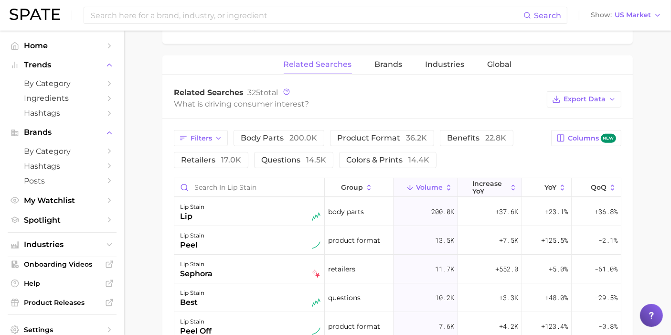
click at [487, 188] on span "increase YoY" at bounding box center [489, 187] width 35 height 15
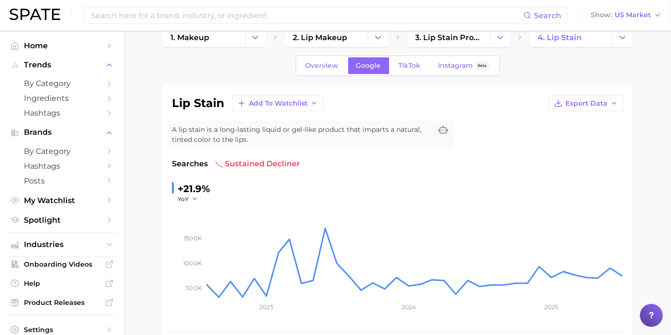
scroll to position [0, 0]
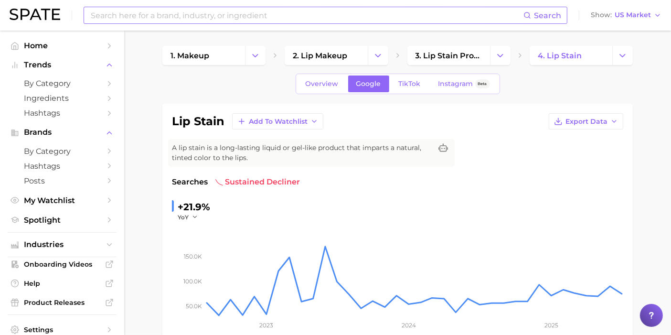
click at [188, 11] on input at bounding box center [306, 15] width 433 height 16
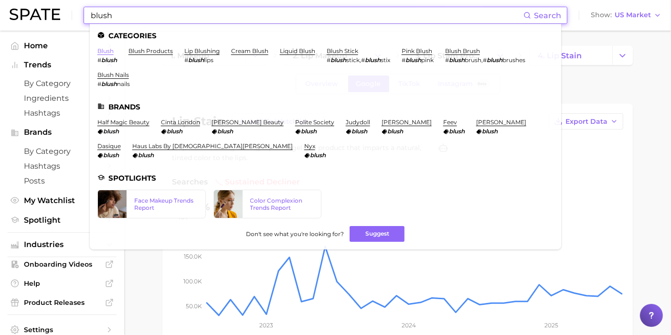
type input "blush"
click at [112, 48] on link "blush" at bounding box center [105, 50] width 16 height 7
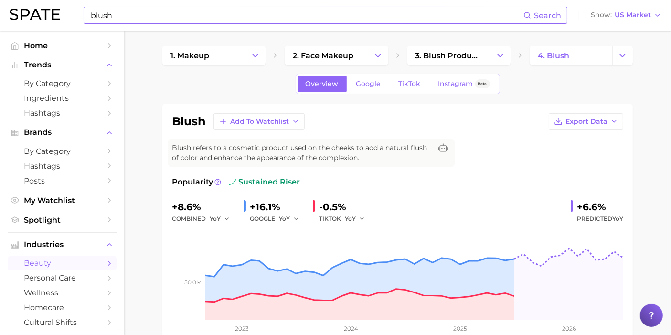
click at [197, 22] on input "blush" at bounding box center [306, 15] width 433 height 16
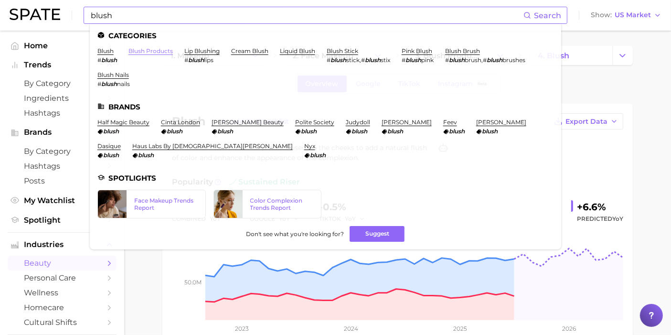
click at [164, 51] on link "blush products" at bounding box center [150, 50] width 44 height 7
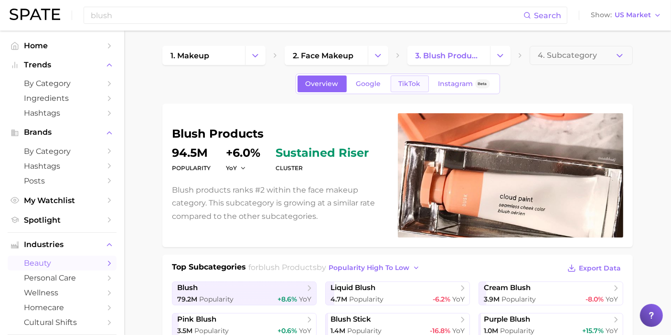
click at [413, 86] on span "TikTok" at bounding box center [410, 84] width 22 height 8
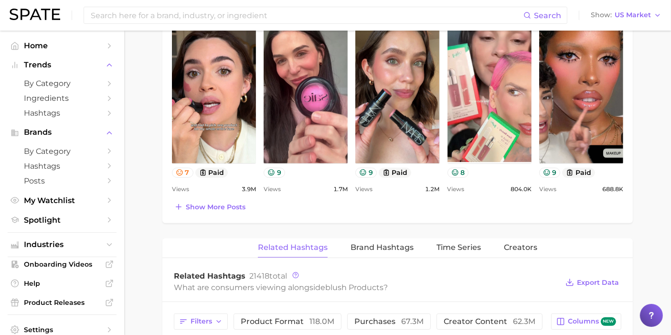
scroll to position [636, 0]
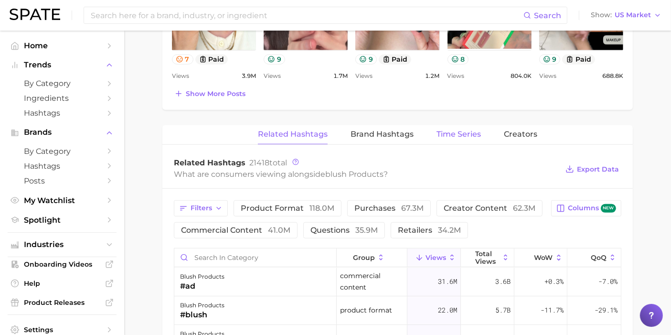
click at [442, 135] on span "Time Series" at bounding box center [458, 134] width 44 height 9
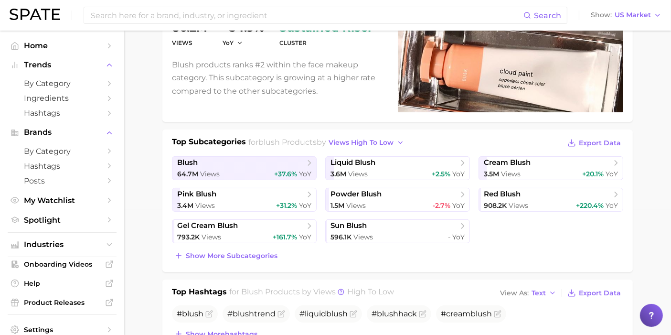
scroll to position [2, 0]
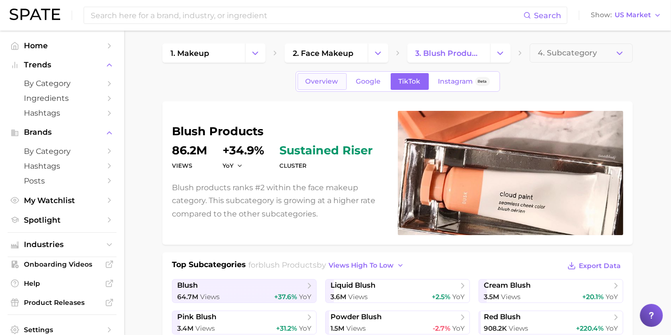
click at [330, 77] on span "Overview" at bounding box center [322, 81] width 33 height 8
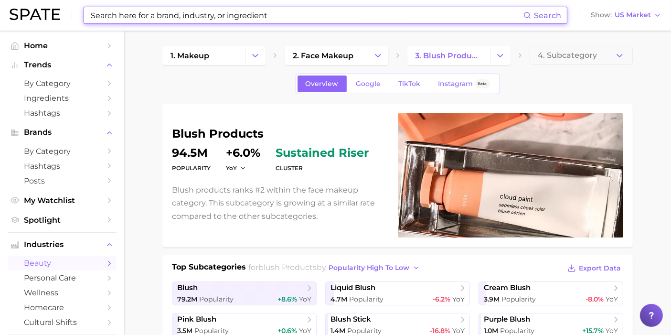
click at [160, 17] on input at bounding box center [306, 15] width 433 height 16
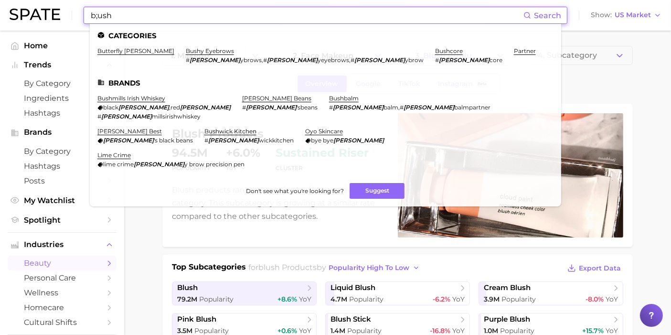
drag, startPoint x: 118, startPoint y: 18, endPoint x: 79, endPoint y: 11, distance: 39.7
click at [79, 11] on div "b;ush Search Categories butterfly [PERSON_NAME] bushy eyebrows # [PERSON_NAME] …" at bounding box center [336, 15] width 652 height 31
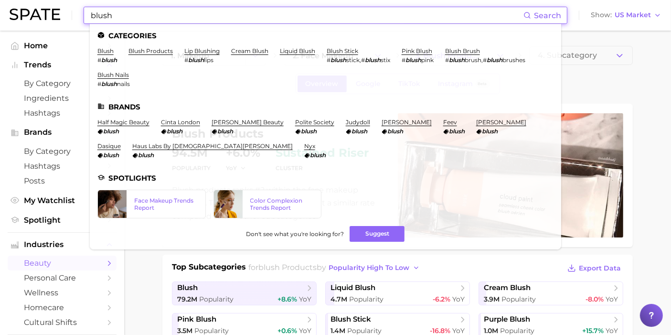
type input "blush"
click at [109, 58] on em "blush" at bounding box center [109, 59] width 16 height 7
click at [109, 56] on li "blush # blush" at bounding box center [107, 55] width 20 height 16
click at [107, 52] on link "blush" at bounding box center [105, 50] width 16 height 7
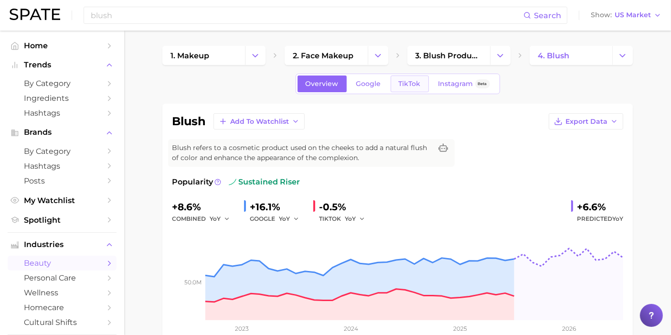
click at [414, 91] on link "TikTok" at bounding box center [410, 83] width 38 height 17
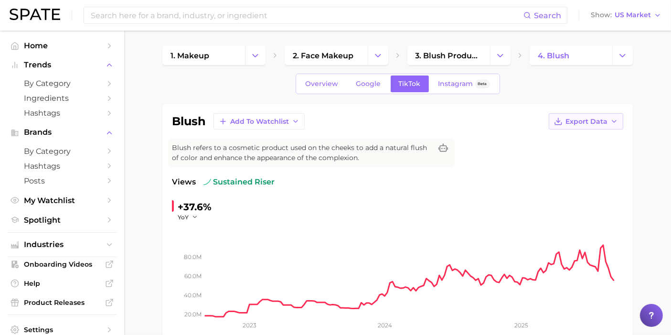
click at [580, 118] on span "Export Data" at bounding box center [586, 121] width 42 height 8
click at [576, 143] on button "Time Series CSV" at bounding box center [570, 138] width 105 height 17
click at [387, 78] on link "Google" at bounding box center [368, 83] width 41 height 17
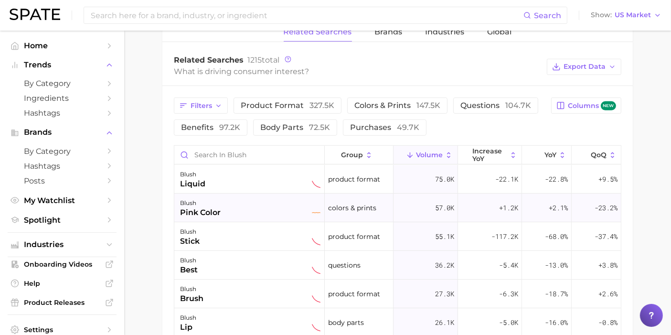
scroll to position [477, 0]
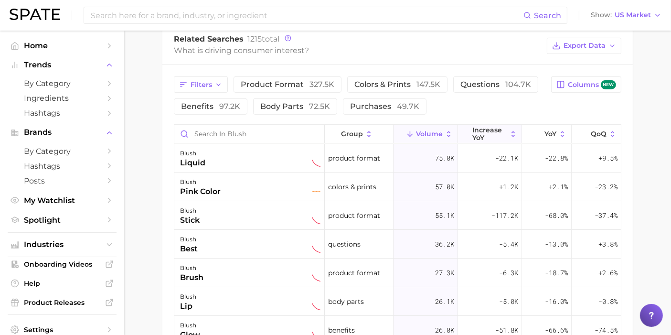
click at [488, 130] on span "increase YoY" at bounding box center [489, 133] width 35 height 15
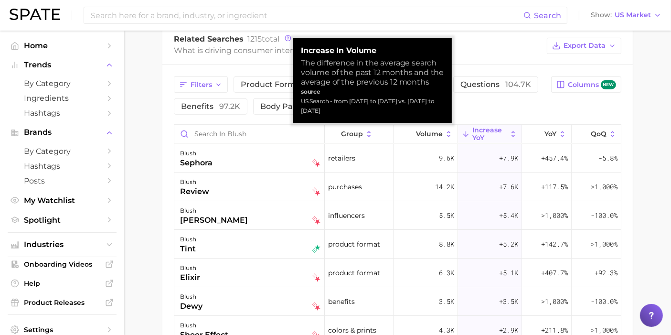
click at [488, 130] on span "increase YoY" at bounding box center [489, 133] width 35 height 15
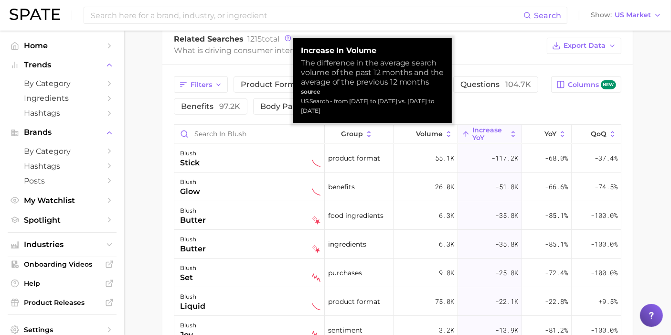
click at [488, 130] on span "increase YoY" at bounding box center [489, 133] width 35 height 15
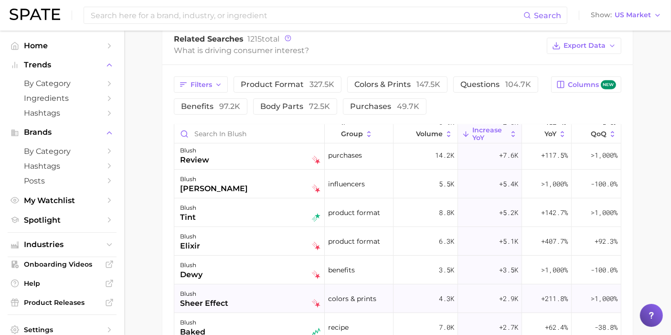
scroll to position [53, 0]
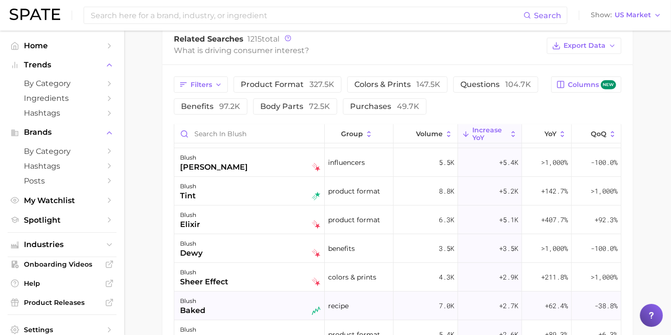
click at [275, 301] on div "blush baked" at bounding box center [250, 305] width 140 height 21
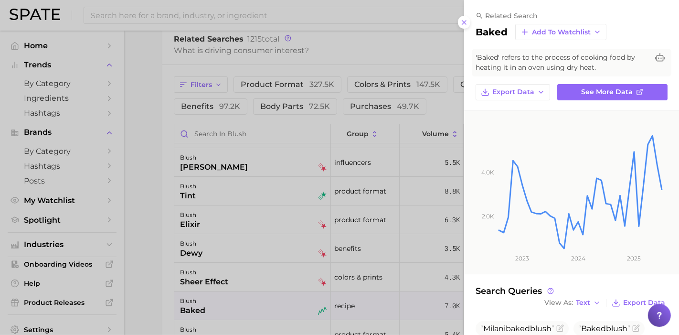
click at [133, 187] on div at bounding box center [339, 167] width 679 height 335
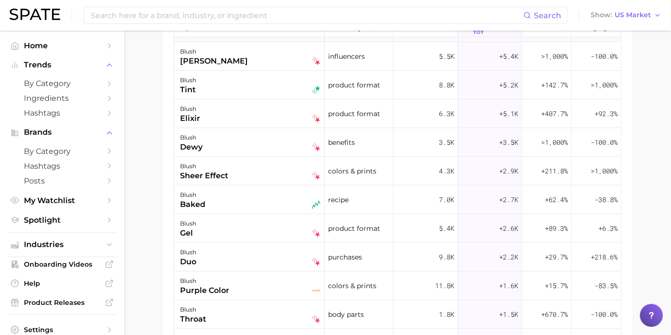
scroll to position [0, 0]
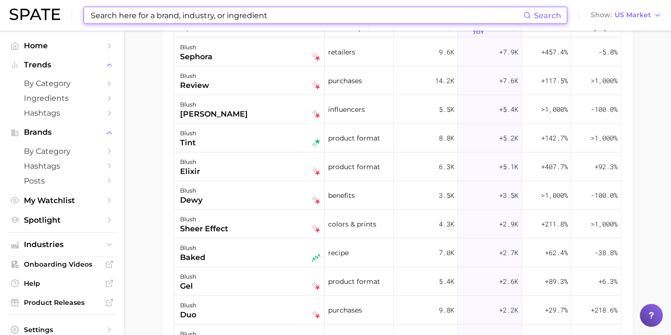
click at [220, 15] on input at bounding box center [306, 15] width 433 height 16
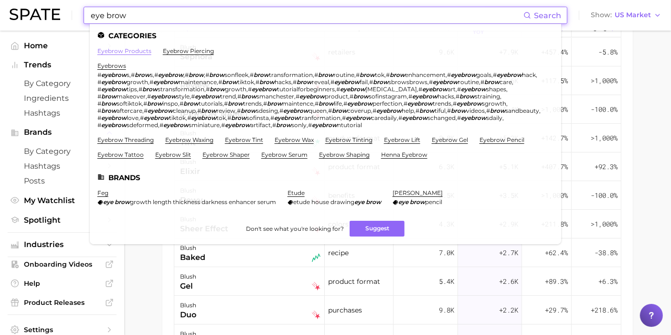
type input "eye brow"
click at [138, 53] on link "eyebrow products" at bounding box center [124, 50] width 54 height 7
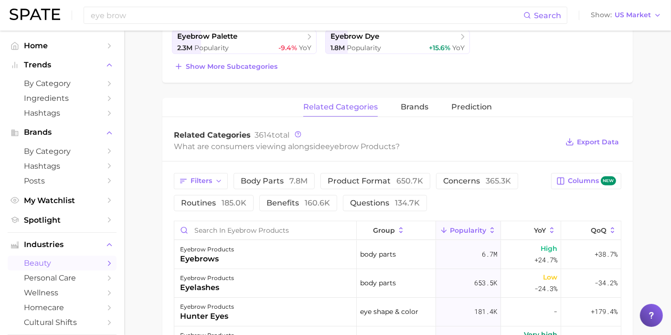
scroll to position [371, 0]
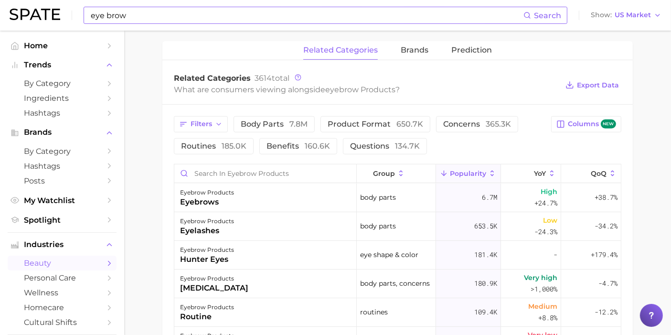
click at [196, 11] on input "eye brow" at bounding box center [306, 15] width 433 height 16
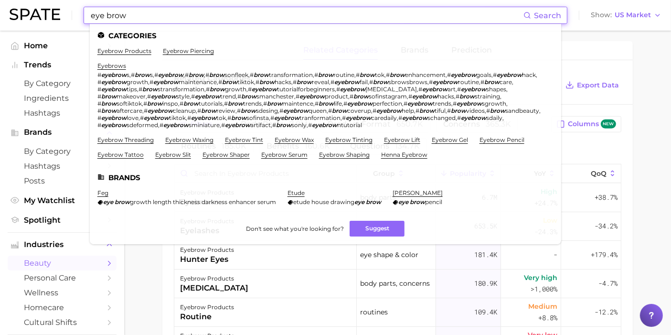
click at [191, 8] on input "eye brow" at bounding box center [306, 15] width 433 height 16
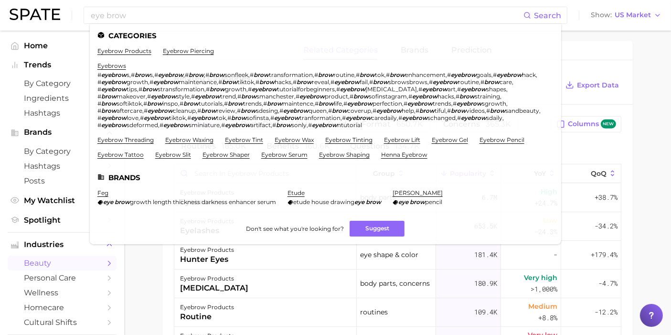
click at [653, 96] on main "1. makeup 2. eye makeup 3. eyebrow products 4. Subcategory Overview Google TikT…" at bounding box center [397, 109] width 547 height 898
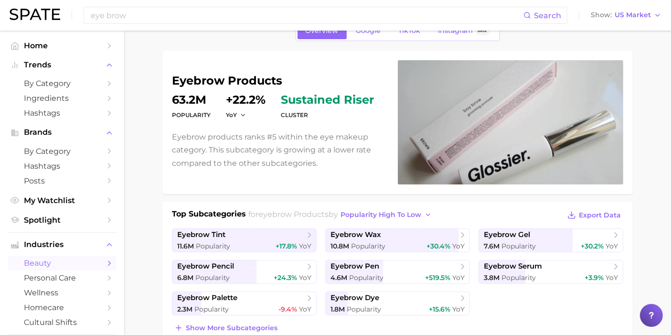
scroll to position [106, 0]
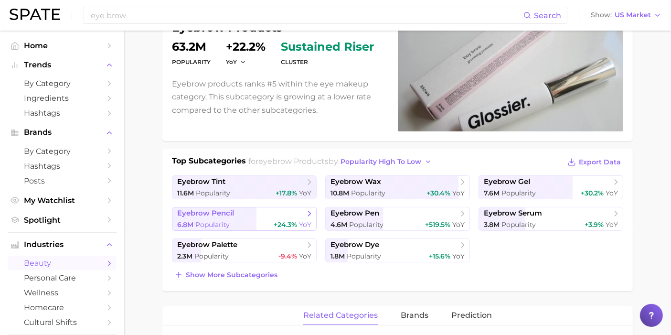
click at [256, 214] on span "eyebrow pencil" at bounding box center [240, 214] width 127 height 10
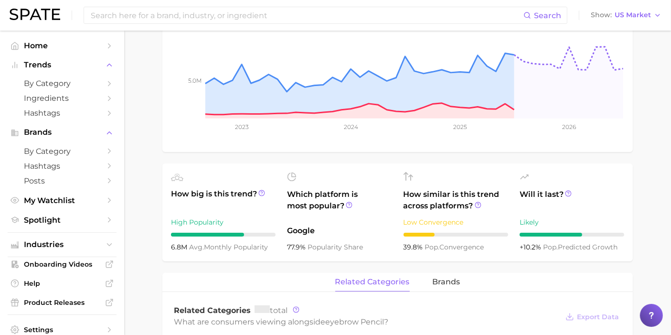
scroll to position [212, 0]
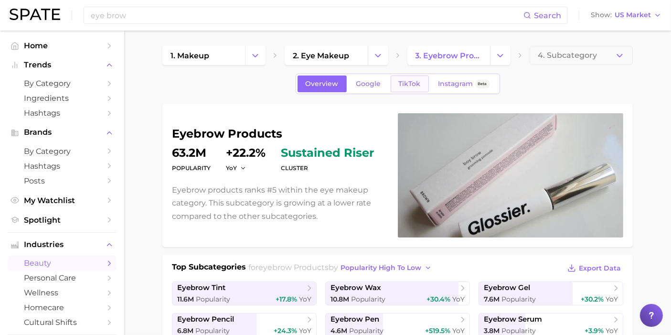
click at [422, 79] on link "TikTok" at bounding box center [410, 83] width 38 height 17
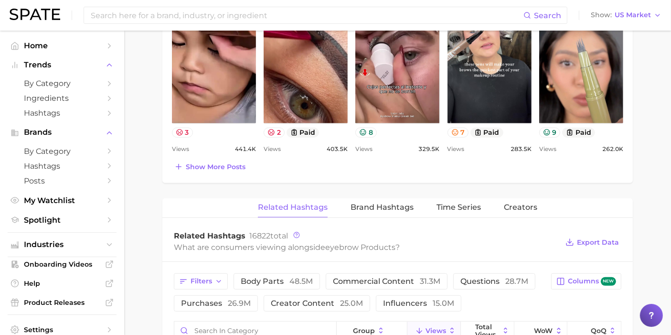
scroll to position [636, 0]
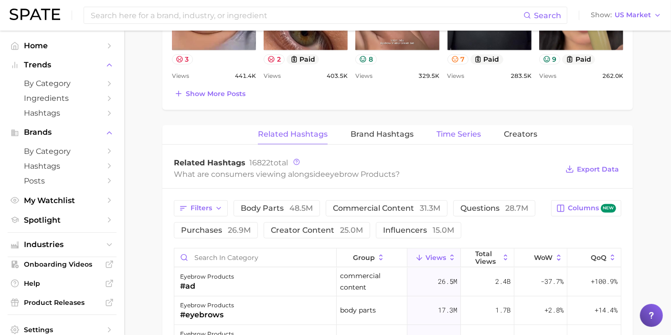
click at [444, 130] on span "Time Series" at bounding box center [458, 134] width 44 height 9
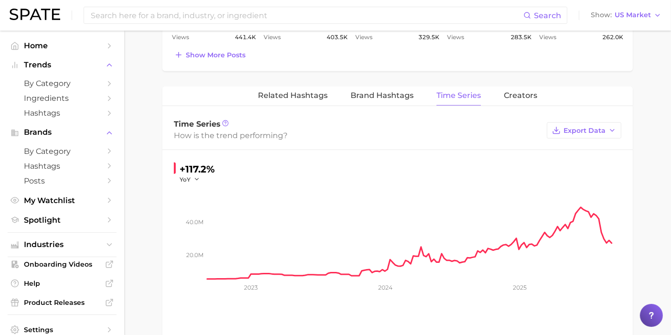
scroll to position [689, 0]
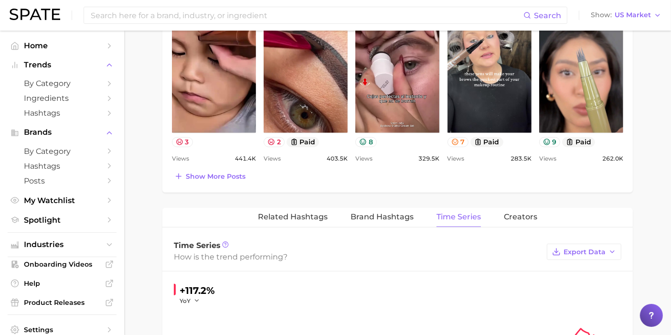
scroll to position [533, 0]
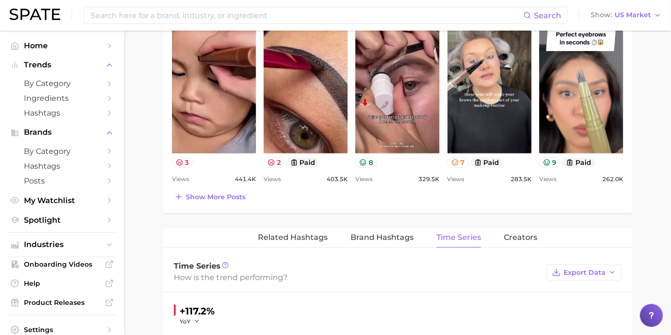
click at [166, 3] on div "Search Show US Market" at bounding box center [336, 15] width 652 height 31
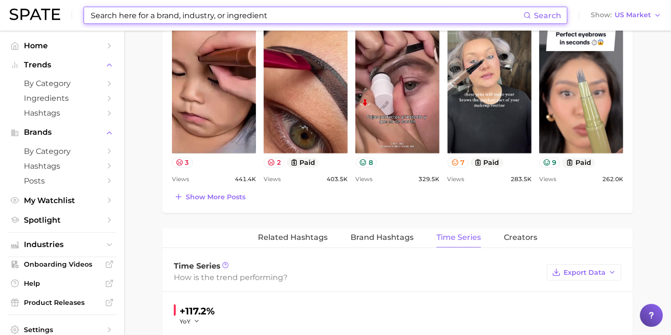
click at [161, 12] on input at bounding box center [306, 15] width 433 height 16
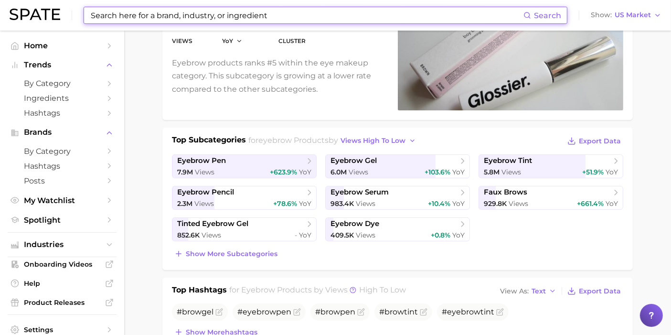
scroll to position [109, 0]
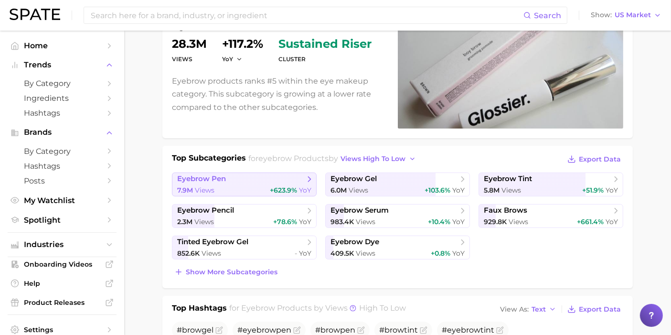
click at [285, 174] on span "eyebrow pen" at bounding box center [240, 179] width 127 height 10
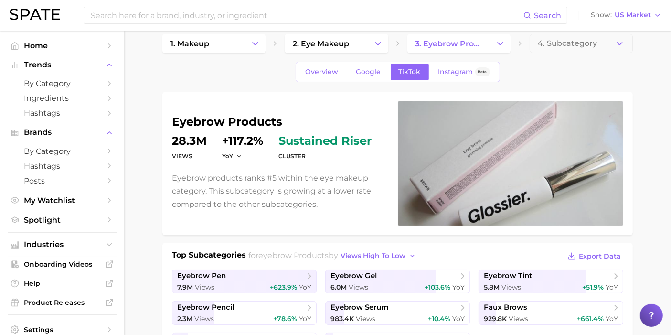
scroll to position [2, 0]
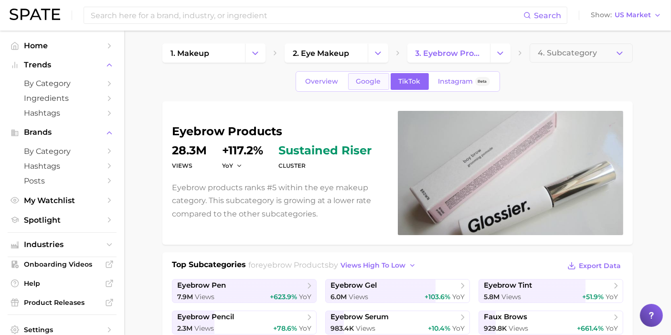
click at [374, 84] on span "Google" at bounding box center [368, 81] width 25 height 8
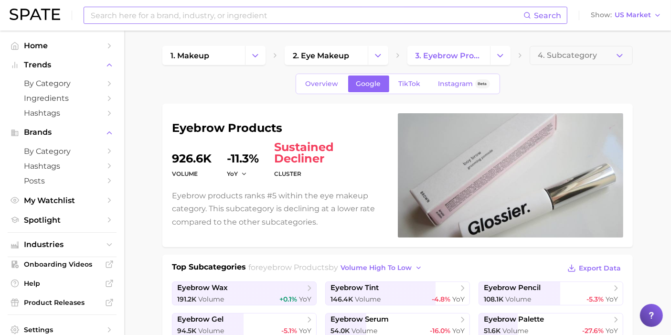
click at [196, 8] on input at bounding box center [306, 15] width 433 height 16
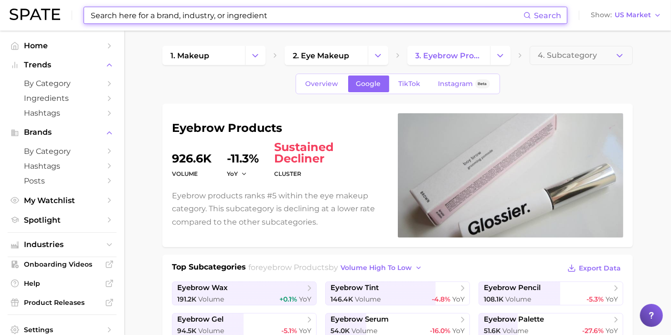
click at [195, 10] on input at bounding box center [306, 15] width 433 height 16
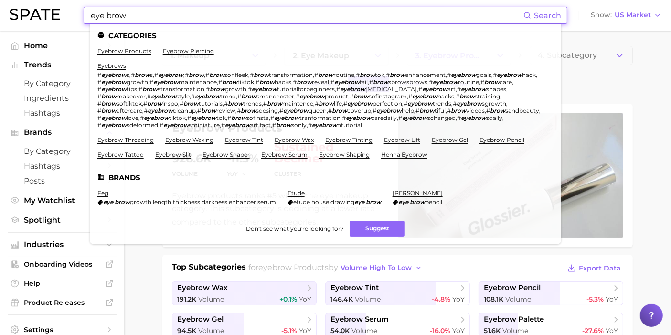
type input "eye brow"
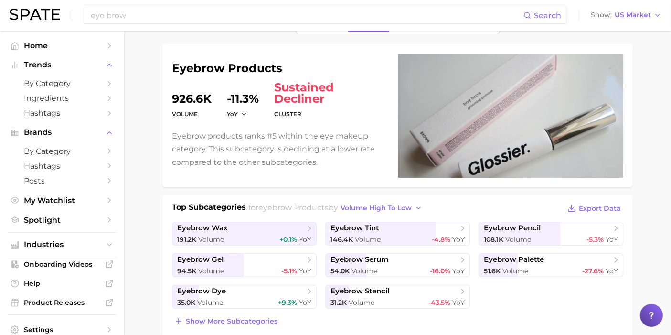
scroll to position [106, 0]
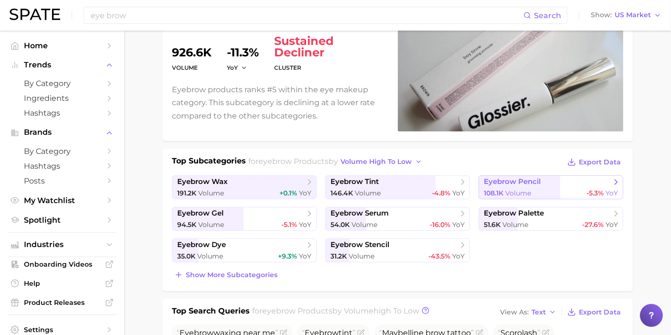
click at [516, 190] on span "Volume" at bounding box center [518, 193] width 26 height 9
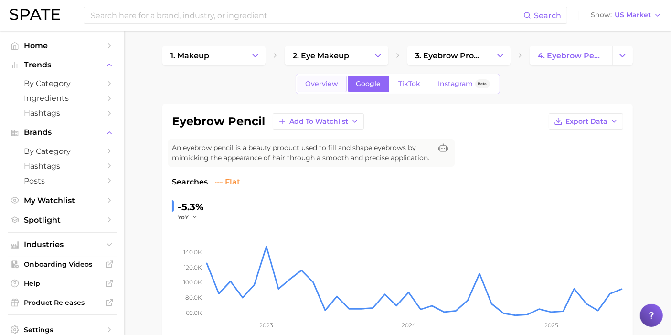
click at [342, 80] on link "Overview" at bounding box center [321, 83] width 49 height 17
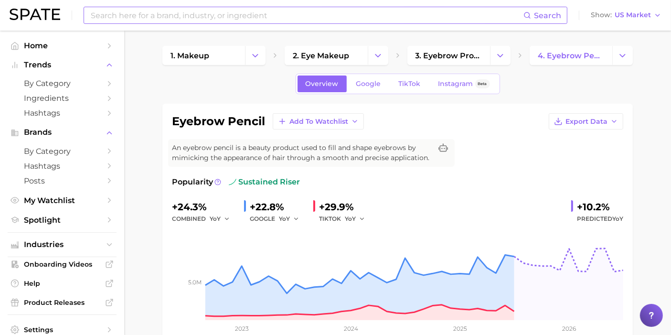
click at [160, 11] on input at bounding box center [306, 15] width 433 height 16
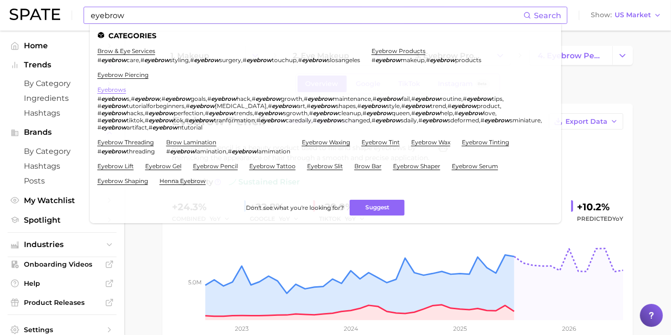
click at [124, 89] on link "eyebrows" at bounding box center [111, 89] width 29 height 7
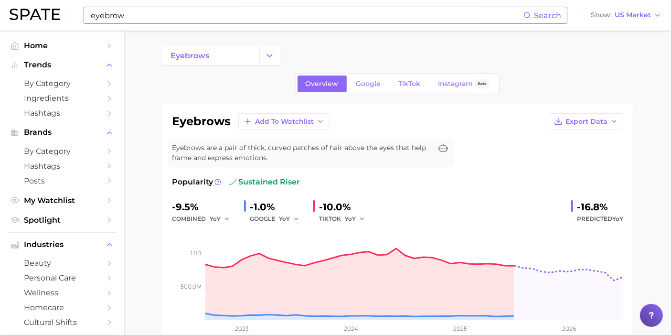
click at [183, 9] on input "eyebrow" at bounding box center [306, 15] width 433 height 16
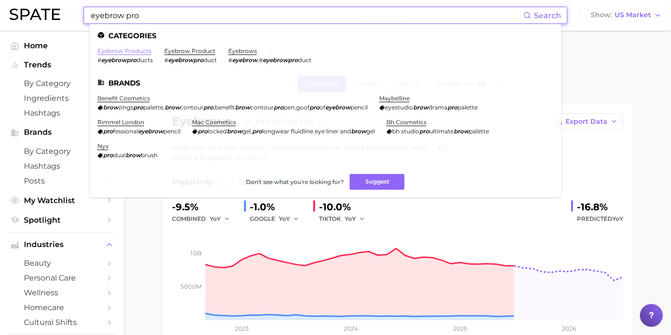
type input "eyebrow pro"
click at [131, 53] on link "eyebrow products" at bounding box center [124, 50] width 54 height 7
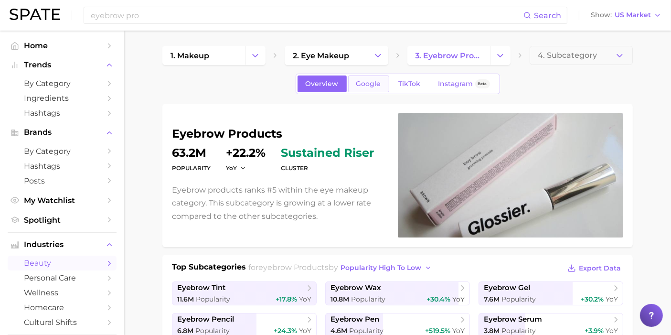
click at [376, 85] on span "Google" at bounding box center [368, 84] width 25 height 8
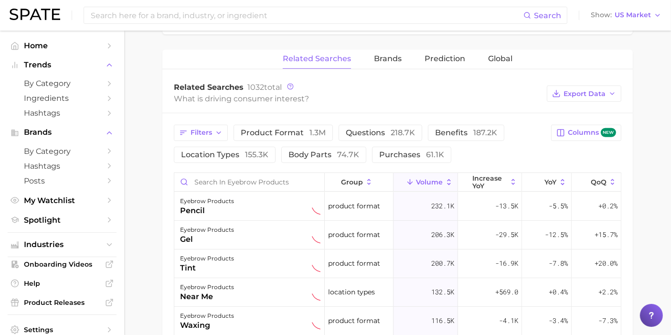
scroll to position [477, 0]
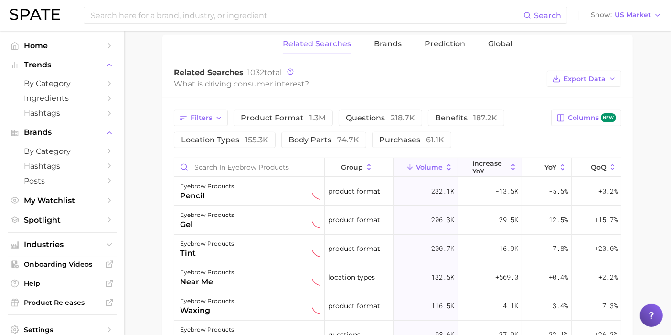
click at [476, 165] on span "increase YoY" at bounding box center [489, 166] width 35 height 15
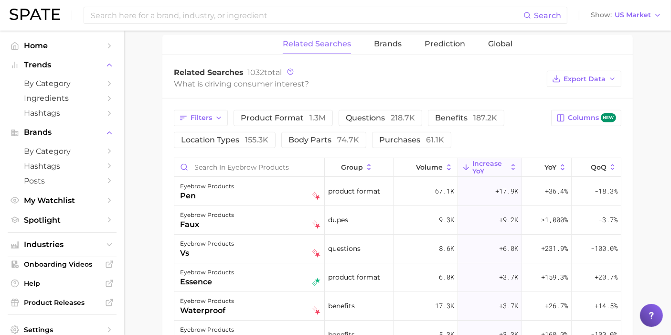
click at [475, 165] on span "increase YoY" at bounding box center [489, 166] width 35 height 15
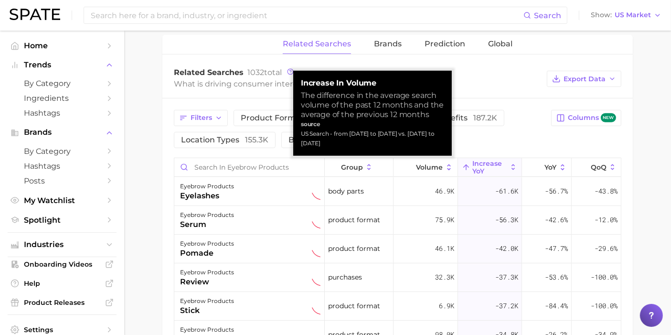
click at [475, 164] on span "increase YoY" at bounding box center [489, 166] width 35 height 15
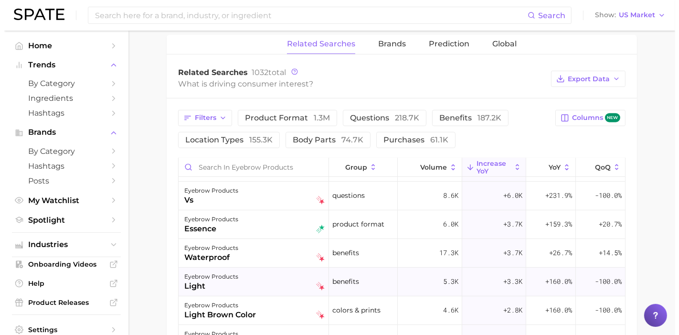
scroll to position [106, 0]
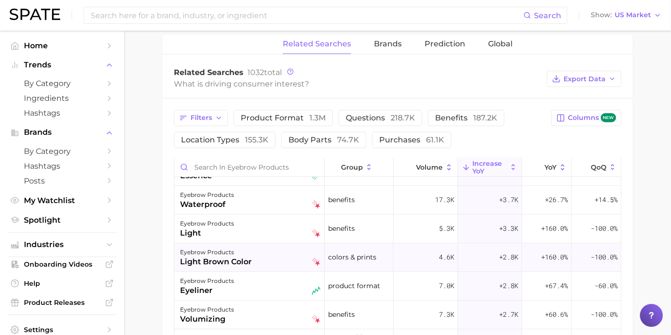
click at [236, 267] on div "eyebrow products light brown color" at bounding box center [249, 257] width 150 height 29
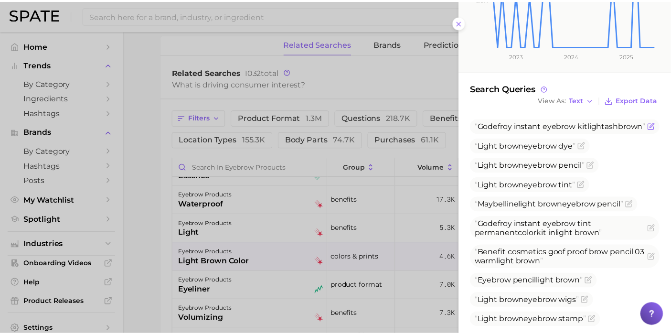
scroll to position [256, 0]
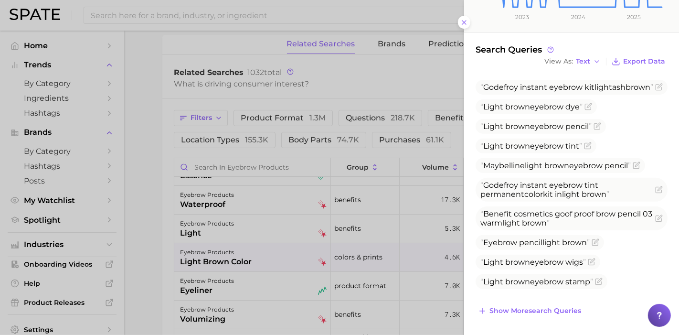
click at [150, 122] on div at bounding box center [339, 167] width 679 height 335
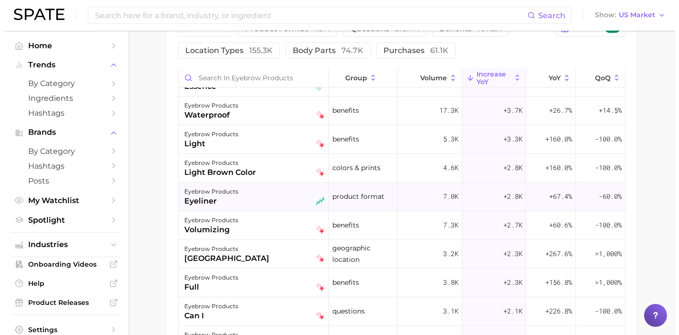
scroll to position [583, 0]
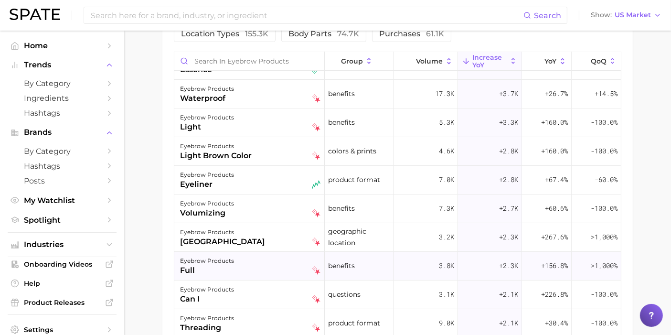
click at [232, 265] on div "eyebrow products full" at bounding box center [250, 265] width 140 height 21
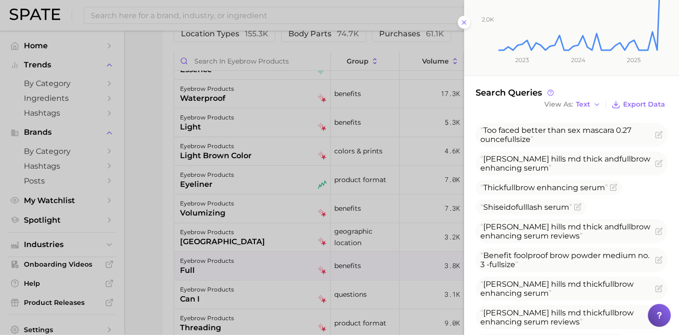
scroll to position [212, 0]
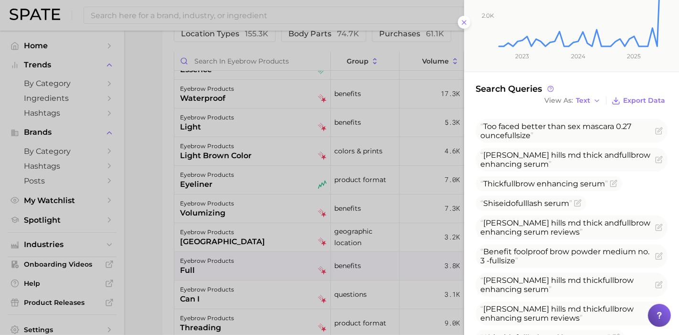
click at [162, 164] on div at bounding box center [339, 167] width 679 height 335
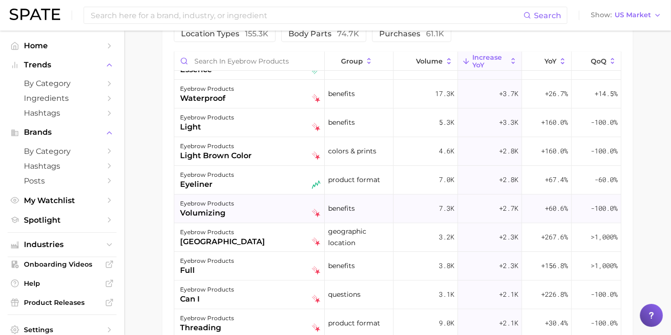
click at [235, 214] on div "eyebrow products volumizing" at bounding box center [250, 208] width 140 height 21
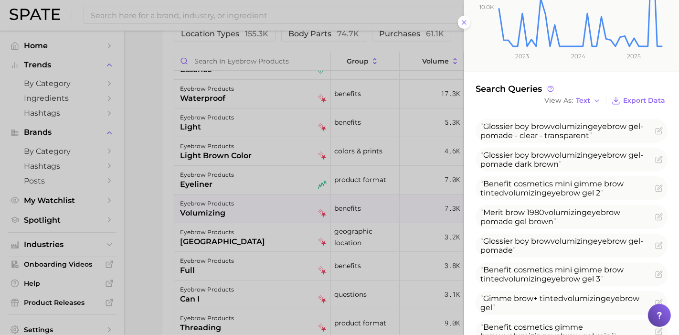
drag, startPoint x: 153, startPoint y: 113, endPoint x: 208, endPoint y: 137, distance: 59.8
click at [154, 113] on div at bounding box center [339, 167] width 679 height 335
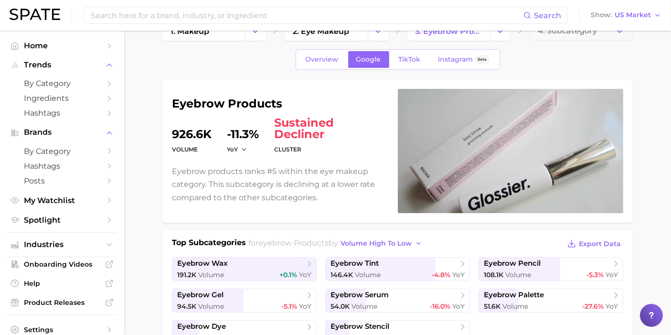
scroll to position [0, 0]
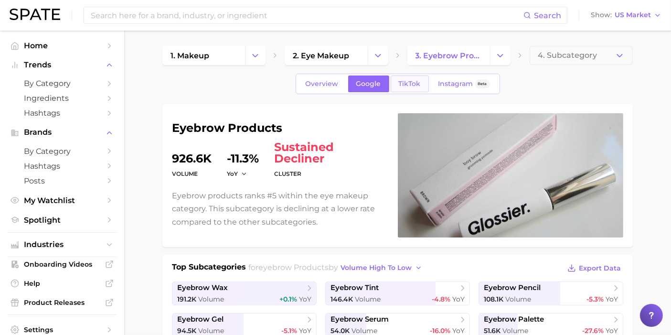
click at [419, 90] on link "TikTok" at bounding box center [410, 83] width 38 height 17
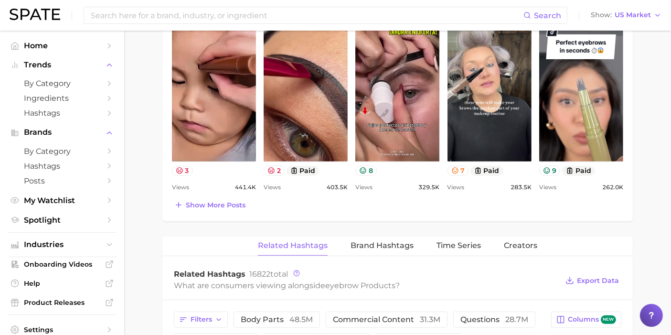
scroll to position [583, 0]
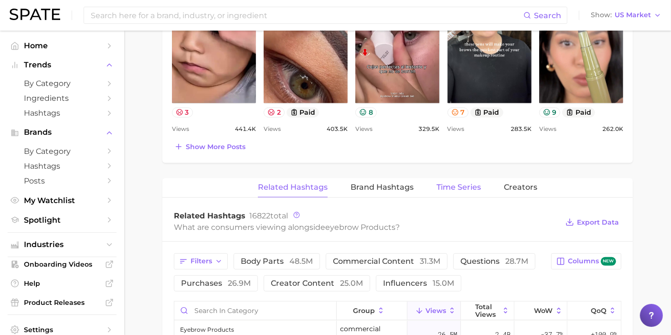
click at [460, 192] on button "Time Series" at bounding box center [458, 187] width 44 height 19
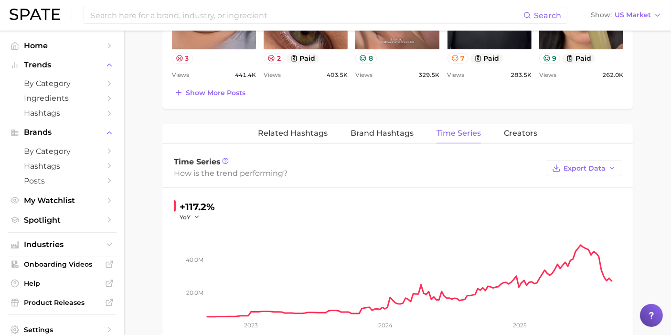
scroll to position [689, 0]
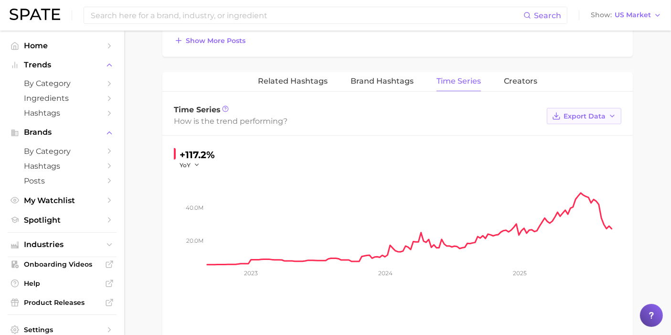
click at [581, 112] on span "Export Data" at bounding box center [584, 116] width 42 height 8
click at [571, 126] on button "Time Series CSV" at bounding box center [568, 133] width 105 height 17
click at [323, 20] on input at bounding box center [306, 15] width 433 height 16
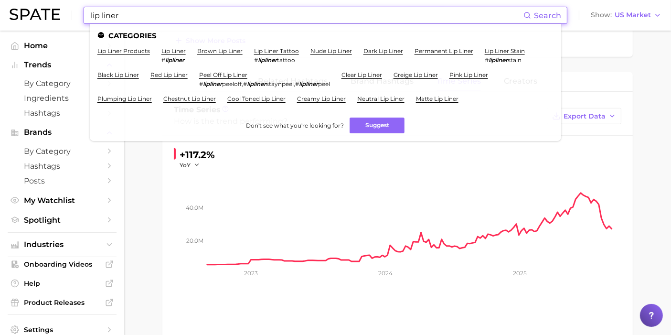
type input "lip liner"
click at [127, 48] on link "lip liner products" at bounding box center [123, 50] width 53 height 7
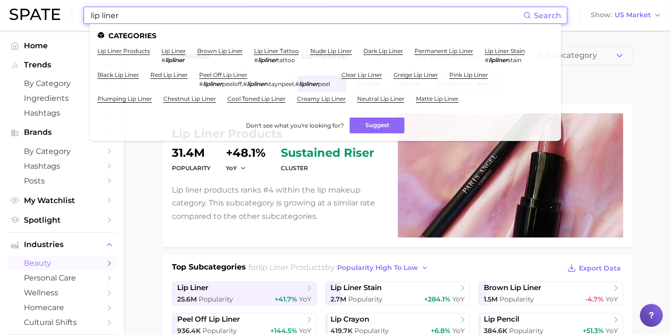
click at [205, 18] on input "lip liner" at bounding box center [306, 15] width 433 height 16
click at [176, 51] on link "lip liner" at bounding box center [173, 50] width 24 height 7
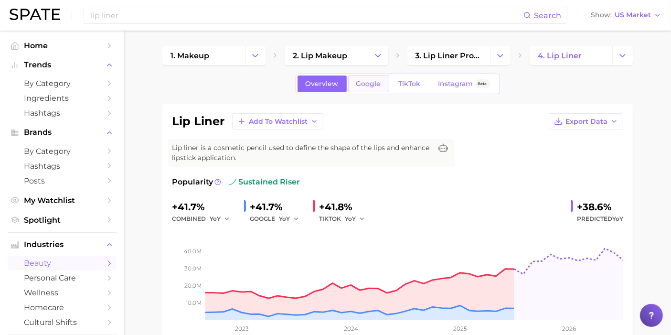
click at [380, 89] on link "Google" at bounding box center [368, 83] width 41 height 17
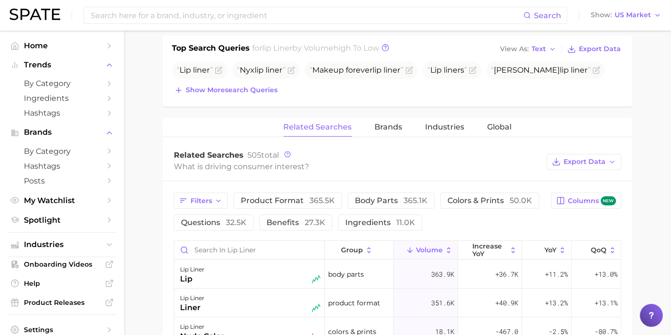
scroll to position [424, 0]
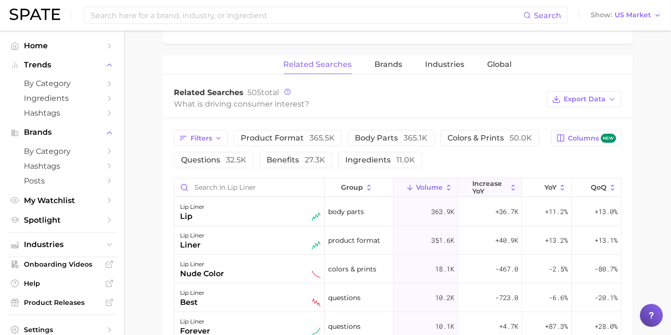
click at [472, 184] on span "increase YoY" at bounding box center [489, 187] width 35 height 15
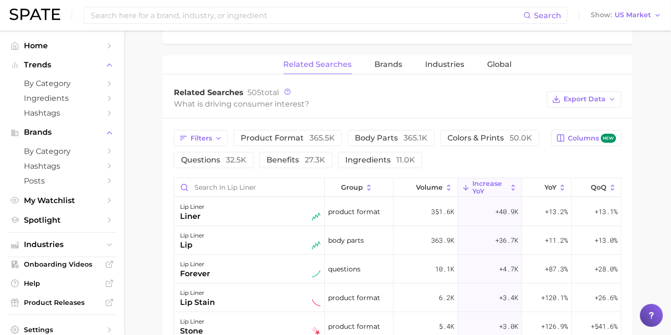
click at [472, 185] on span "increase YoY" at bounding box center [489, 187] width 35 height 15
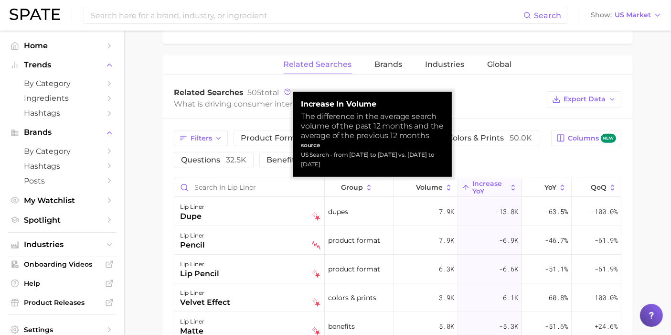
click at [472, 184] on span "increase YoY" at bounding box center [489, 187] width 35 height 15
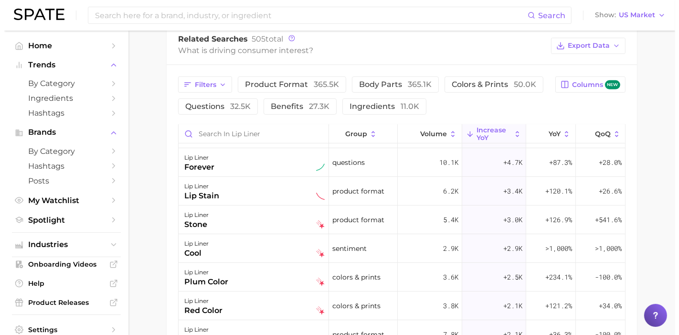
scroll to position [530, 0]
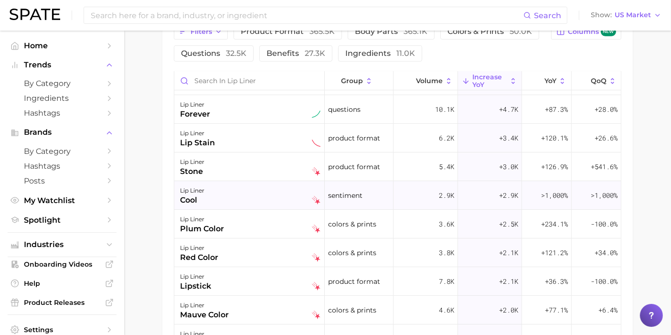
click at [207, 198] on div "lip liner cool" at bounding box center [250, 195] width 140 height 21
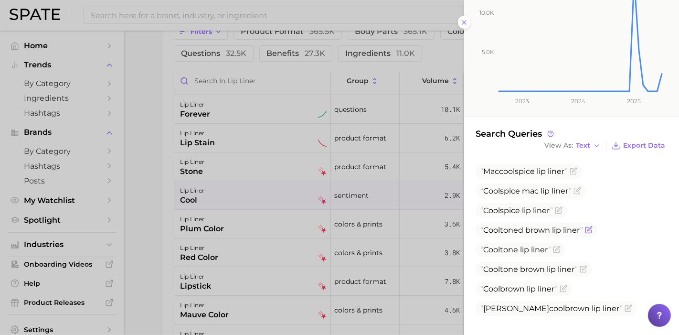
scroll to position [169, 0]
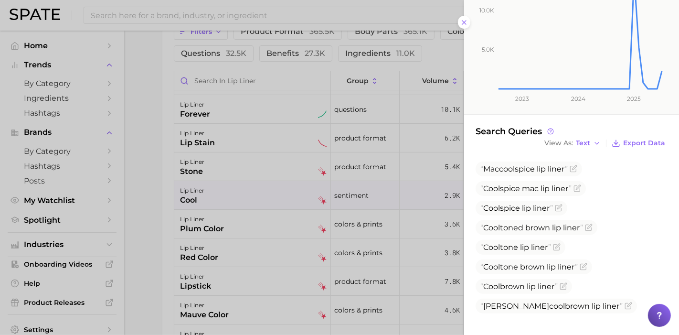
click at [152, 160] on div at bounding box center [339, 167] width 679 height 335
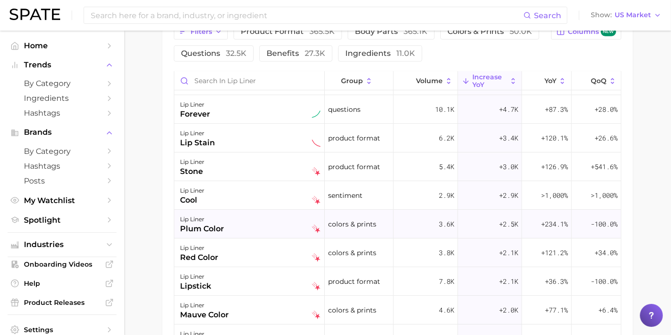
click at [203, 227] on div "plum color" at bounding box center [202, 228] width 44 height 11
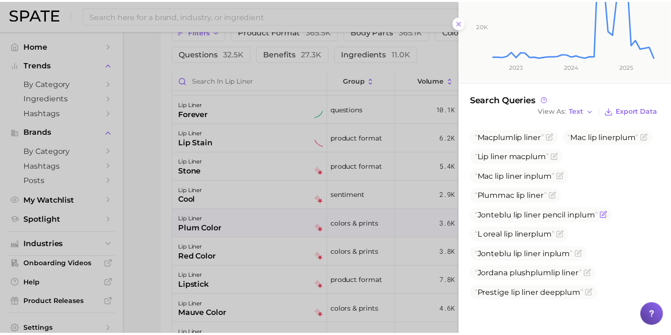
scroll to position [199, 0]
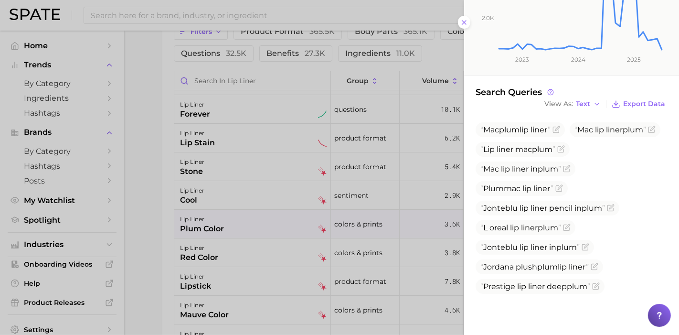
click at [174, 220] on div at bounding box center [339, 167] width 679 height 335
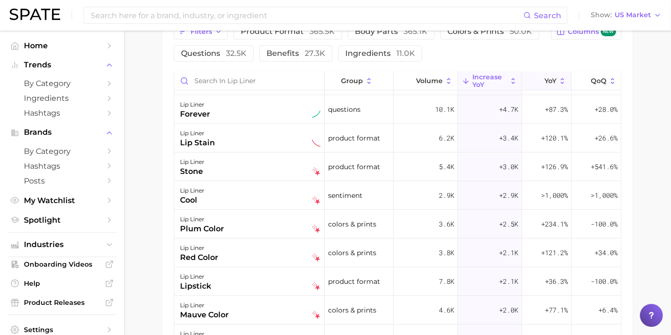
click at [534, 78] on icon at bounding box center [538, 81] width 9 height 9
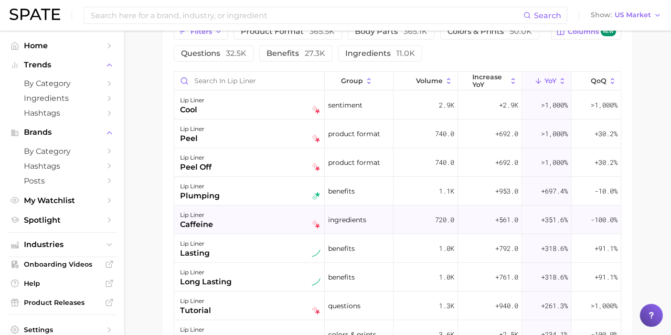
scroll to position [53, 0]
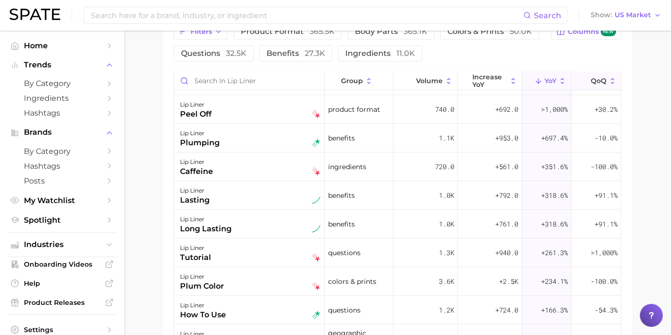
click at [594, 85] on button "QoQ" at bounding box center [595, 81] width 49 height 19
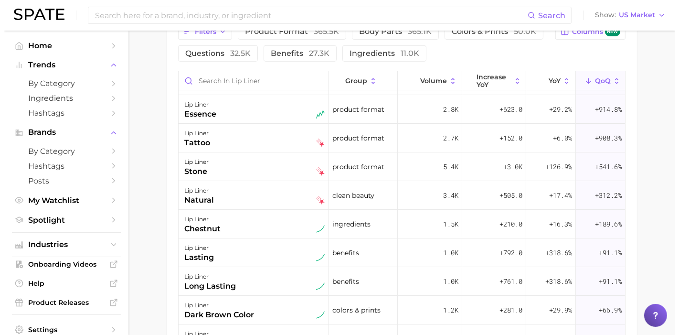
scroll to position [0, 0]
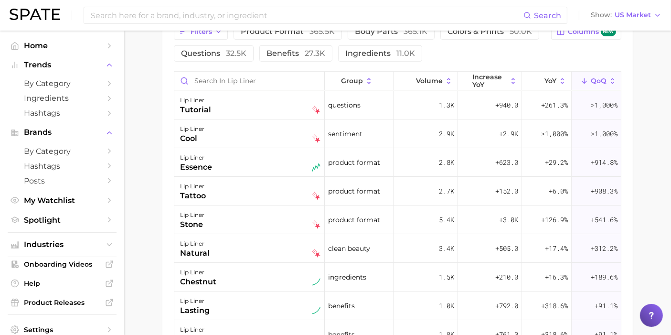
click at [593, 78] on span "QoQ" at bounding box center [599, 81] width 16 height 8
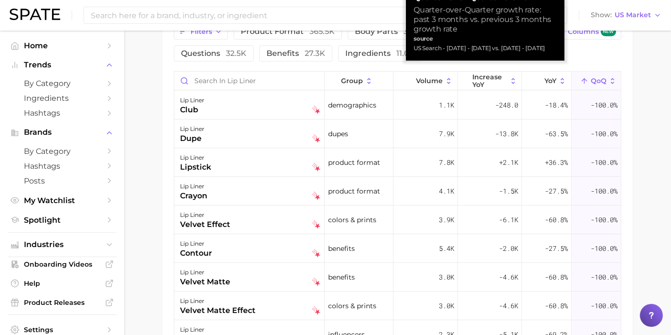
click at [593, 78] on span "QoQ" at bounding box center [599, 81] width 16 height 8
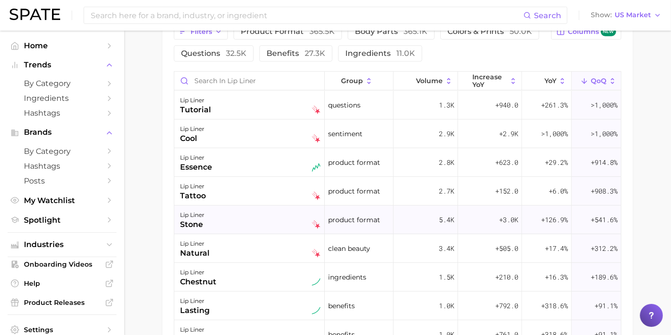
click at [221, 209] on div "lip liner stone" at bounding box center [250, 219] width 140 height 21
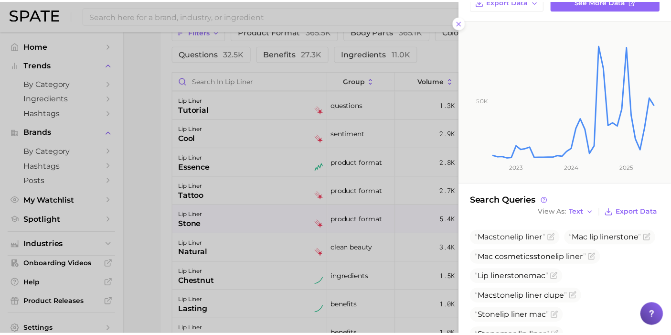
scroll to position [150, 0]
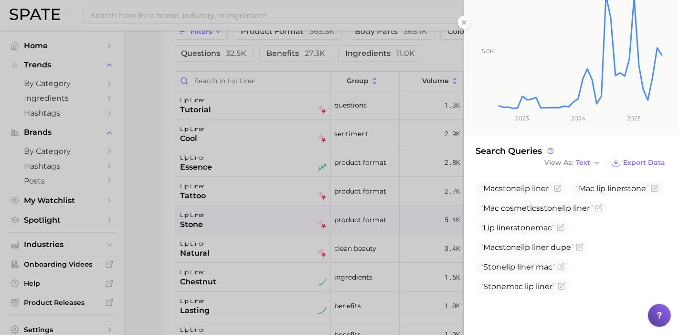
click at [143, 166] on div at bounding box center [339, 167] width 679 height 335
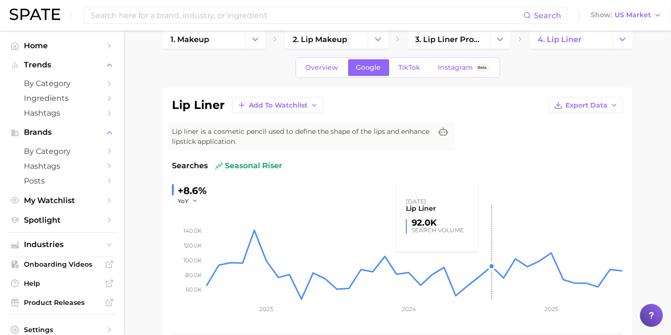
scroll to position [0, 0]
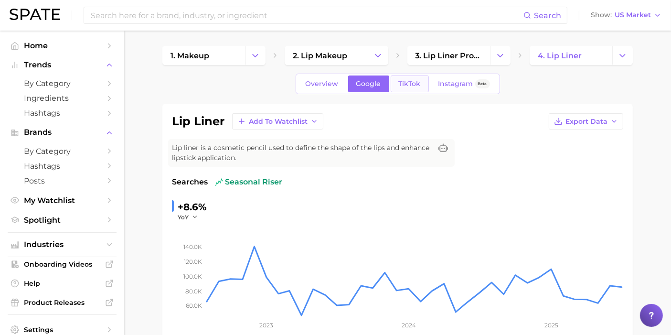
drag, startPoint x: 406, startPoint y: 93, endPoint x: 404, endPoint y: 84, distance: 9.7
click at [406, 93] on div "Overview Google TikTok Instagram Beta" at bounding box center [398, 84] width 204 height 21
click at [404, 83] on span "TikTok" at bounding box center [410, 84] width 22 height 8
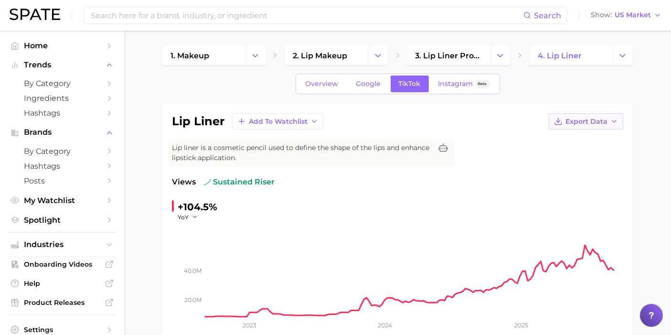
click at [592, 120] on span "Export Data" at bounding box center [586, 121] width 42 height 8
click at [577, 138] on span "Time Series CSV" at bounding box center [562, 139] width 56 height 8
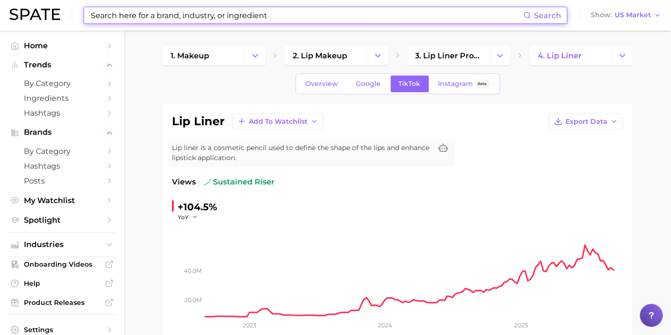
click at [317, 9] on input at bounding box center [306, 15] width 433 height 16
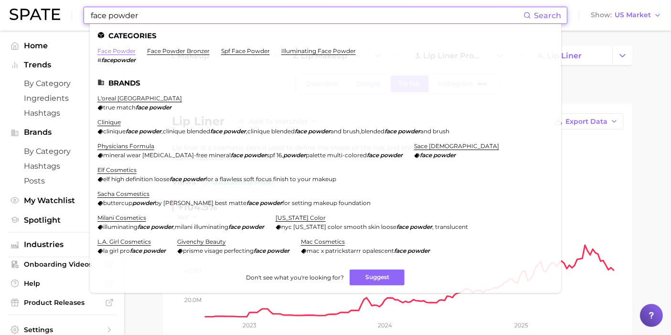
type input "face powder"
click at [132, 51] on link "face powder" at bounding box center [116, 50] width 38 height 7
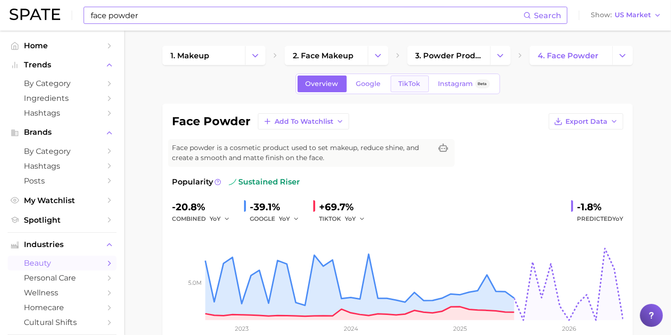
click at [419, 83] on span "TikTok" at bounding box center [410, 84] width 22 height 8
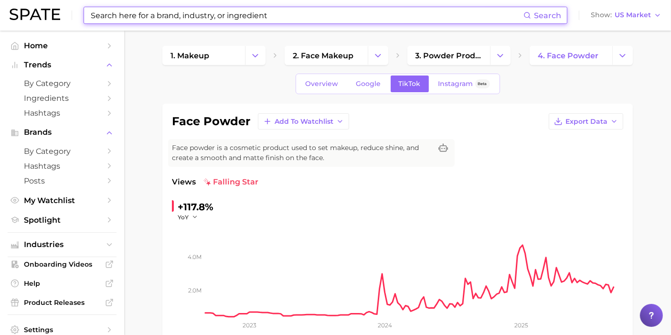
click at [306, 13] on input at bounding box center [306, 15] width 433 height 16
click at [254, 20] on input at bounding box center [306, 15] width 433 height 16
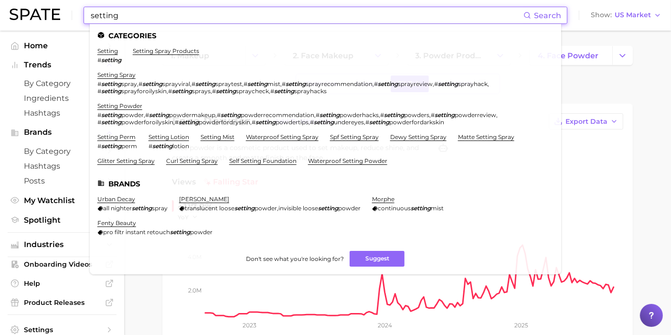
click at [631, 234] on div "face powder Add to Watchlist Export Data Face powder is a cosmetic product used…" at bounding box center [397, 254] width 470 height 300
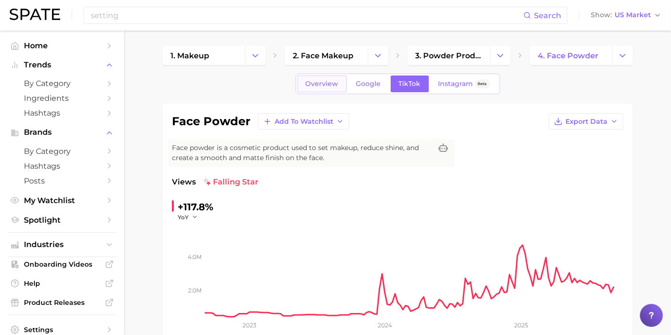
click at [334, 84] on span "Overview" at bounding box center [322, 84] width 33 height 8
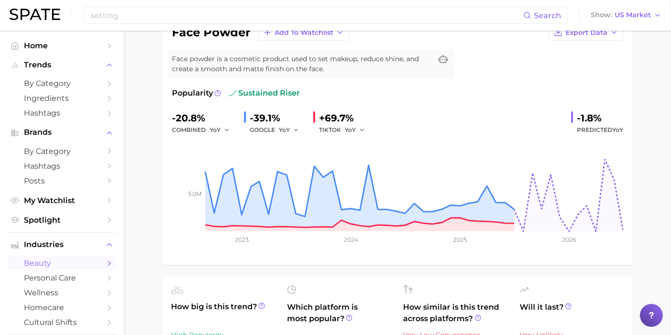
scroll to position [53, 0]
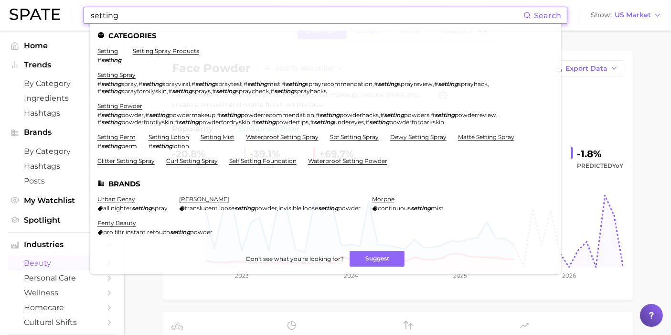
click at [258, 16] on input "setting" at bounding box center [306, 15] width 433 height 16
drag, startPoint x: 253, startPoint y: 11, endPoint x: 21, endPoint y: -15, distance: 233.6
click at [21, 0] on html "setting Search Categories setting # setting setting spray products setting spra…" at bounding box center [335, 114] width 671 height 335
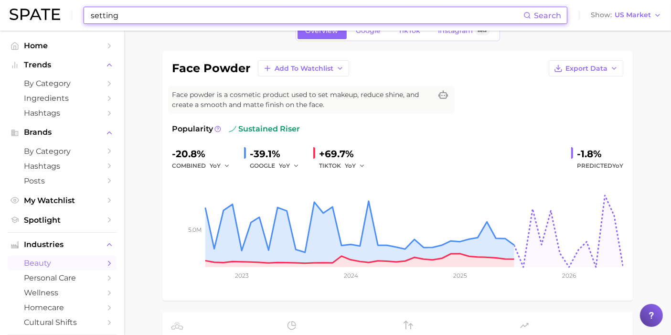
click at [140, 11] on input "setting" at bounding box center [306, 15] width 433 height 16
click at [142, 16] on input "setting" at bounding box center [306, 15] width 433 height 16
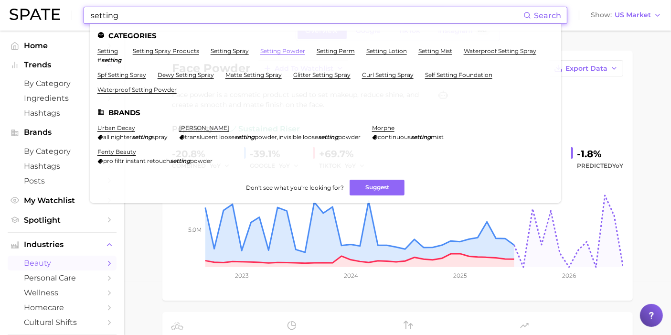
type input "setting"
click at [285, 50] on link "setting powder" at bounding box center [282, 50] width 45 height 7
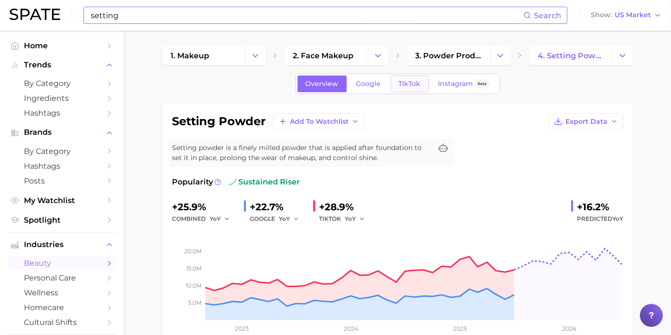
click at [412, 85] on span "TikTok" at bounding box center [410, 84] width 22 height 8
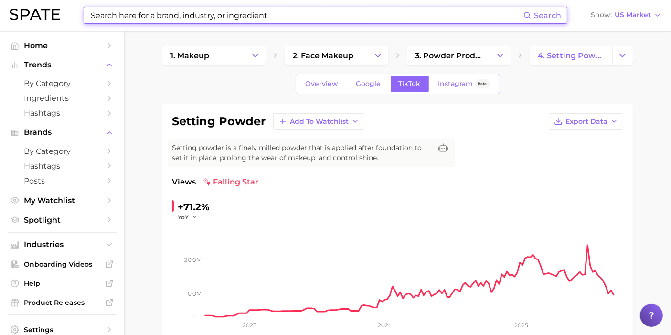
click at [285, 8] on input at bounding box center [306, 15] width 433 height 16
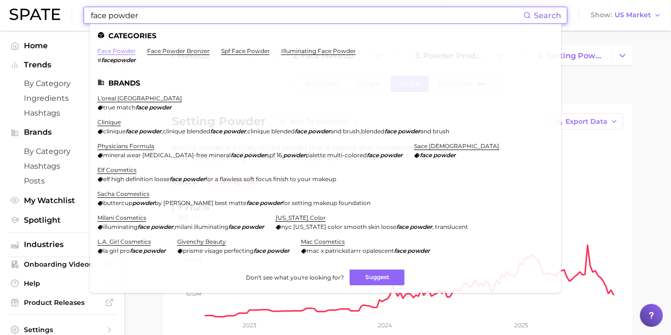
type input "face powder"
click at [127, 49] on link "face powder" at bounding box center [116, 50] width 38 height 7
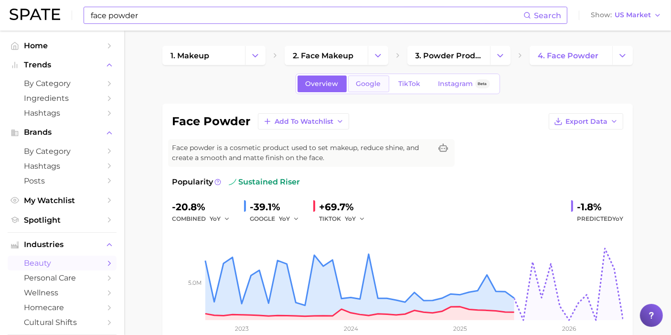
click at [377, 87] on span "Google" at bounding box center [368, 84] width 25 height 8
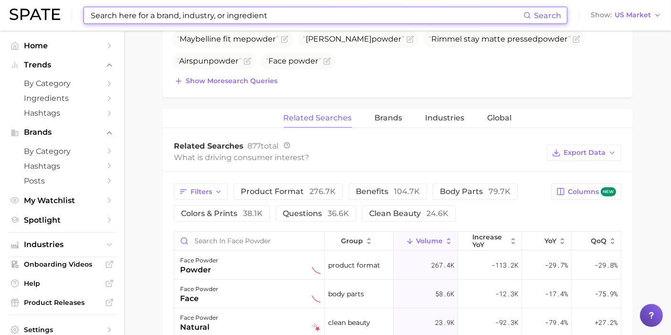
scroll to position [424, 0]
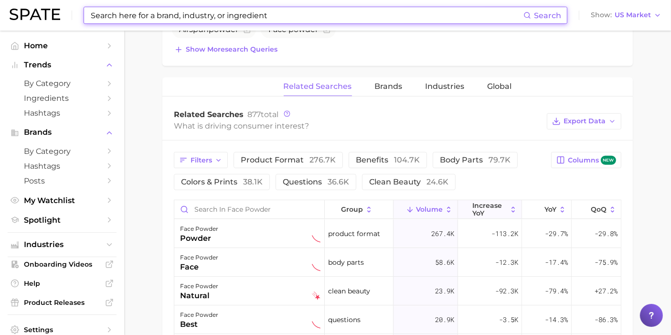
click at [489, 201] on span "increase YoY" at bounding box center [489, 208] width 35 height 15
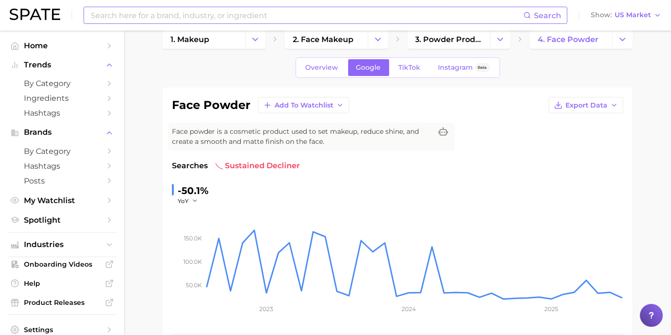
scroll to position [0, 0]
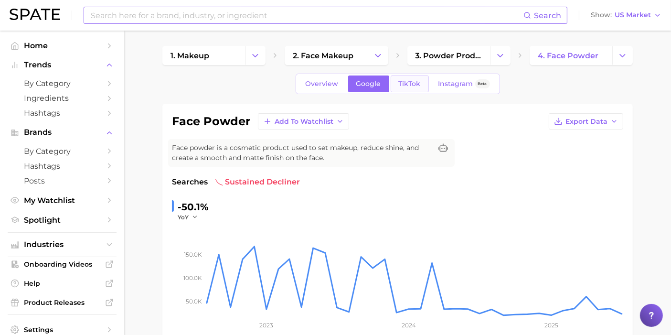
click at [399, 80] on span "TikTok" at bounding box center [410, 84] width 22 height 8
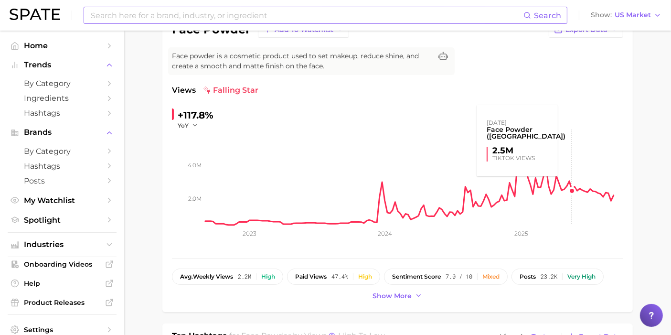
scroll to position [53, 0]
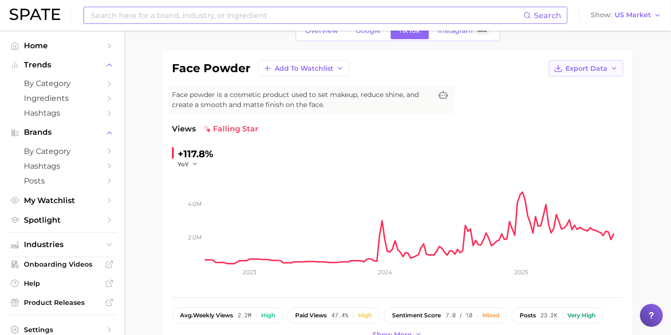
click at [585, 72] on span "Export Data" at bounding box center [586, 68] width 42 height 8
click at [581, 86] on span "Time Series CSV" at bounding box center [562, 86] width 56 height 8
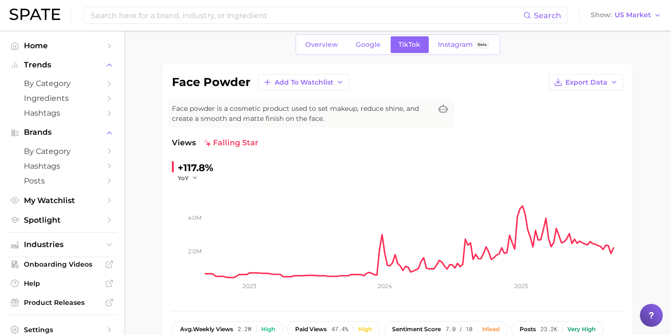
scroll to position [0, 0]
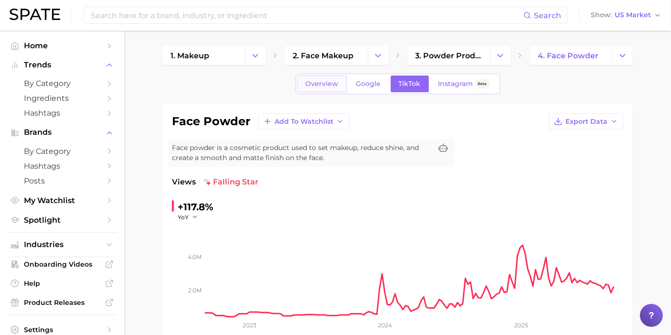
click at [329, 84] on span "Overview" at bounding box center [322, 84] width 33 height 8
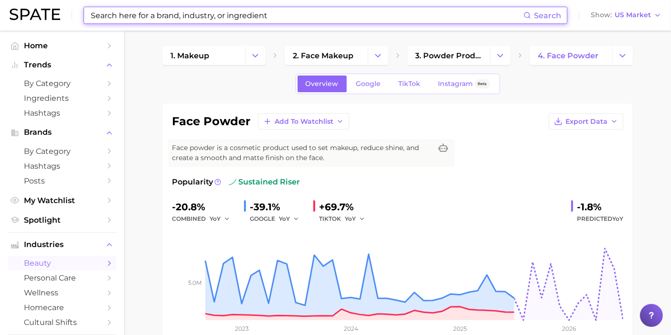
click at [285, 21] on input at bounding box center [306, 15] width 433 height 16
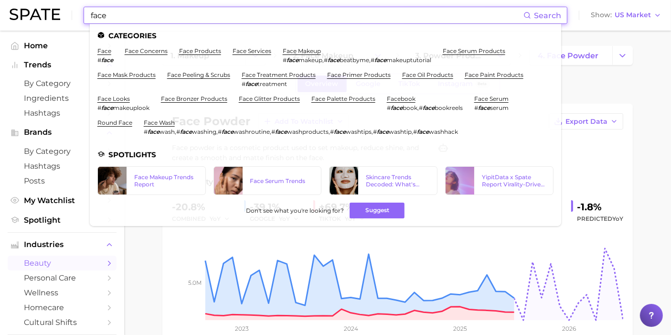
drag, startPoint x: 235, startPoint y: 18, endPoint x: 20, endPoint y: 5, distance: 215.7
click at [18, 6] on div "face Search Categories face # face face concerns face products face services fa…" at bounding box center [336, 15] width 652 height 31
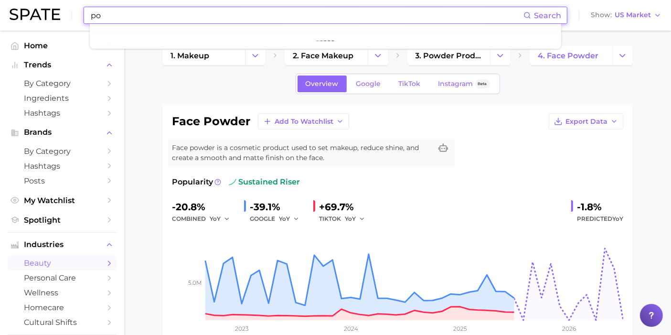
type input "p"
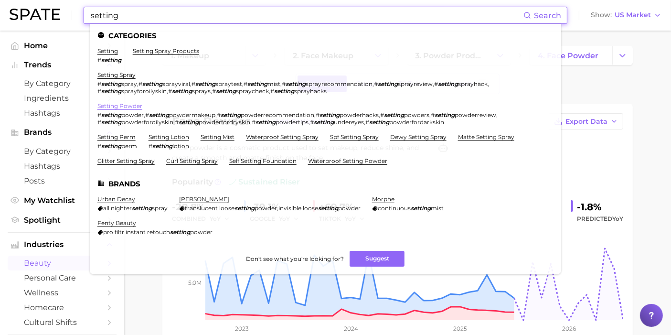
click at [130, 107] on link "setting powder" at bounding box center [119, 105] width 45 height 7
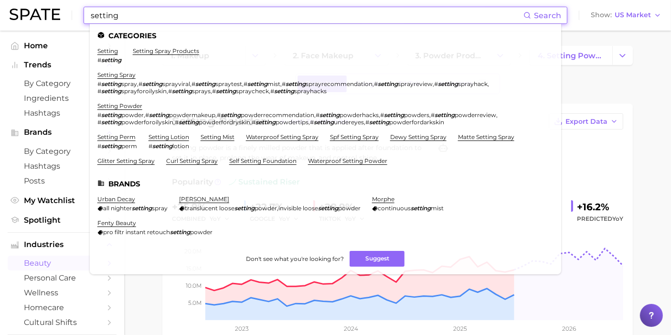
click at [247, 19] on input "setting" at bounding box center [306, 15] width 433 height 16
drag, startPoint x: 226, startPoint y: 16, endPoint x: 12, endPoint y: 4, distance: 214.2
click at [12, 4] on div "setting Search Categories setting # setting setting spray products setting spra…" at bounding box center [336, 15] width 652 height 31
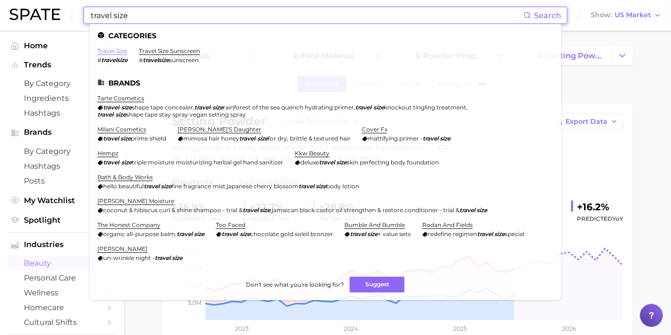
type input "travel size"
click at [105, 53] on link "travel size" at bounding box center [112, 50] width 30 height 7
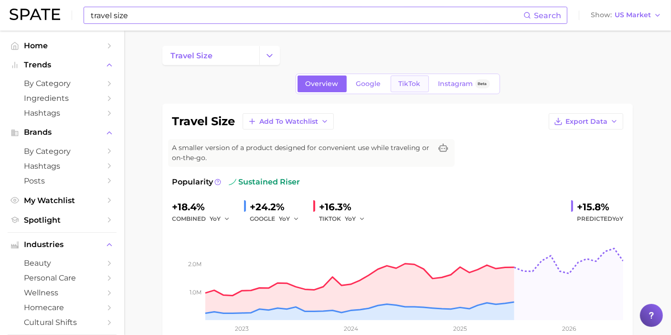
click at [415, 86] on span "TikTok" at bounding box center [410, 84] width 22 height 8
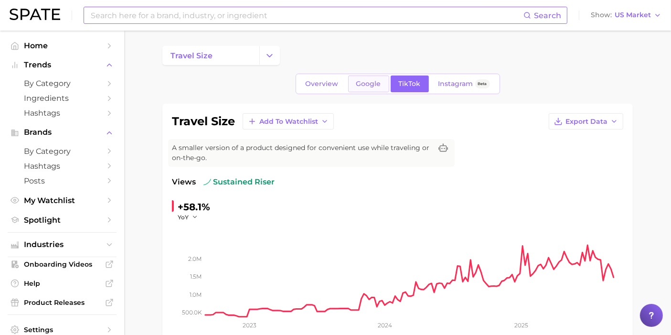
click at [376, 84] on span "Google" at bounding box center [368, 84] width 25 height 8
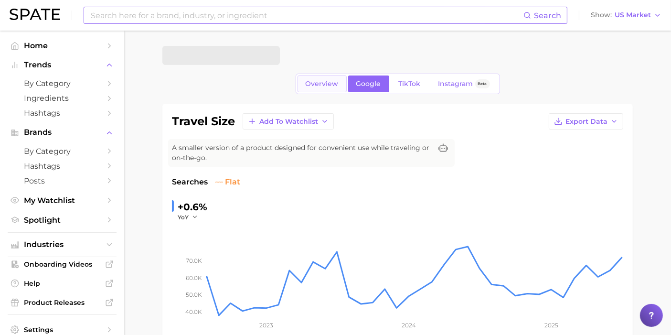
click at [334, 78] on link "Overview" at bounding box center [321, 83] width 49 height 17
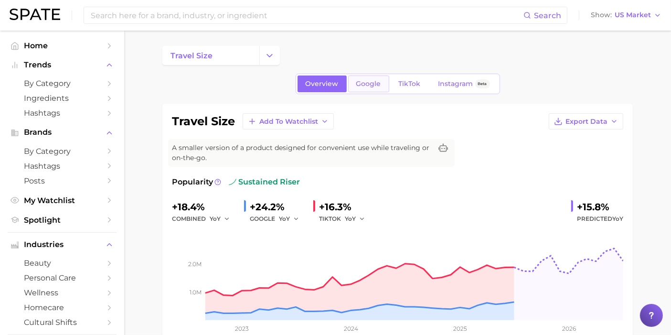
click at [378, 80] on span "Google" at bounding box center [368, 84] width 25 height 8
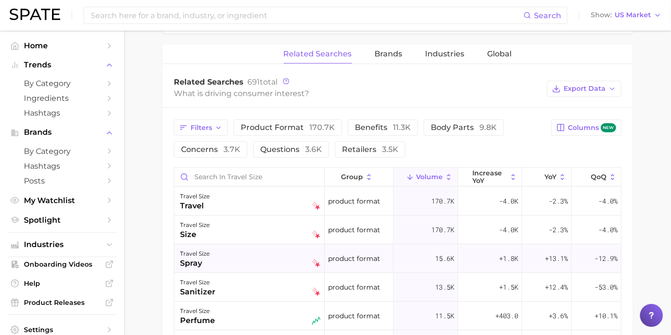
scroll to position [477, 0]
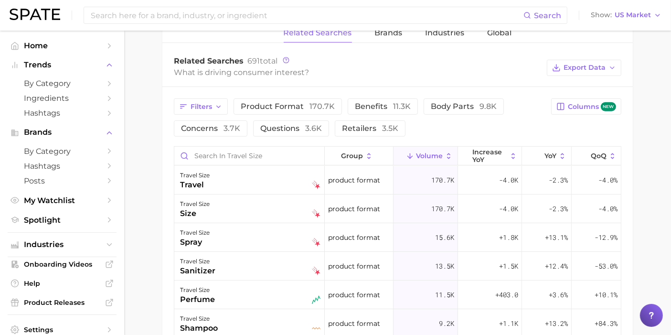
click at [425, 152] on span "Volume" at bounding box center [429, 156] width 27 height 8
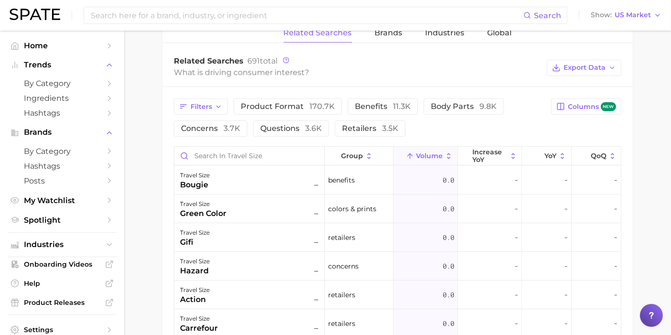
click at [425, 152] on span "Volume" at bounding box center [429, 156] width 27 height 8
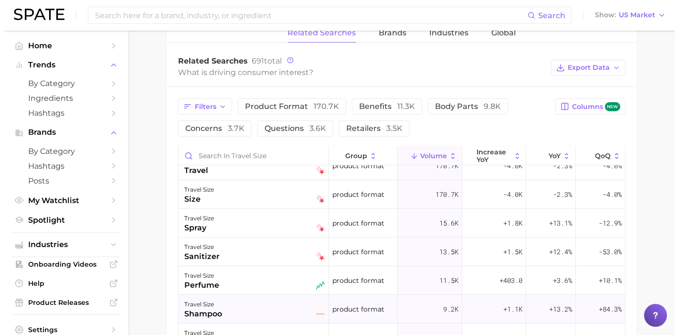
scroll to position [0, 0]
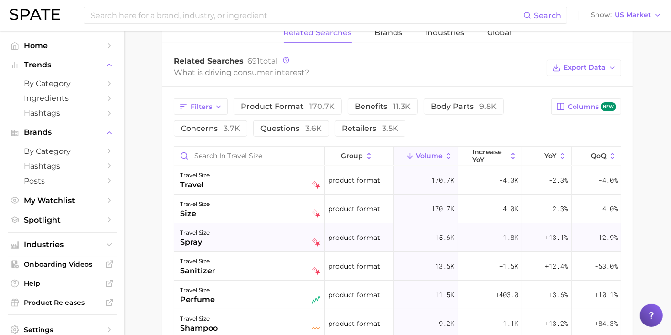
click at [223, 230] on div "travel size spray" at bounding box center [250, 237] width 140 height 21
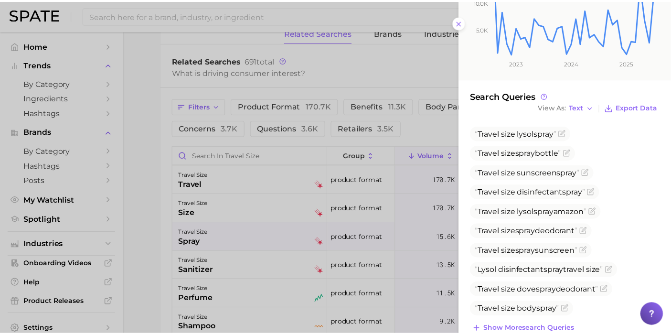
scroll to position [211, 0]
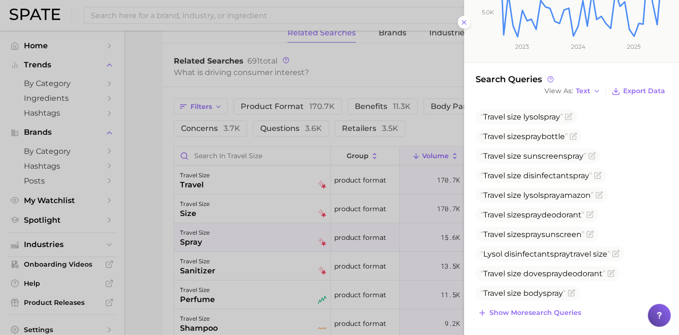
click at [139, 275] on div at bounding box center [339, 167] width 679 height 335
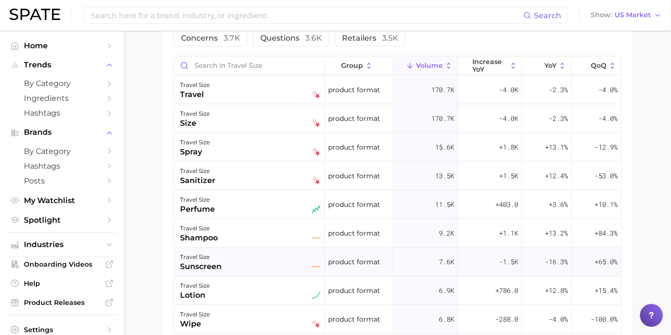
scroll to position [583, 0]
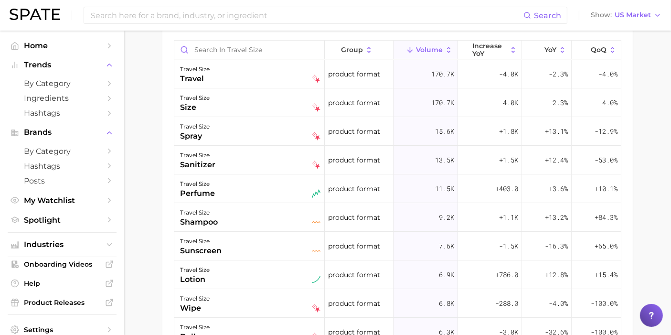
drag, startPoint x: 214, startPoint y: 248, endPoint x: 120, endPoint y: 244, distance: 93.6
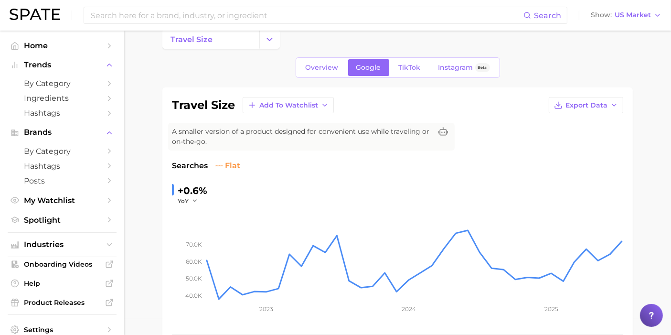
scroll to position [0, 0]
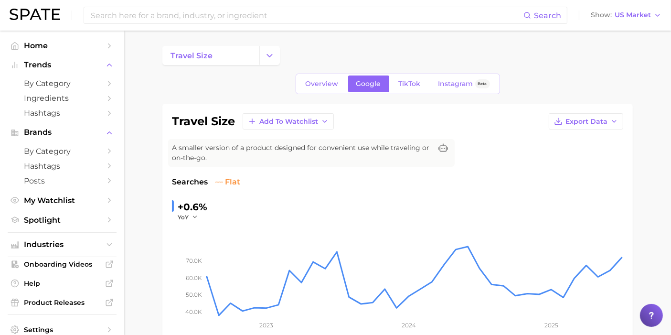
click at [330, 80] on span "Overview" at bounding box center [322, 84] width 33 height 8
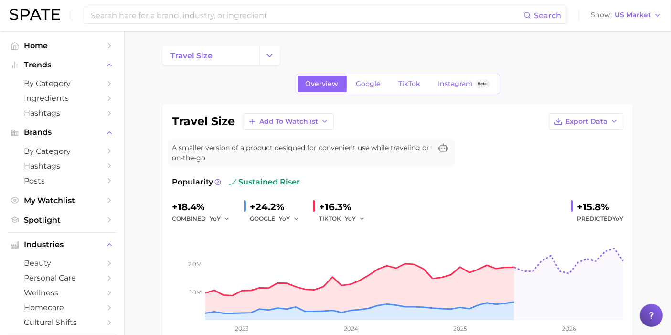
scroll to position [53, 0]
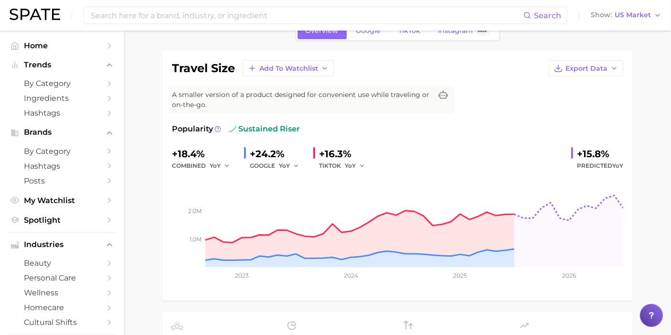
click at [373, 34] on link "Google" at bounding box center [368, 30] width 41 height 17
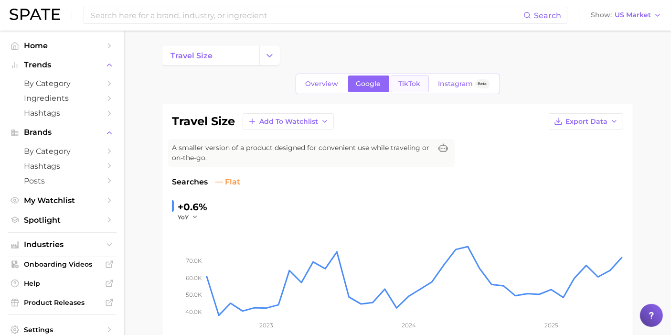
click at [412, 90] on link "TikTok" at bounding box center [410, 83] width 38 height 17
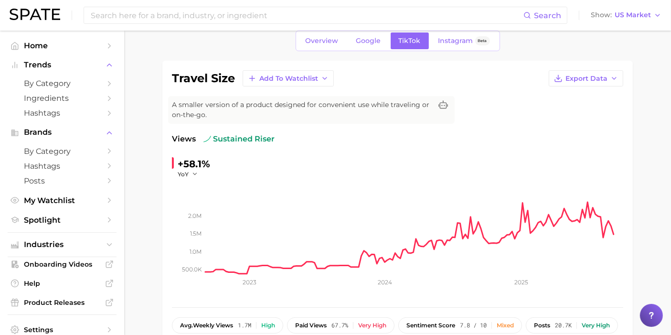
scroll to position [53, 0]
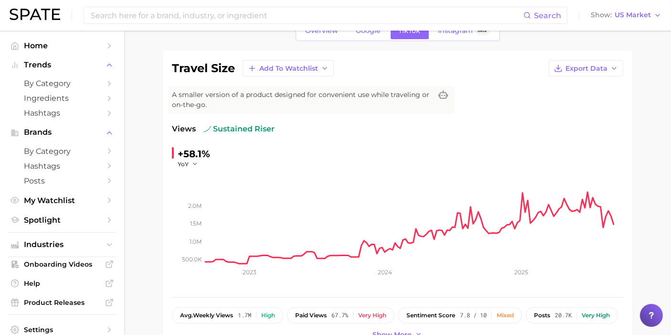
click at [337, 32] on span "Overview" at bounding box center [322, 31] width 33 height 8
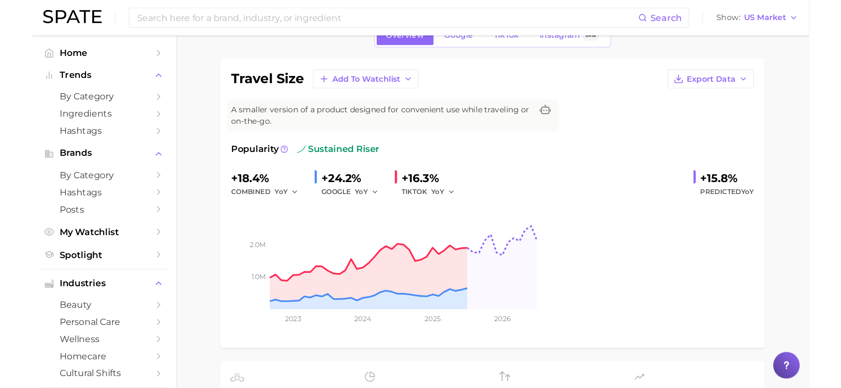
scroll to position [53, 0]
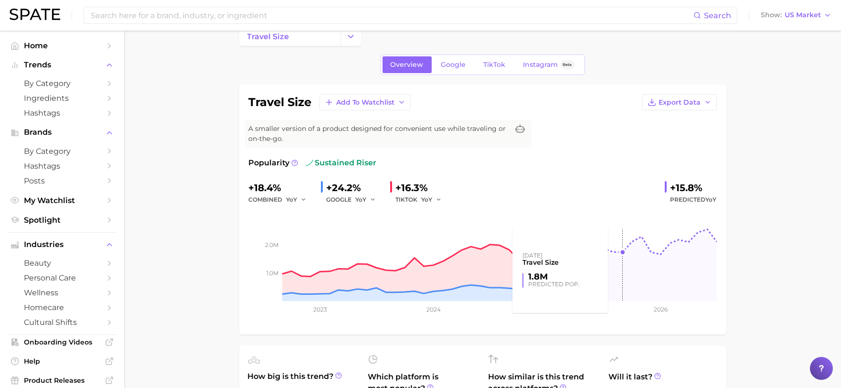
scroll to position [0, 0]
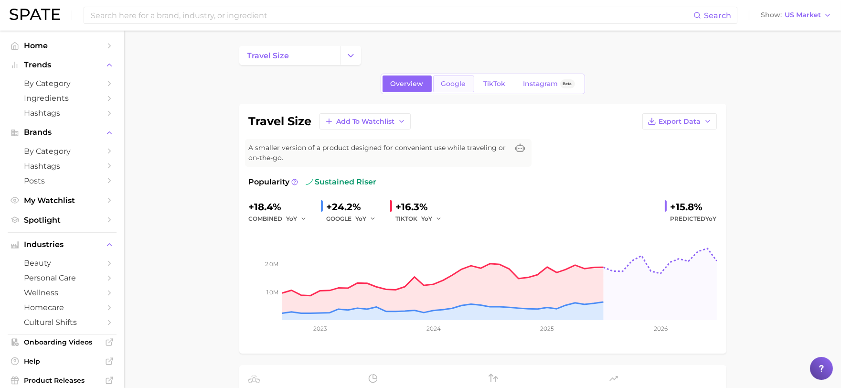
click at [473, 82] on link "Google" at bounding box center [453, 83] width 41 height 17
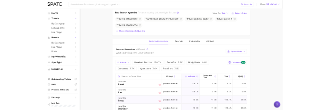
scroll to position [424, 0]
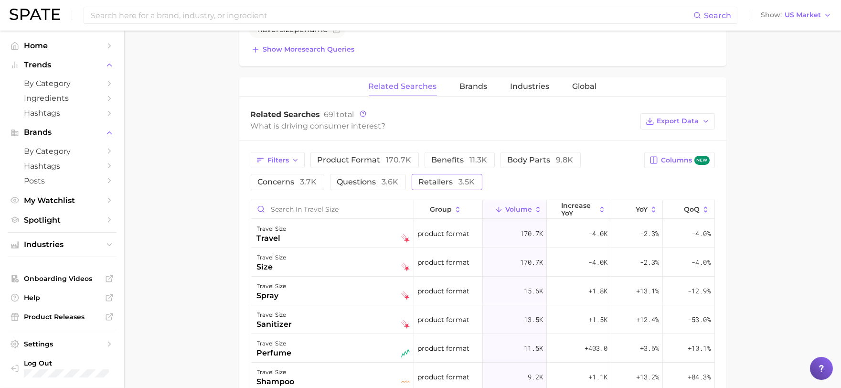
click at [419, 180] on span "retailers 3.5k" at bounding box center [447, 181] width 56 height 9
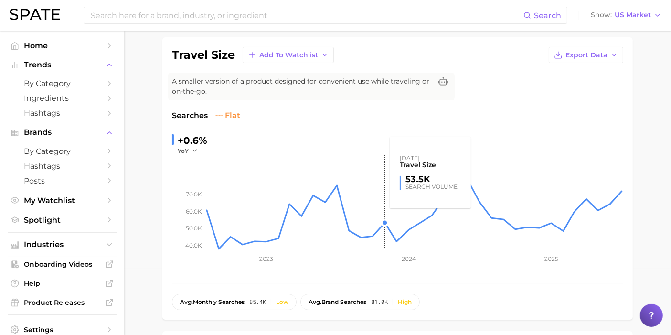
scroll to position [0, 0]
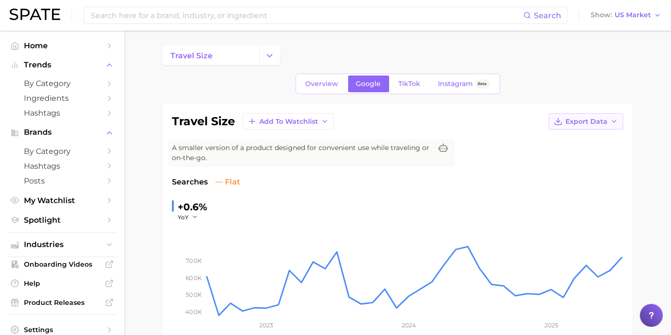
click at [579, 115] on button "Export Data" at bounding box center [586, 121] width 74 height 16
click at [577, 136] on span "Time Series CSV" at bounding box center [562, 139] width 56 height 8
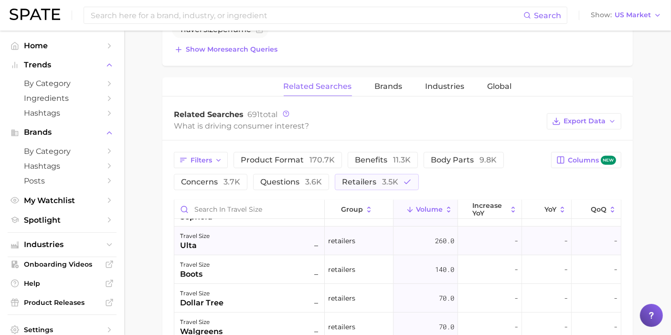
scroll to position [159, 0]
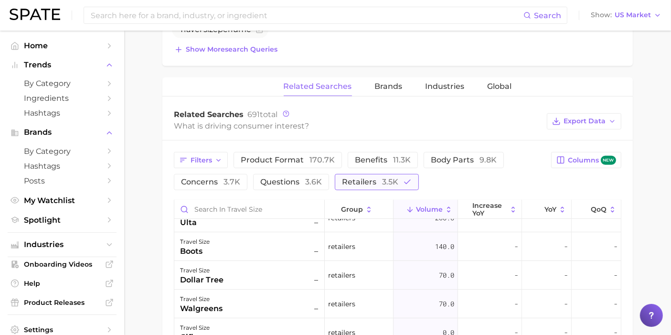
click at [386, 178] on span "3.5k" at bounding box center [390, 181] width 16 height 9
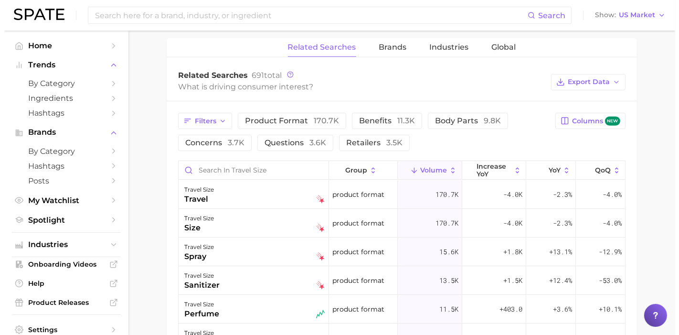
scroll to position [530, 0]
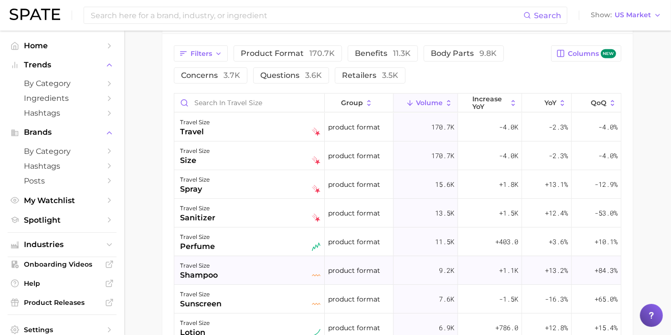
click at [246, 268] on div "travel size shampoo" at bounding box center [250, 270] width 140 height 21
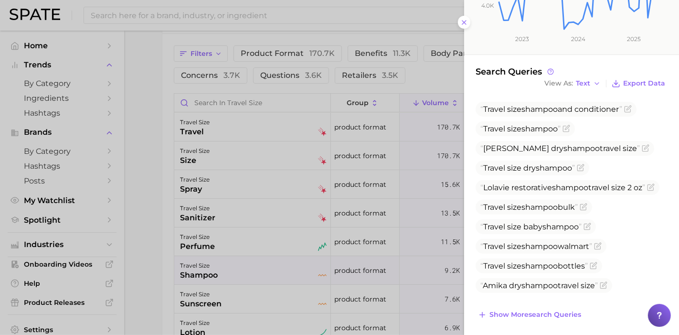
scroll to position [221, 0]
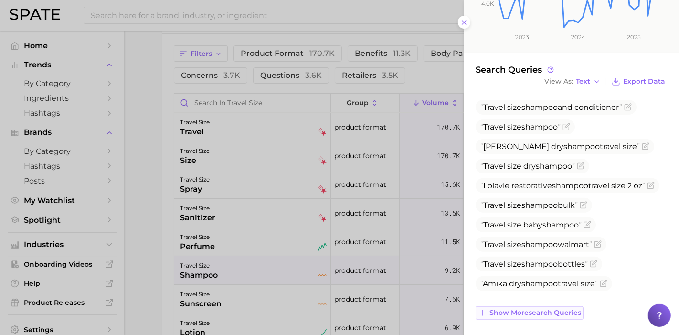
click at [542, 311] on span "Show more search queries" at bounding box center [535, 312] width 92 height 8
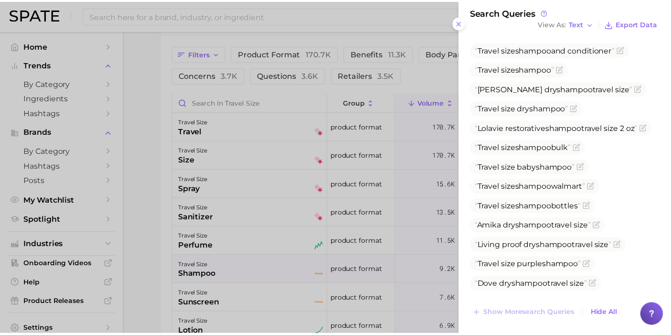
scroll to position [280, 0]
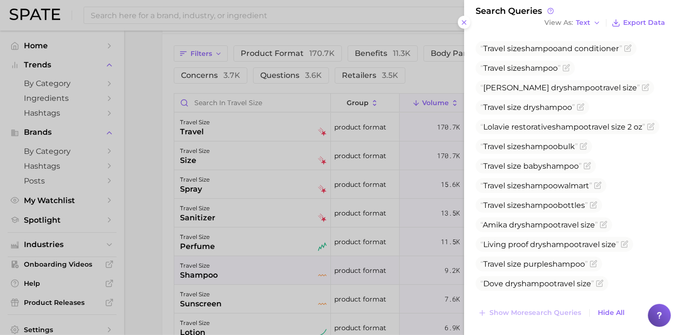
click at [166, 139] on div at bounding box center [339, 167] width 679 height 335
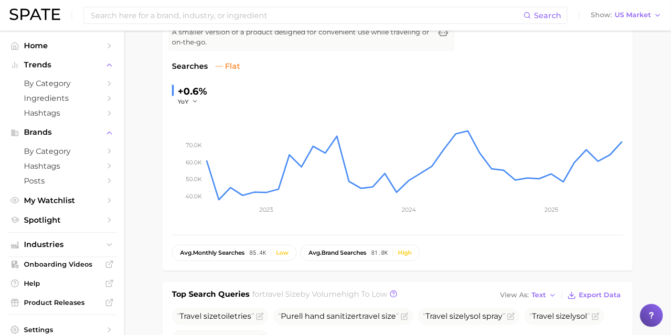
scroll to position [53, 0]
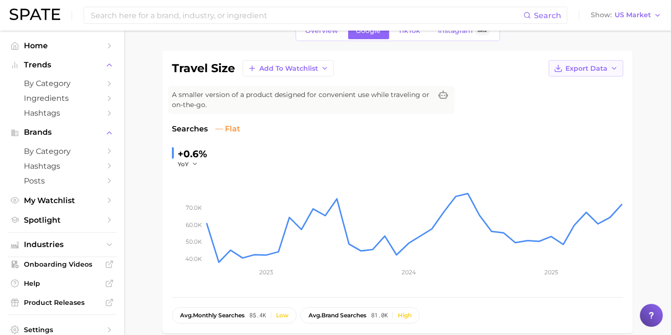
click at [594, 71] on span "Export Data" at bounding box center [586, 68] width 42 height 8
click at [580, 82] on span "Time Series CSV" at bounding box center [562, 86] width 56 height 8
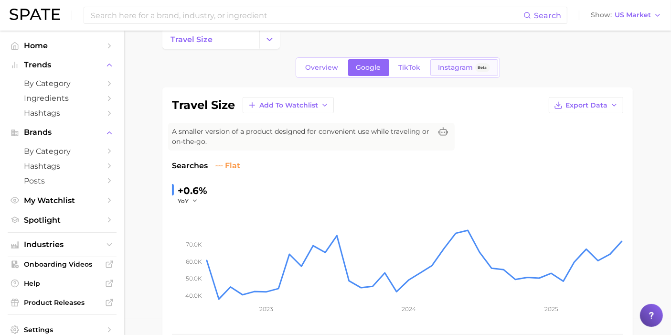
scroll to position [0, 0]
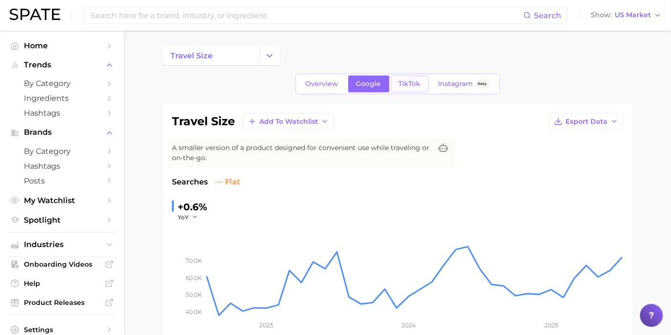
click at [421, 79] on link "TikTok" at bounding box center [410, 83] width 38 height 17
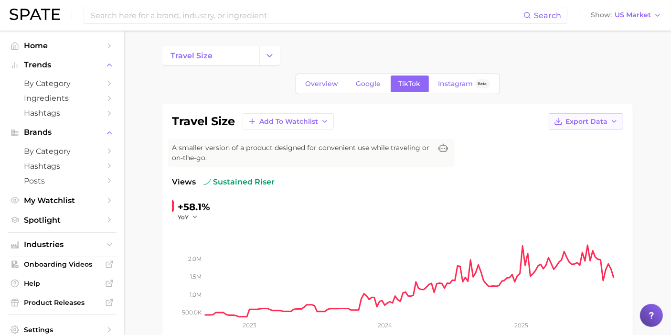
click at [569, 120] on span "Export Data" at bounding box center [586, 121] width 42 height 8
click at [561, 135] on span "Time Series CSV" at bounding box center [562, 139] width 56 height 8
click at [614, 59] on div "travel size" at bounding box center [397, 55] width 470 height 19
